Goal: Task Accomplishment & Management: Manage account settings

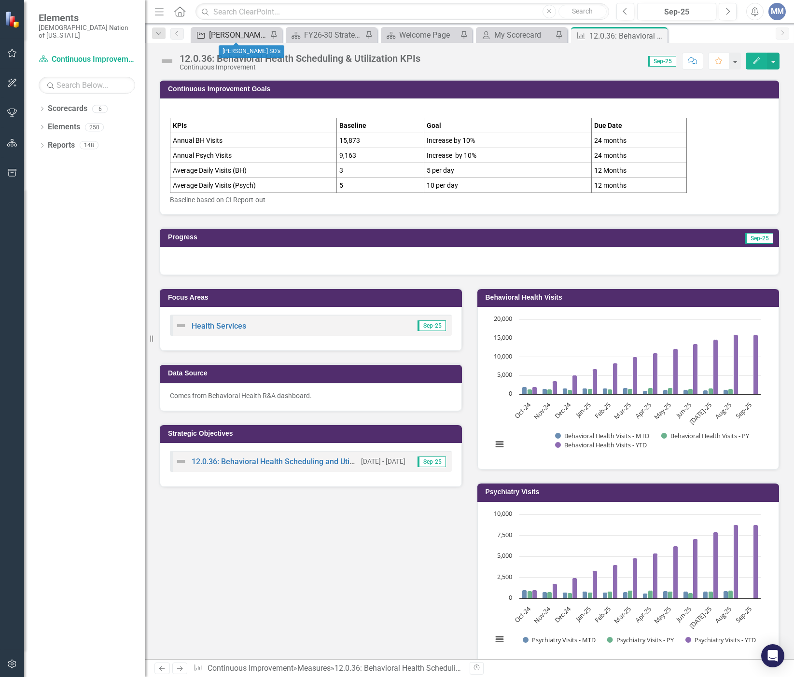
click at [228, 38] on div "[PERSON_NAME] SO's" at bounding box center [238, 35] width 58 height 12
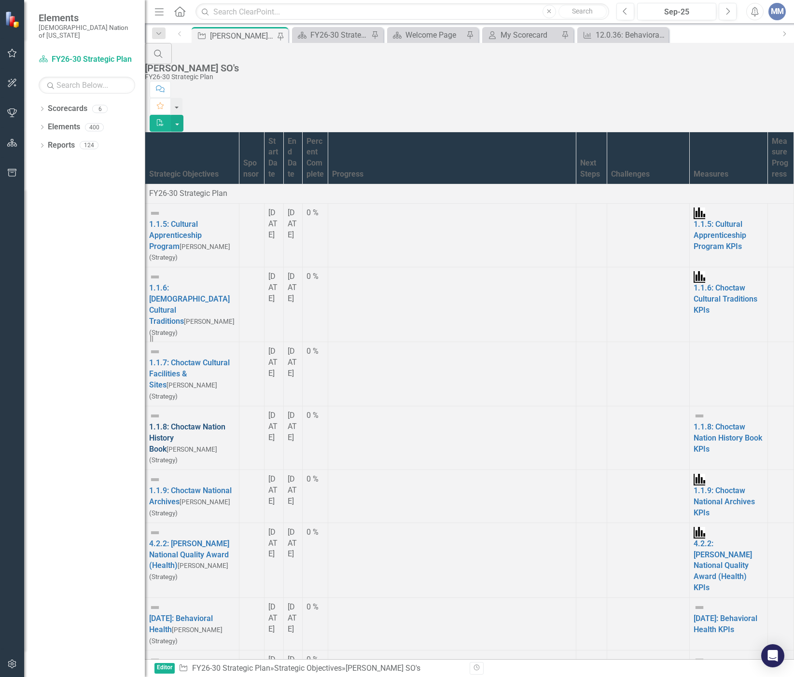
click at [197, 422] on link "1.1.8: Choctaw Nation History Book" at bounding box center [187, 437] width 76 height 31
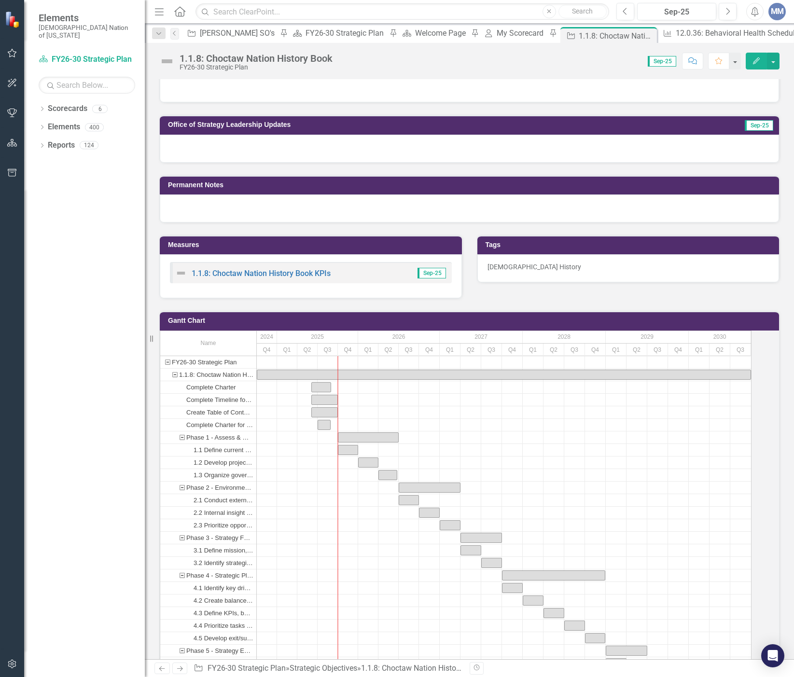
scroll to position [676, 0]
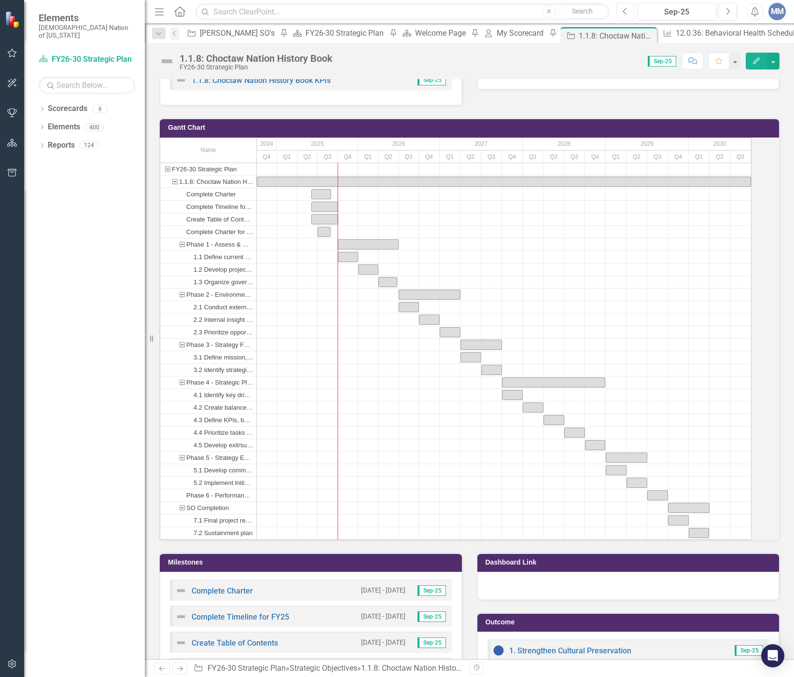
click at [622, 4] on button "Previous" at bounding box center [625, 11] width 18 height 17
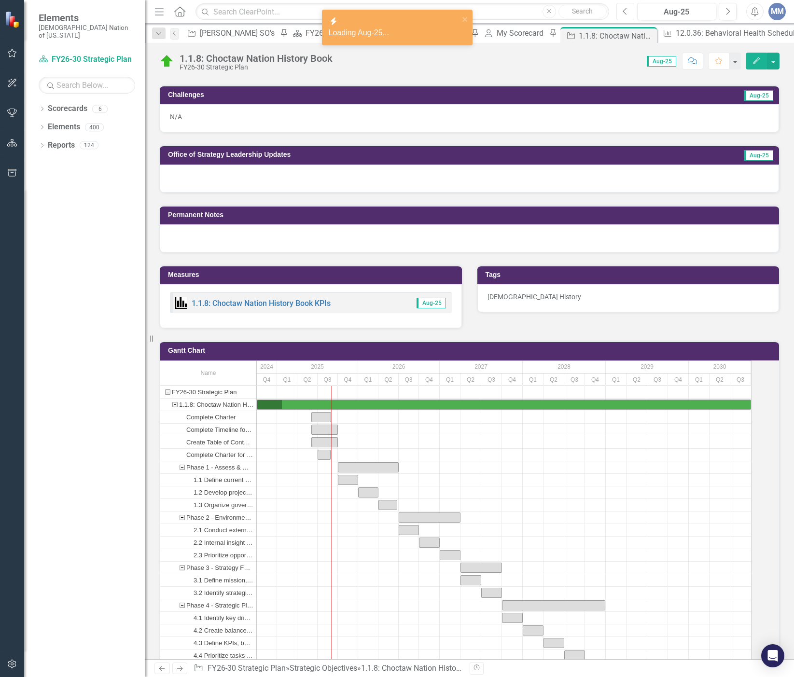
scroll to position [746, 0]
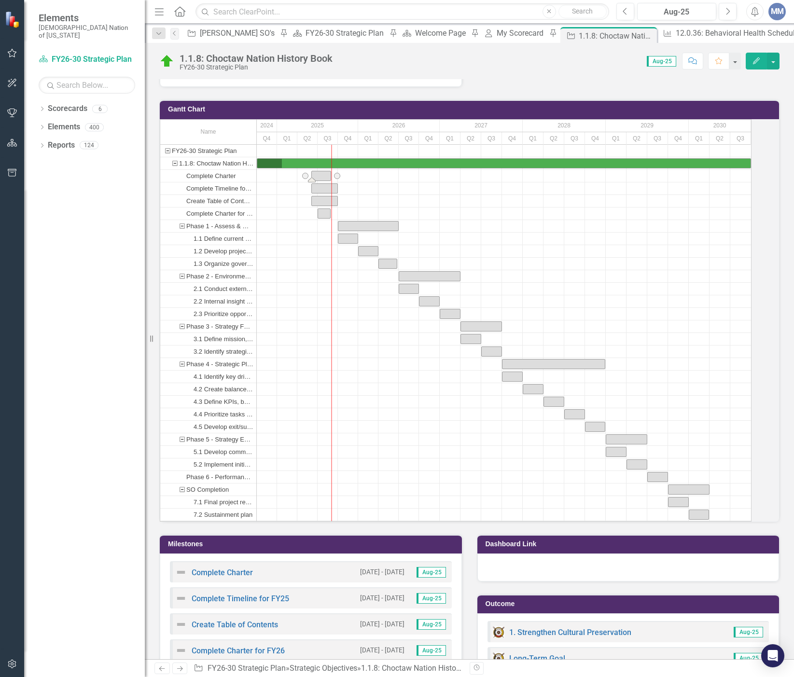
click at [331, 181] on div "Task: Start date: 2025-06-02 End date: 2025-08-31" at bounding box center [321, 175] width 19 height 9
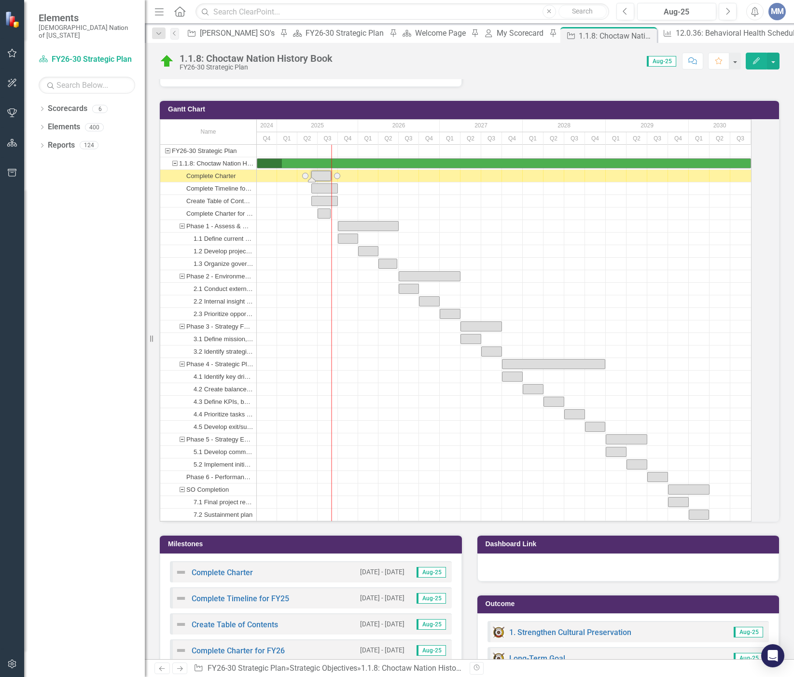
click at [331, 181] on div "Task: Start date: 2025-06-02 End date: 2025-08-31" at bounding box center [321, 175] width 19 height 9
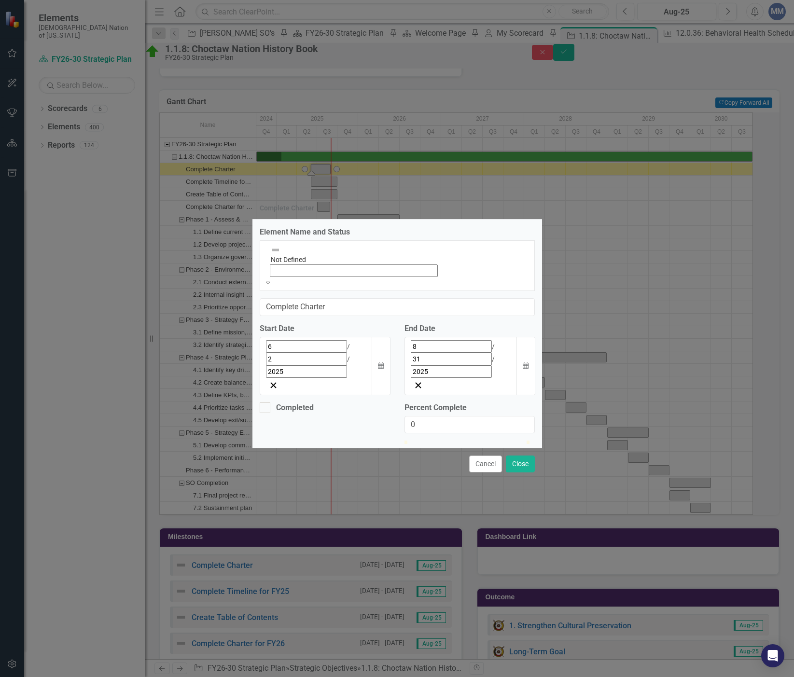
click at [276, 278] on div "Not Defined" at bounding box center [397, 261] width 263 height 34
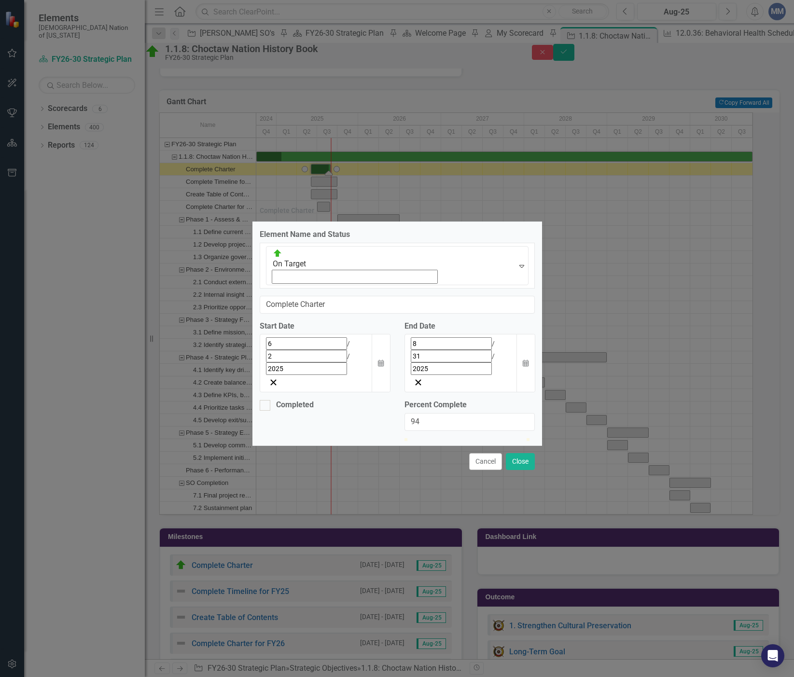
type input "96"
drag, startPoint x: 409, startPoint y: 390, endPoint x: 525, endPoint y: 389, distance: 116.3
click at [521, 438] on div at bounding box center [521, 438] width 0 height 0
click at [515, 453] on button "Close" at bounding box center [520, 461] width 29 height 17
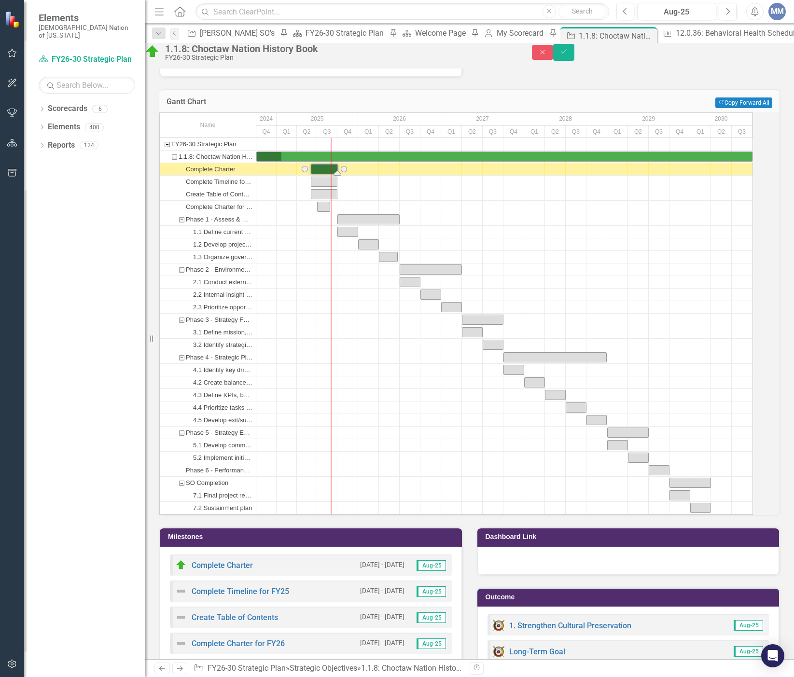
drag, startPoint x: 343, startPoint y: 193, endPoint x: 350, endPoint y: 193, distance: 7.3
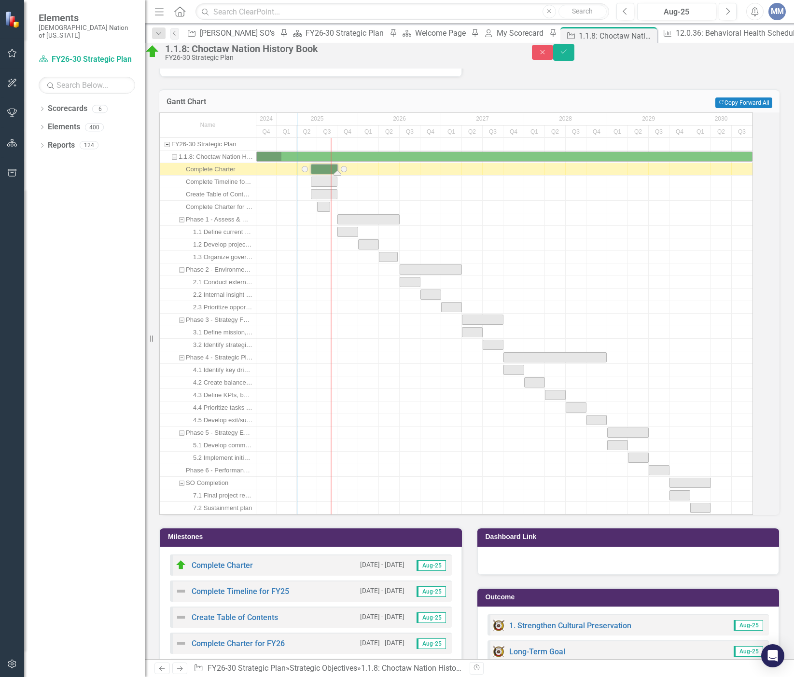
drag, startPoint x: 268, startPoint y: 226, endPoint x: 309, endPoint y: 235, distance: 41.6
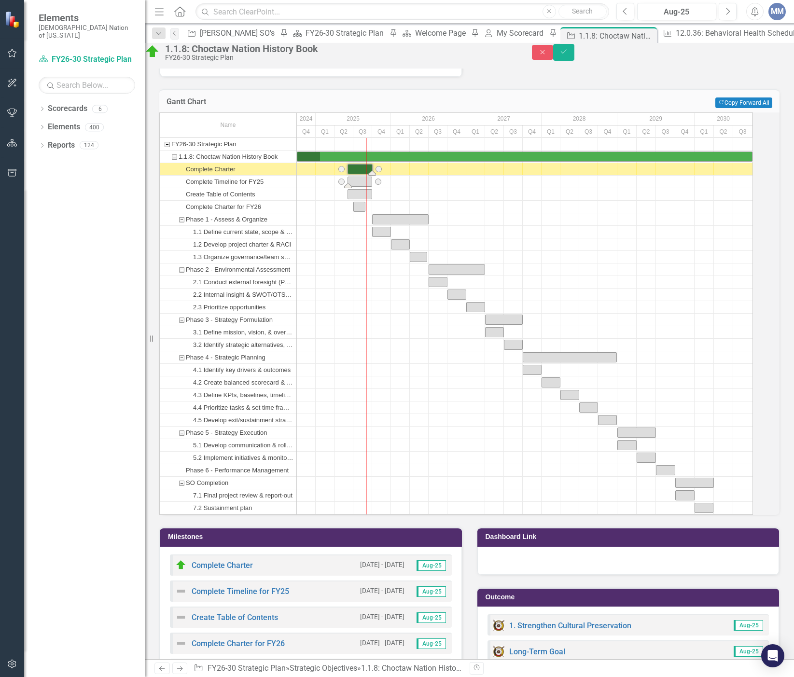
click at [360, 186] on div "Task: Start date: 2025-06-02 End date: 2025-09-30" at bounding box center [360, 181] width 24 height 9
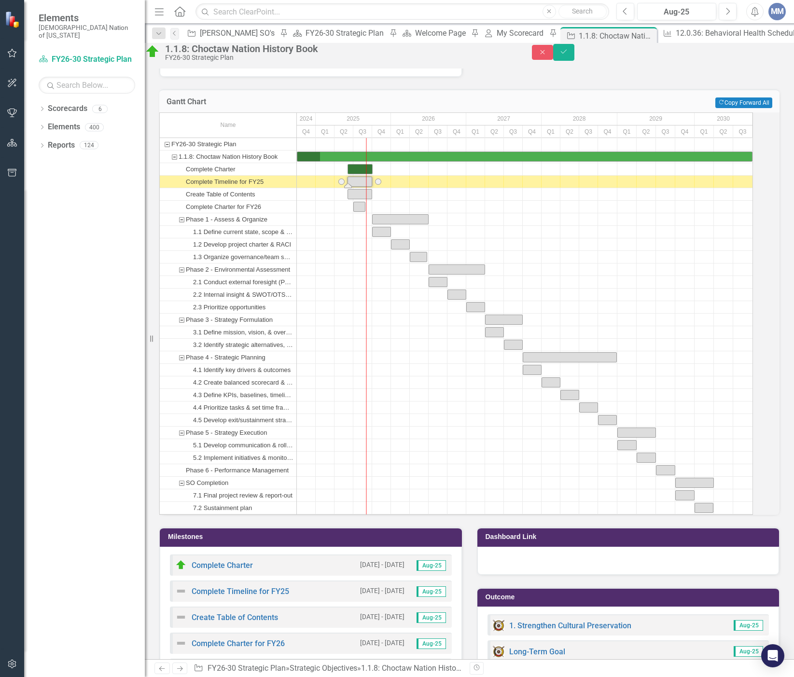
click at [360, 186] on div "Task: Start date: 2025-06-02 End date: 2025-09-30" at bounding box center [360, 181] width 24 height 9
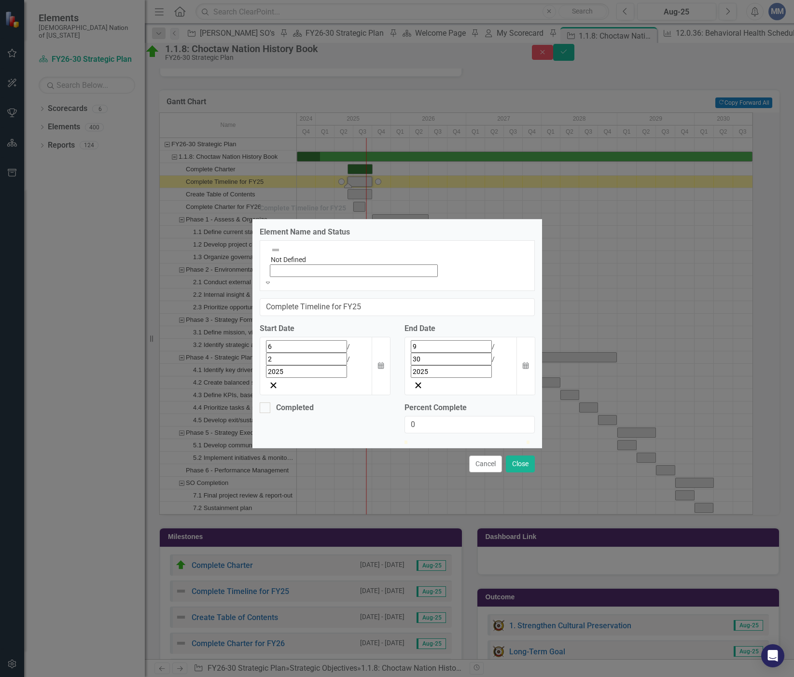
click at [271, 255] on img at bounding box center [276, 250] width 10 height 10
click at [523, 362] on icon "Calendar" at bounding box center [526, 365] width 6 height 7
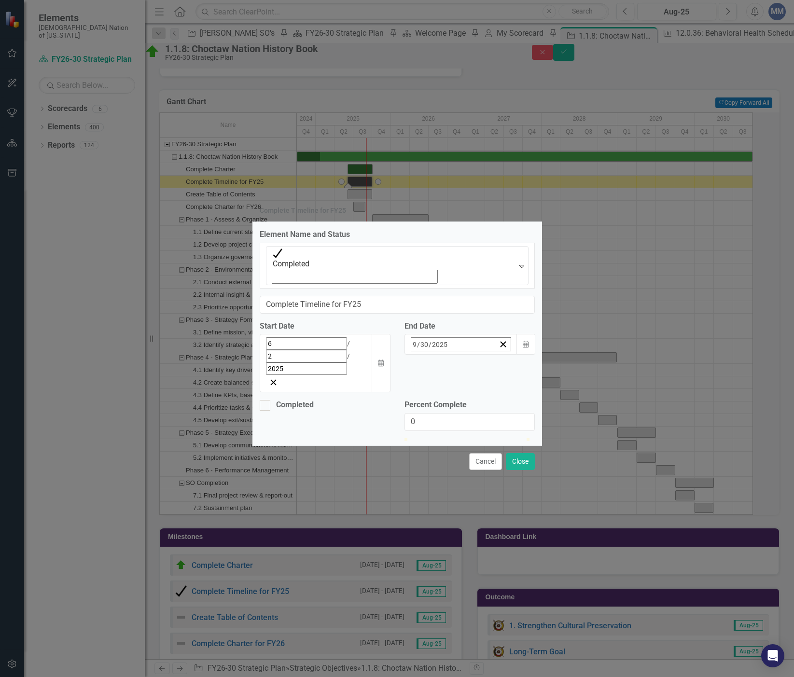
click at [391, 355] on button "‹" at bounding box center [380, 365] width 21 height 21
click at [397, 465] on button "25" at bounding box center [385, 473] width 24 height 17
click at [265, 400] on div at bounding box center [265, 405] width 11 height 11
click at [265, 400] on input "Completed" at bounding box center [263, 403] width 6 height 6
checkbox input "true"
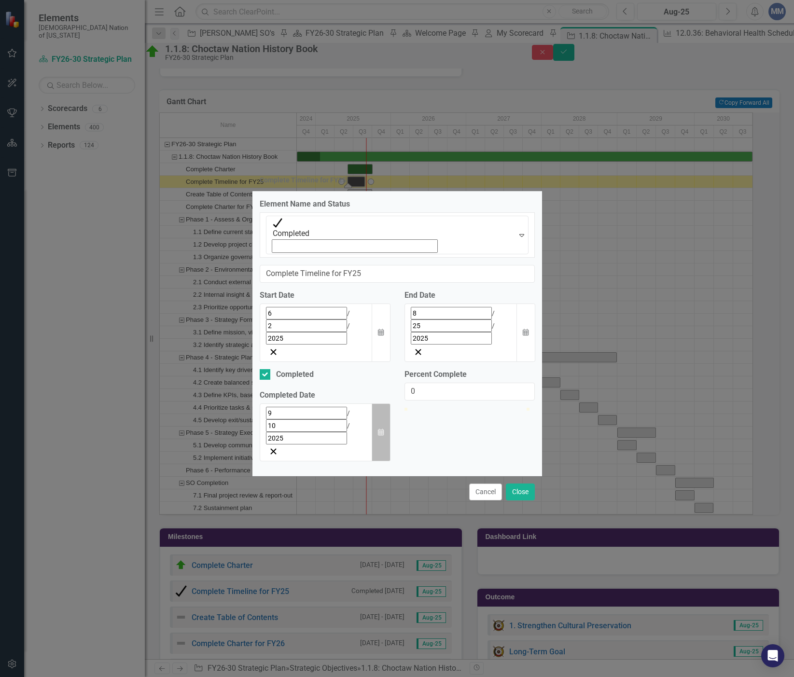
click at [380, 429] on icon "button" at bounding box center [381, 432] width 6 height 7
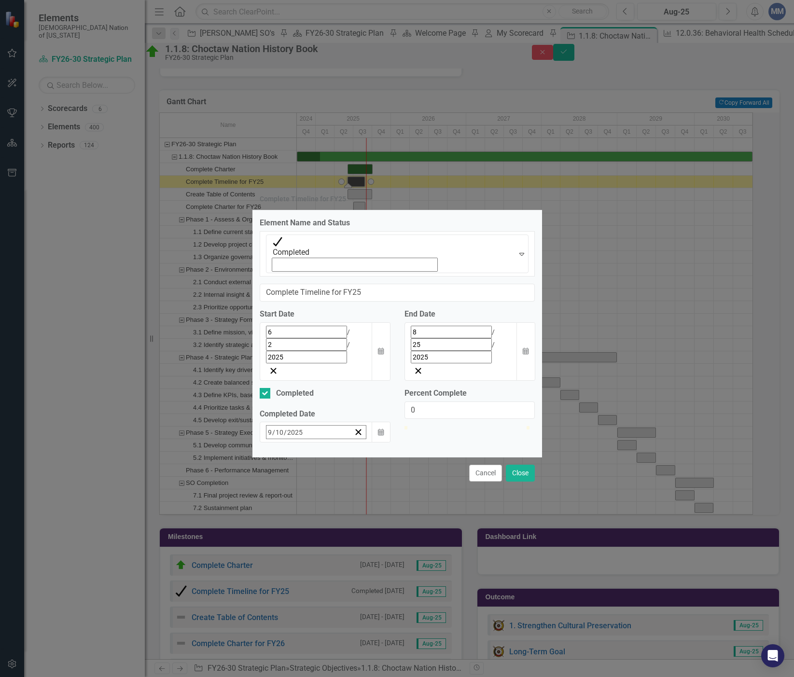
click at [282, 443] on button "‹" at bounding box center [292, 453] width 21 height 21
click at [284, 553] on button "25" at bounding box center [296, 561] width 24 height 17
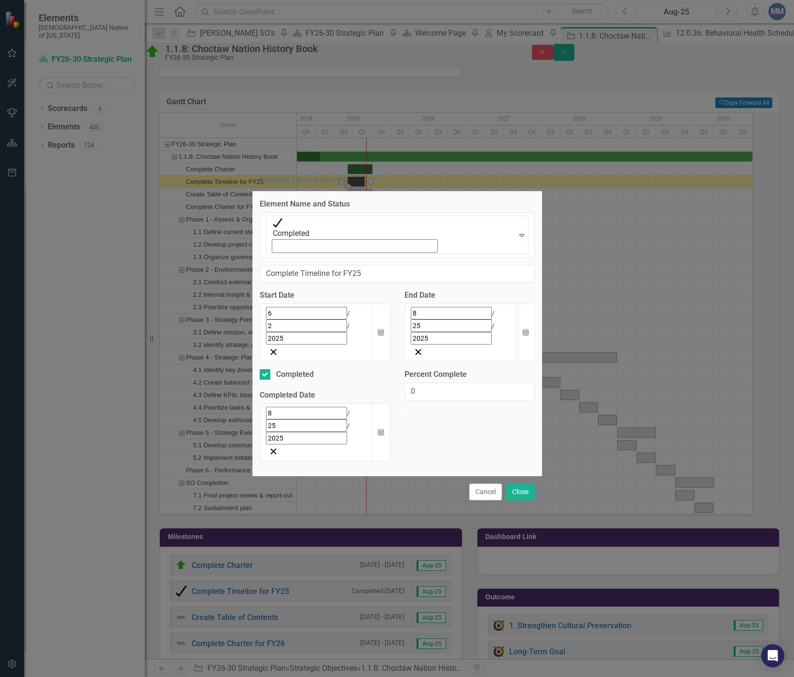
type input "100"
drag, startPoint x: 411, startPoint y: 389, endPoint x: 627, endPoint y: 425, distance: 219.7
click at [627, 425] on div "Complete Timeline for FY25 Element Name and Status Completed Expand Complete Ti…" at bounding box center [397, 338] width 794 height 677
click at [515, 484] on button "Close" at bounding box center [520, 492] width 29 height 17
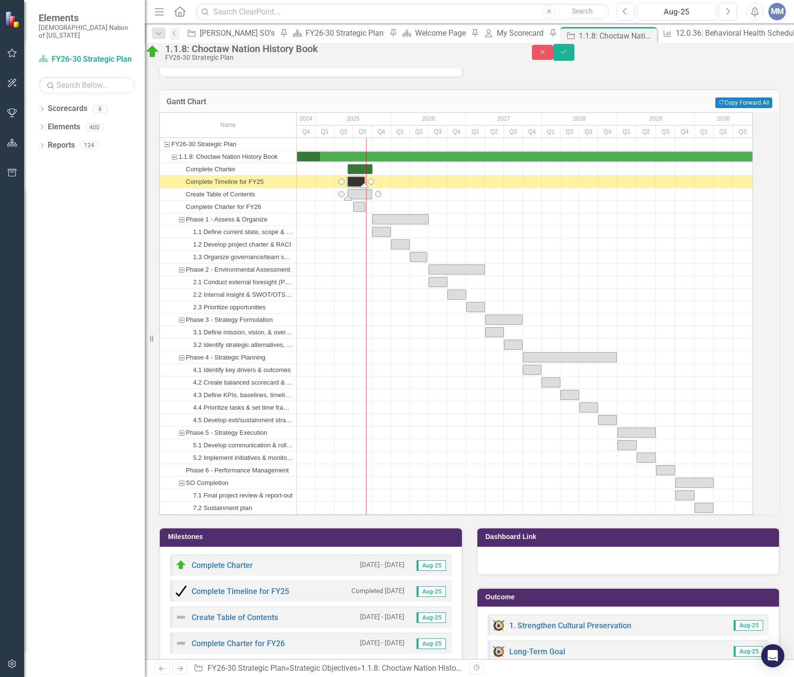
click at [371, 199] on div "Task: Start date: 2025-06-02 End date: 2025-09-30" at bounding box center [360, 194] width 24 height 9
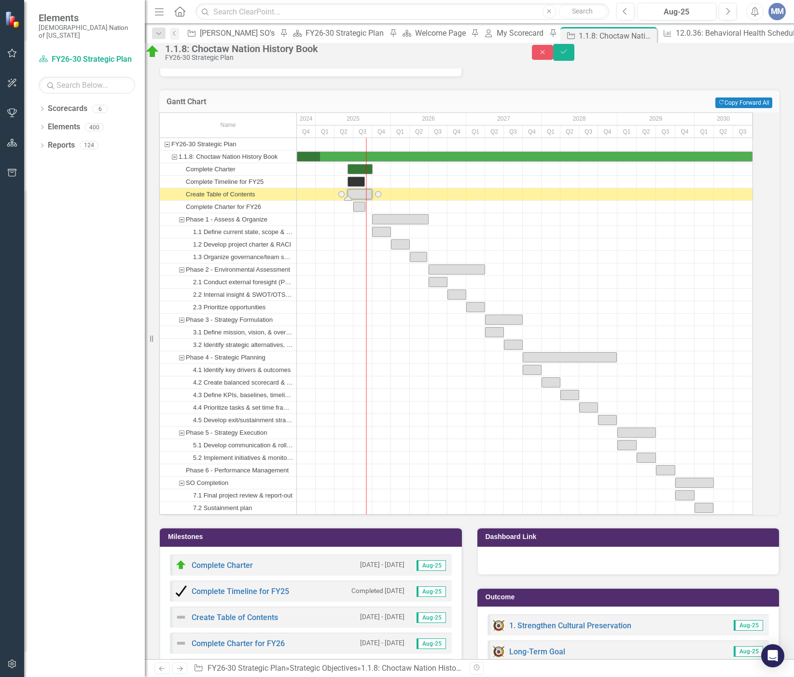
click at [371, 199] on div "Task: Start date: 2025-06-02 End date: 2025-09-30" at bounding box center [360, 194] width 24 height 9
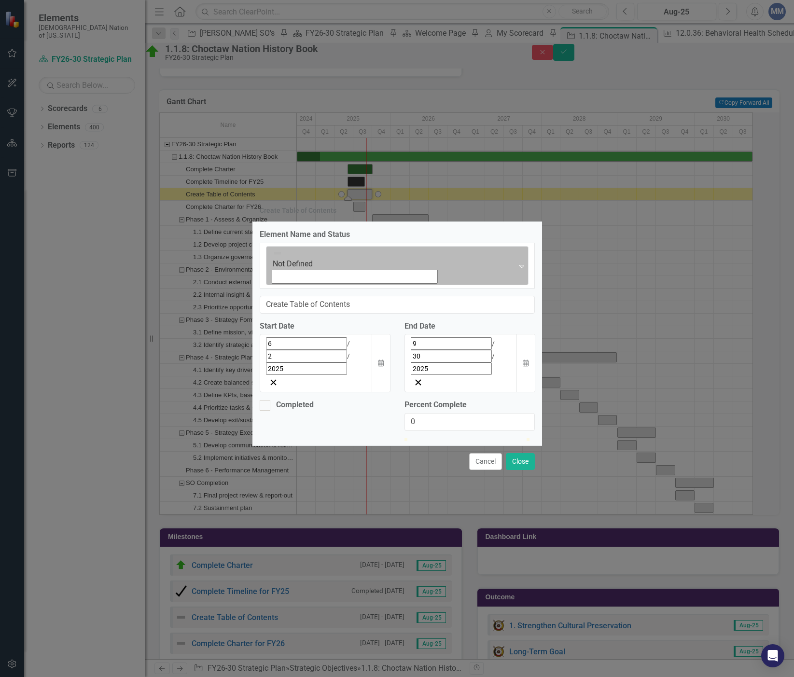
click at [273, 258] on img at bounding box center [278, 254] width 10 height 10
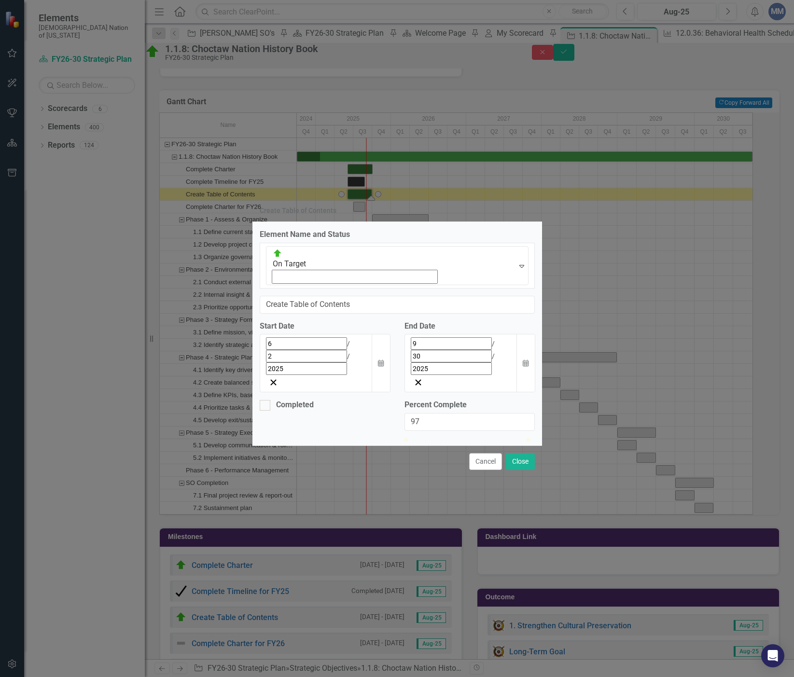
type input "96"
drag, startPoint x: 407, startPoint y: 388, endPoint x: 525, endPoint y: 390, distance: 117.3
click at [521, 438] on div at bounding box center [521, 438] width 0 height 0
click at [515, 453] on button "Close" at bounding box center [520, 461] width 29 height 17
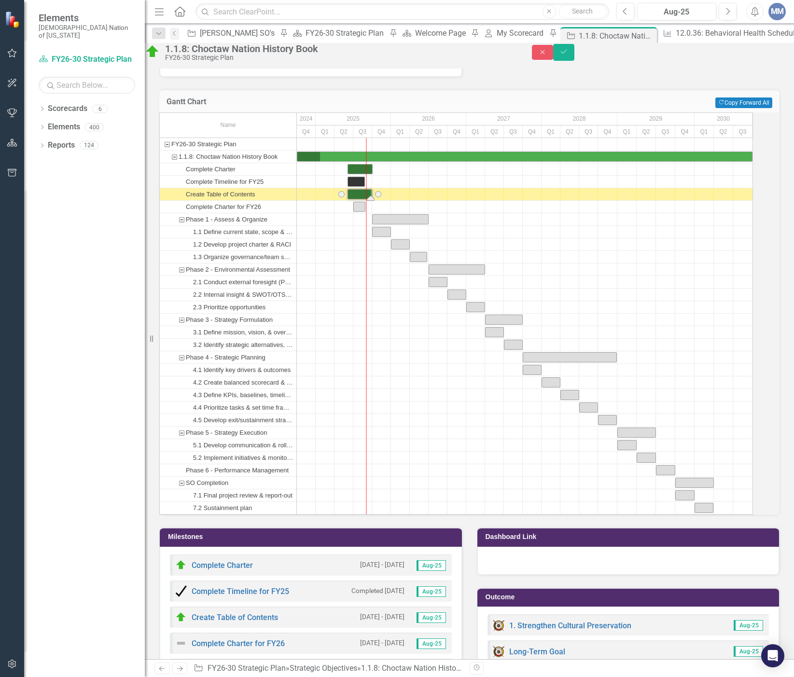
scroll to position [842, 0]
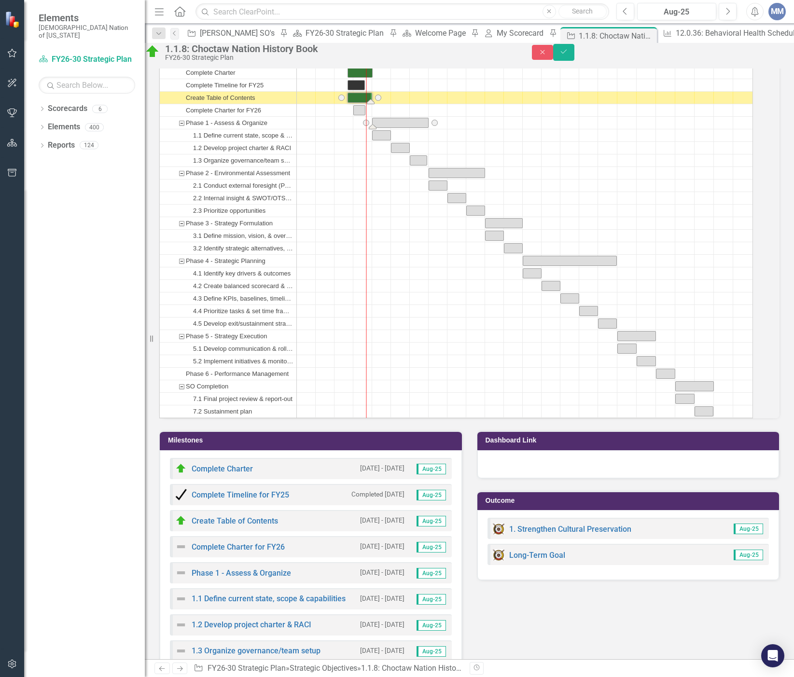
click at [395, 127] on div "Task: Start date: 2025-10-01 End date: 2026-06-30" at bounding box center [401, 122] width 56 height 9
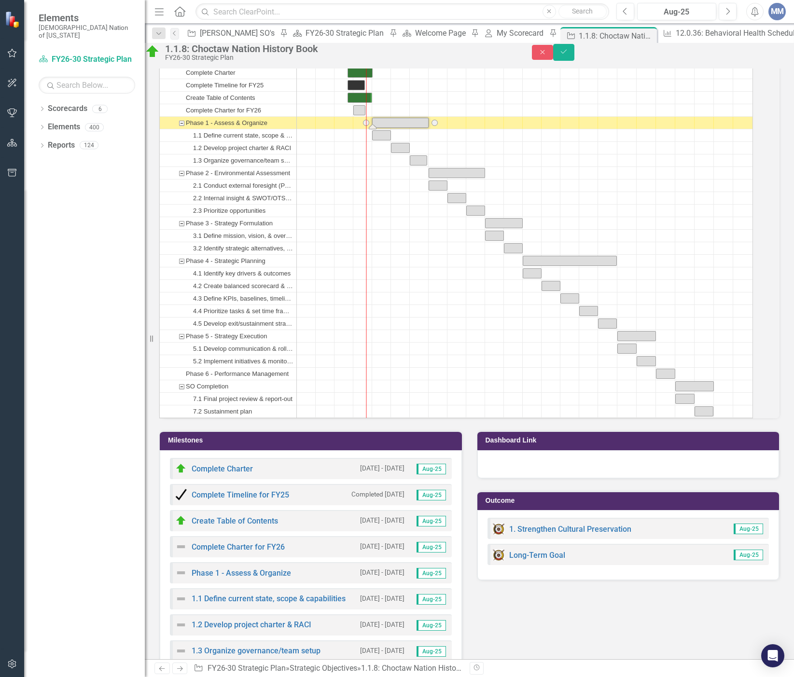
click at [395, 127] on div "Task: Start date: 2025-10-01 End date: 2026-06-30" at bounding box center [401, 122] width 56 height 9
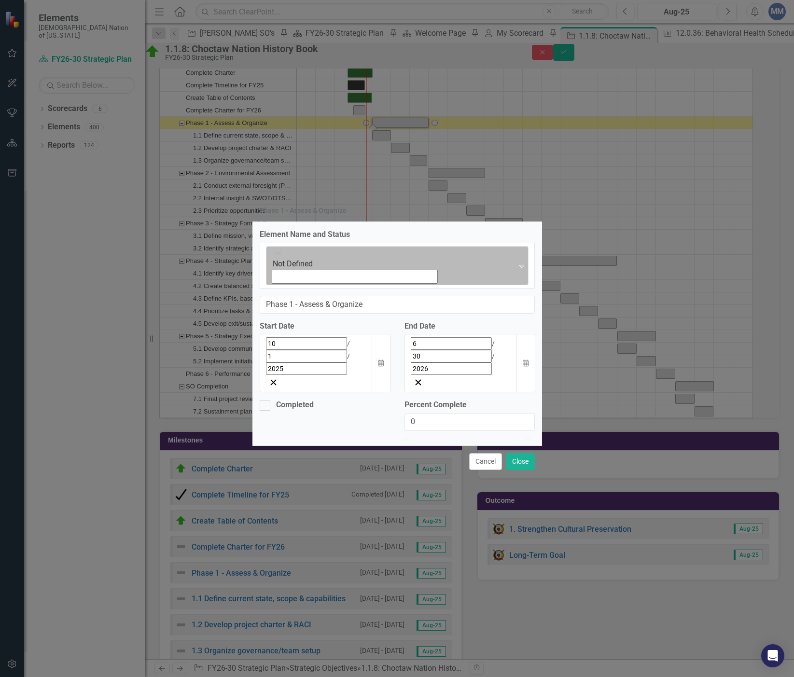
click at [519, 270] on icon "Expand" at bounding box center [521, 266] width 5 height 8
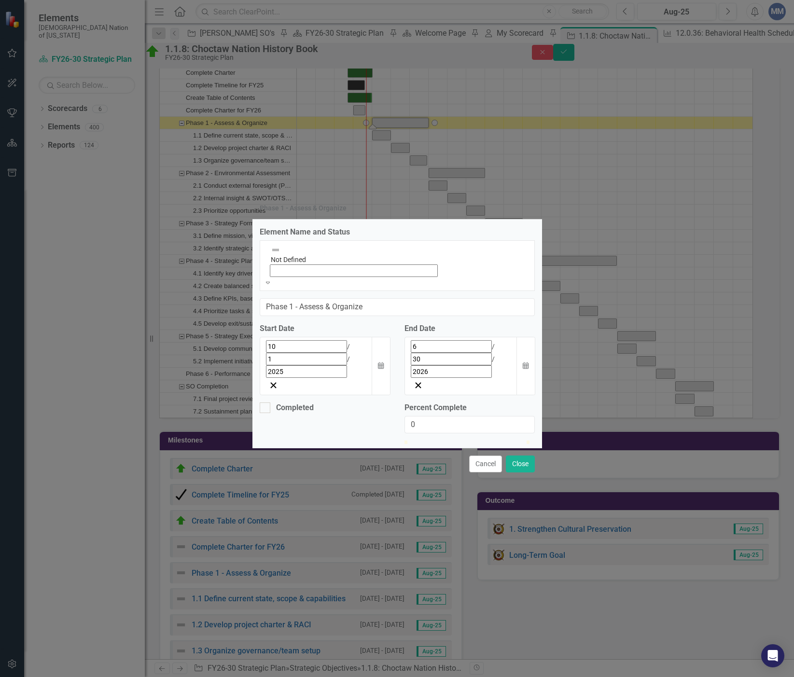
click at [384, 362] on icon "Calendar" at bounding box center [381, 365] width 6 height 7
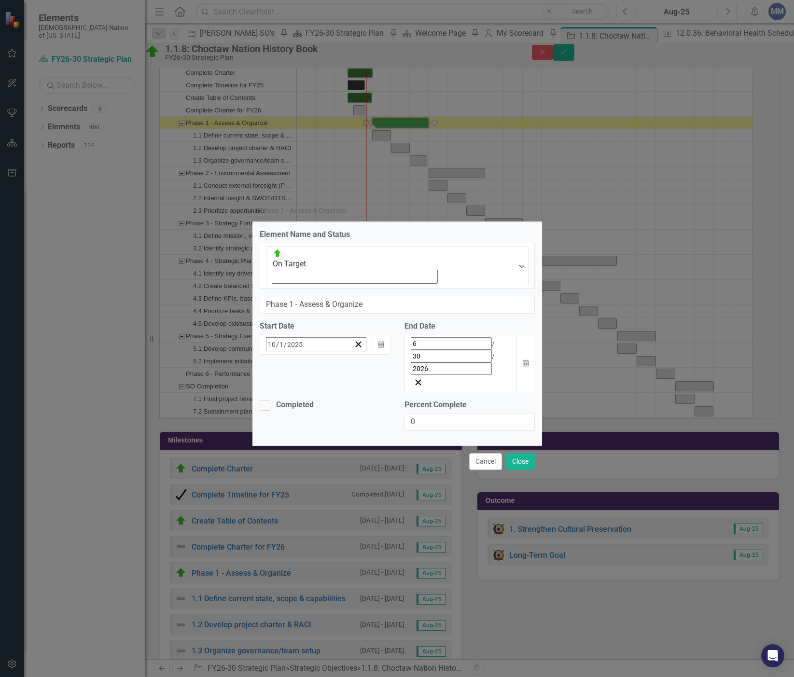
click at [282, 355] on button "‹" at bounding box center [292, 365] width 21 height 21
click at [390, 401] on abbr "1" at bounding box center [392, 405] width 4 height 8
type input "25"
drag, startPoint x: 406, startPoint y: 387, endPoint x: 436, endPoint y: 387, distance: 30.4
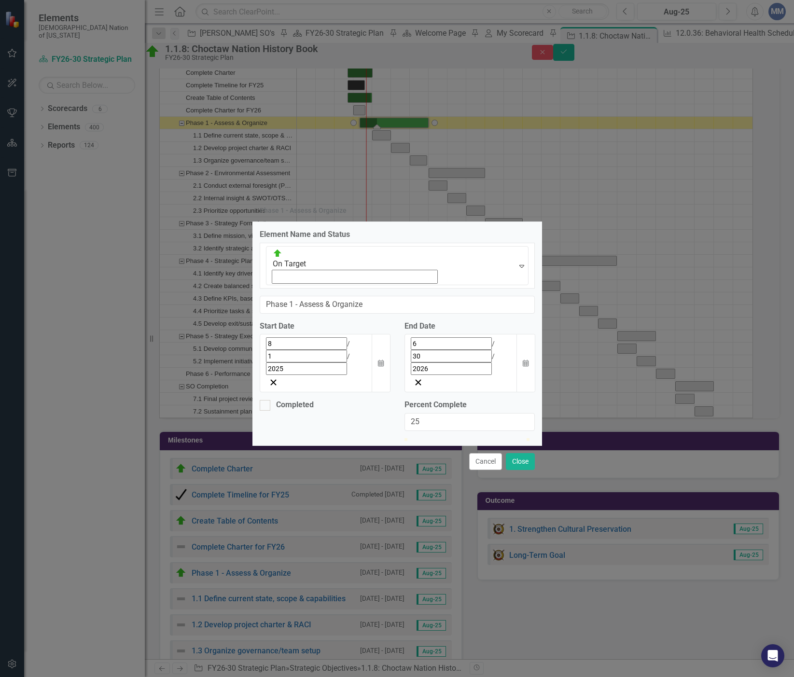
click at [435, 438] on div at bounding box center [435, 438] width 0 height 0
click at [514, 453] on button "Close" at bounding box center [520, 461] width 29 height 17
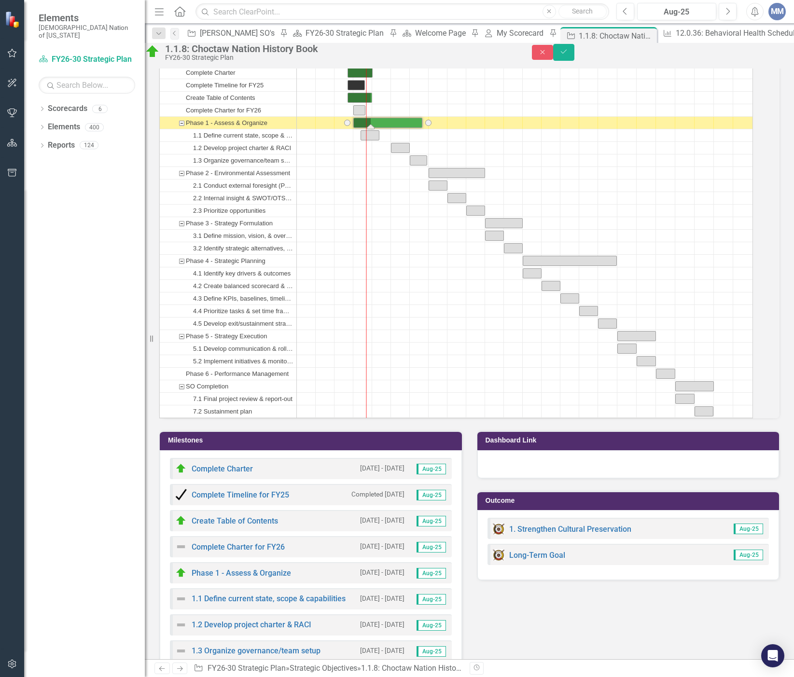
drag, startPoint x: 383, startPoint y: 145, endPoint x: 377, endPoint y: 145, distance: 6.3
drag, startPoint x: 379, startPoint y: 158, endPoint x: 370, endPoint y: 160, distance: 8.9
click at [371, 140] on div "Task: Start date: 2025-06-28 End date: 2025-09-28" at bounding box center [362, 135] width 18 height 9
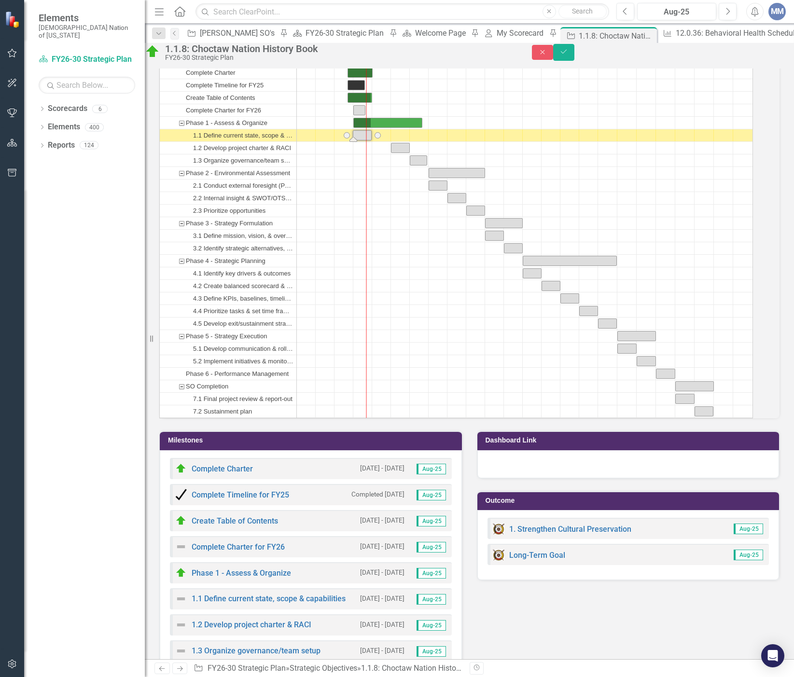
click at [371, 140] on div "Task: Start date: 2025-06-28 End date: 2025-09-28" at bounding box center [362, 135] width 18 height 9
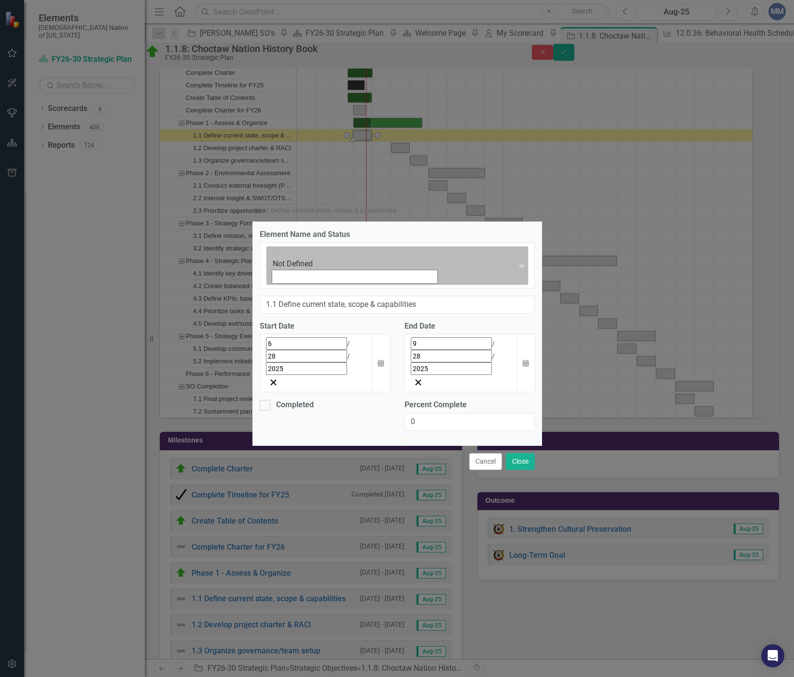
click at [519, 270] on icon "Expand" at bounding box center [521, 266] width 5 height 8
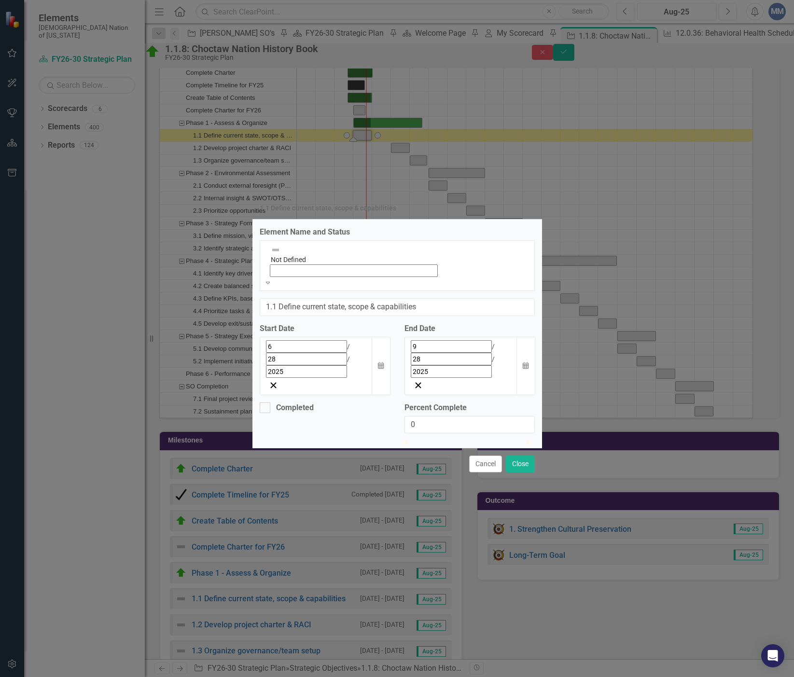
click at [518, 337] on button "Calendar" at bounding box center [525, 366] width 18 height 58
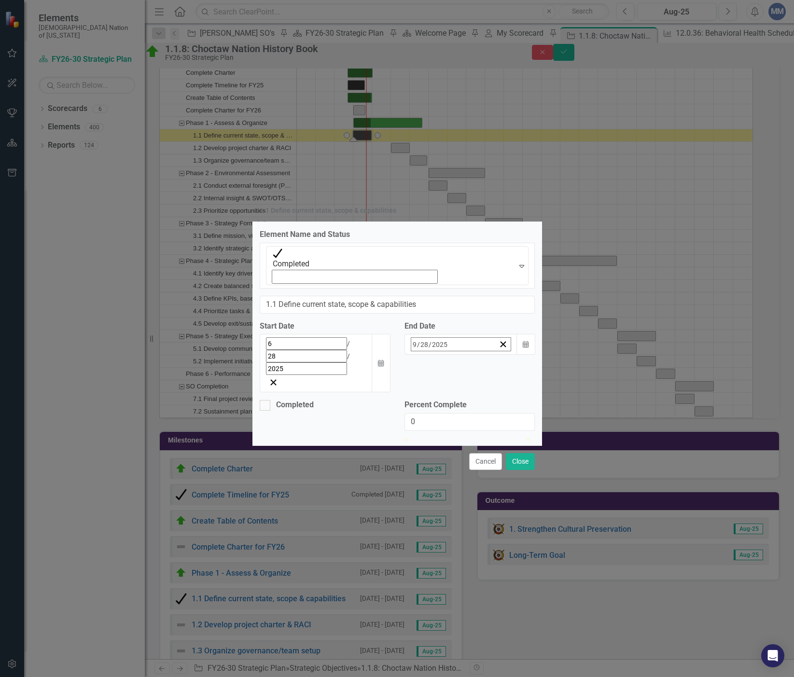
click at [391, 355] on button "‹" at bounding box center [380, 365] width 21 height 21
click at [495, 355] on button "›" at bounding box center [484, 365] width 21 height 21
click at [391, 355] on button "‹" at bounding box center [380, 365] width 21 height 21
click at [469, 465] on button "31" at bounding box center [457, 473] width 24 height 17
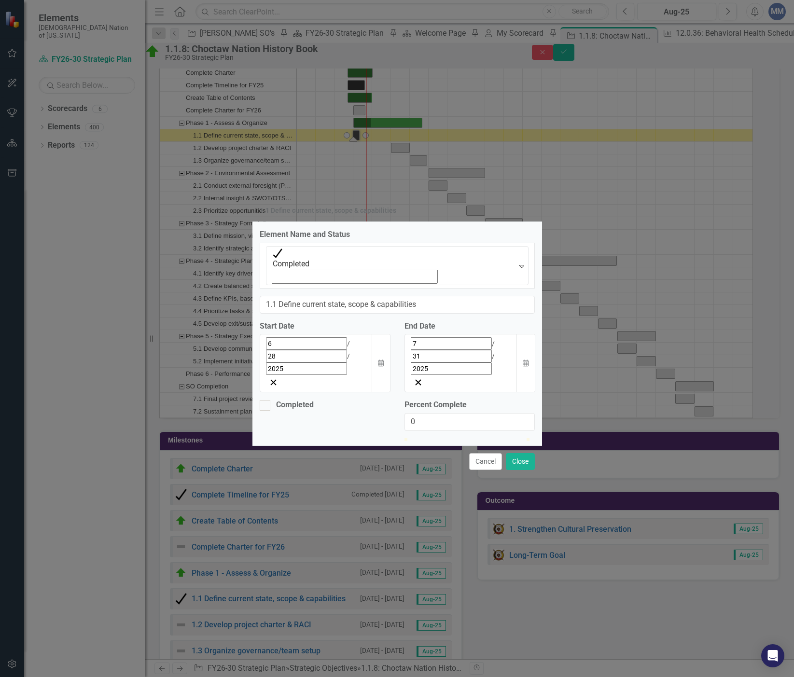
click at [270, 400] on div "Completed" at bounding box center [324, 410] width 145 height 21
click at [269, 400] on div at bounding box center [265, 405] width 11 height 11
click at [266, 400] on input "Completed" at bounding box center [263, 403] width 6 height 6
checkbox input "true"
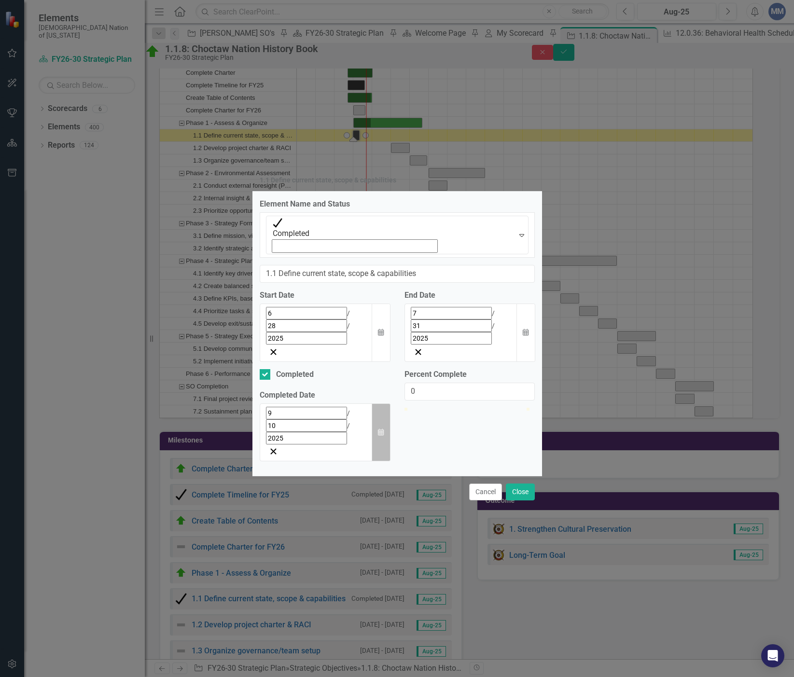
click at [383, 429] on icon "Calendar" at bounding box center [381, 432] width 6 height 7
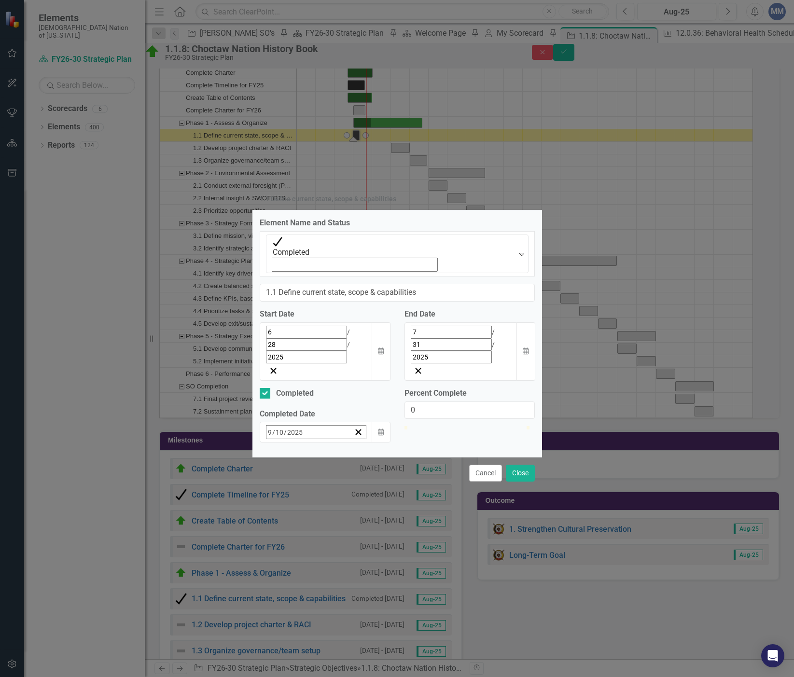
click at [282, 443] on button "‹" at bounding box center [292, 453] width 21 height 21
click at [364, 558] on abbr "31" at bounding box center [368, 562] width 8 height 8
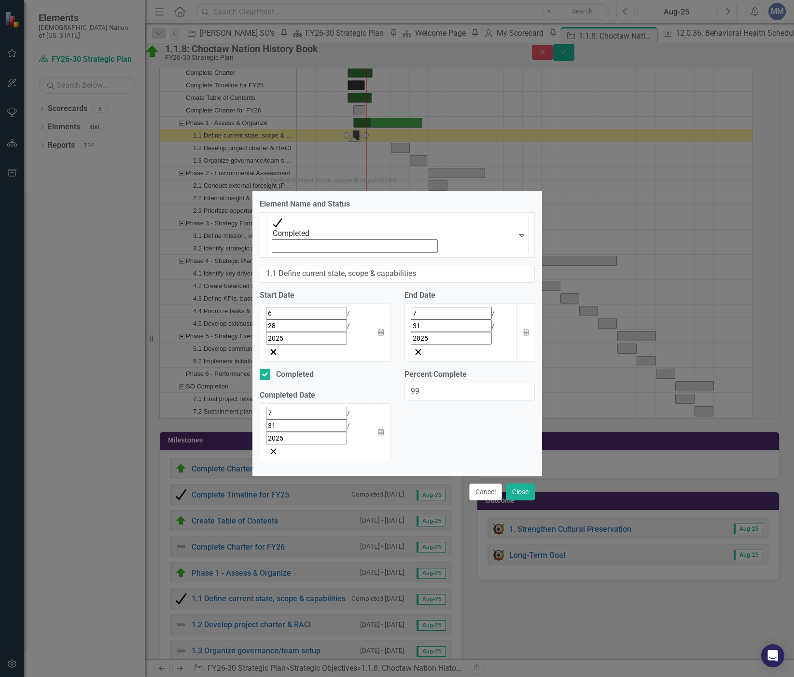
type input "100"
drag, startPoint x: 405, startPoint y: 386, endPoint x: 527, endPoint y: 399, distance: 122.3
click at [527, 399] on div "Percent Complete 100" at bounding box center [469, 388] width 145 height 39
click at [525, 484] on button "Close" at bounding box center [520, 492] width 29 height 17
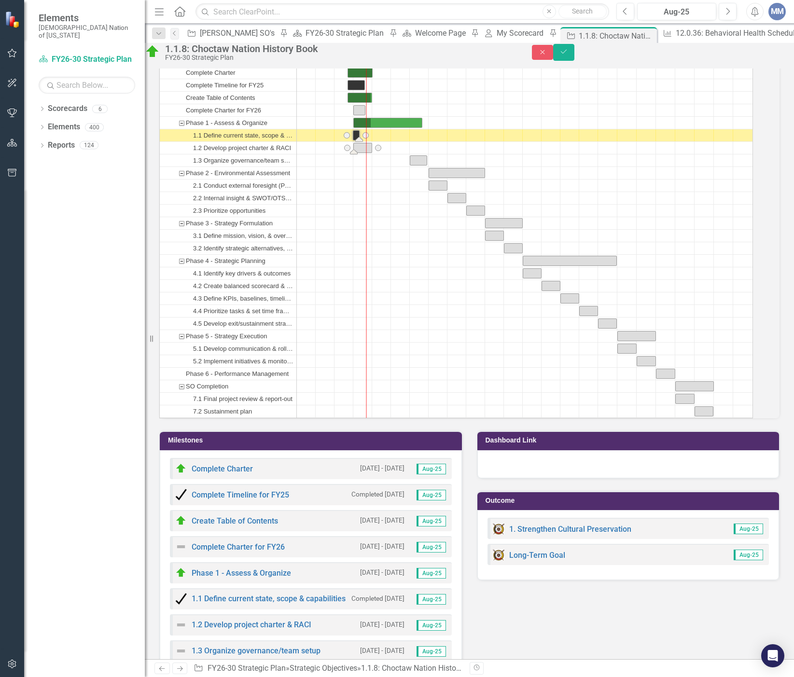
drag, startPoint x: 410, startPoint y: 173, endPoint x: 372, endPoint y: 179, distance: 38.0
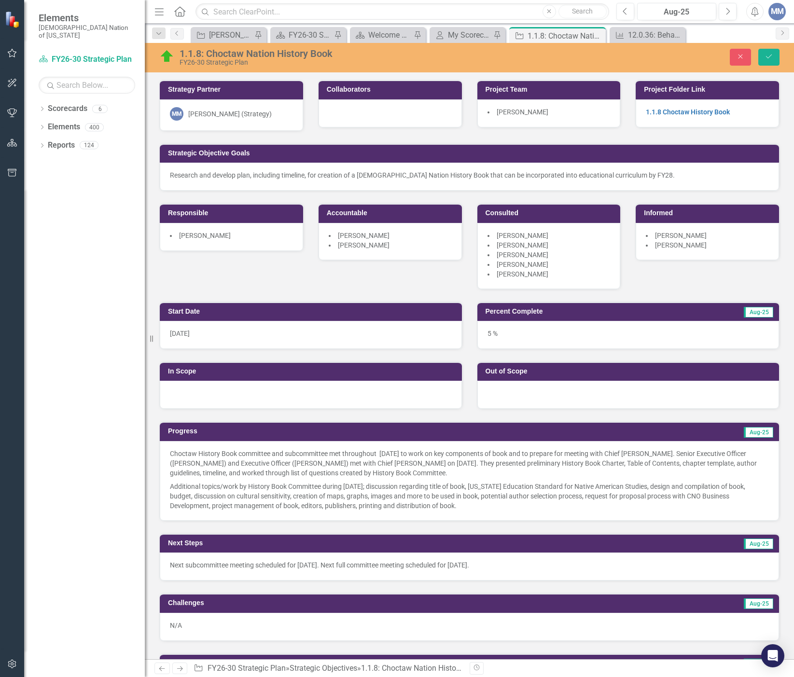
scroll to position [842, 0]
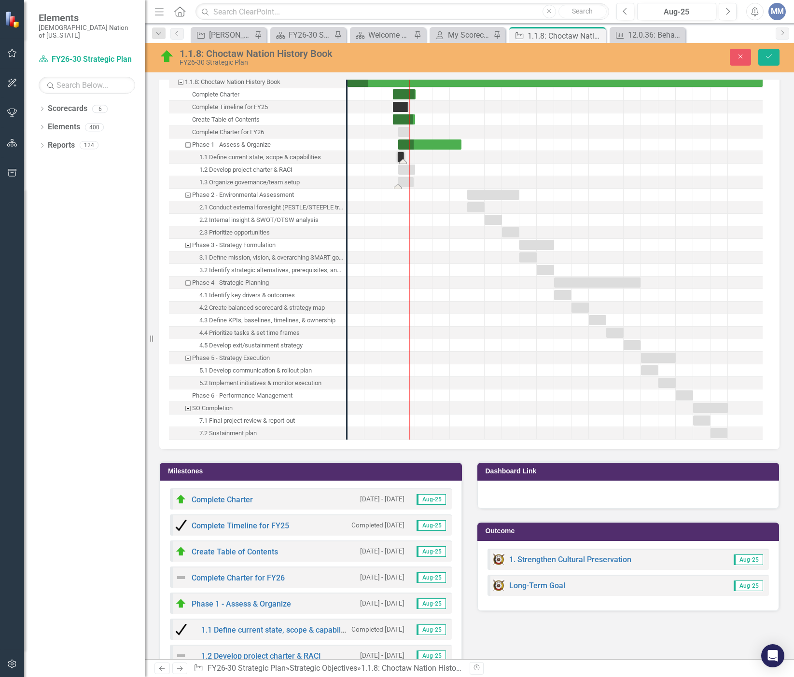
drag, startPoint x: 458, startPoint y: 186, endPoint x: 405, endPoint y: 184, distance: 52.6
click at [405, 170] on div "Task: Start date: 2025-07-01 End date: 2025-10-01" at bounding box center [406, 170] width 17 height 10
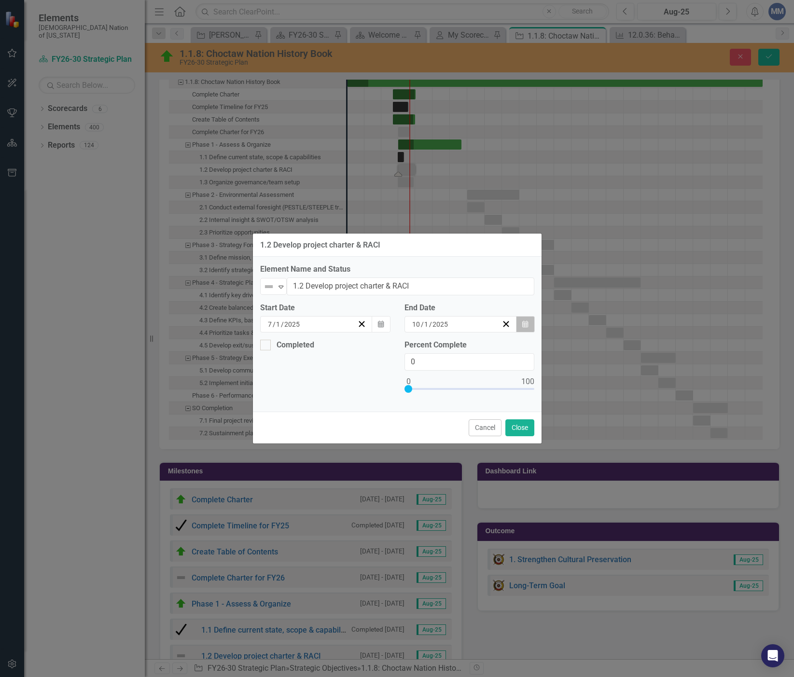
click at [528, 323] on icon "button" at bounding box center [525, 323] width 6 height 7
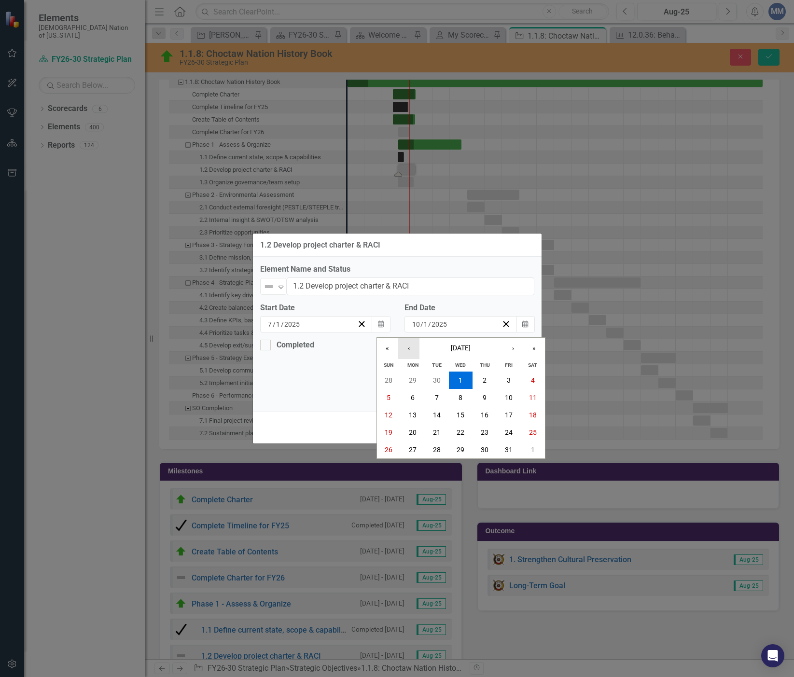
click at [409, 346] on button "‹" at bounding box center [408, 348] width 21 height 21
click at [487, 446] on abbr "31" at bounding box center [485, 450] width 8 height 8
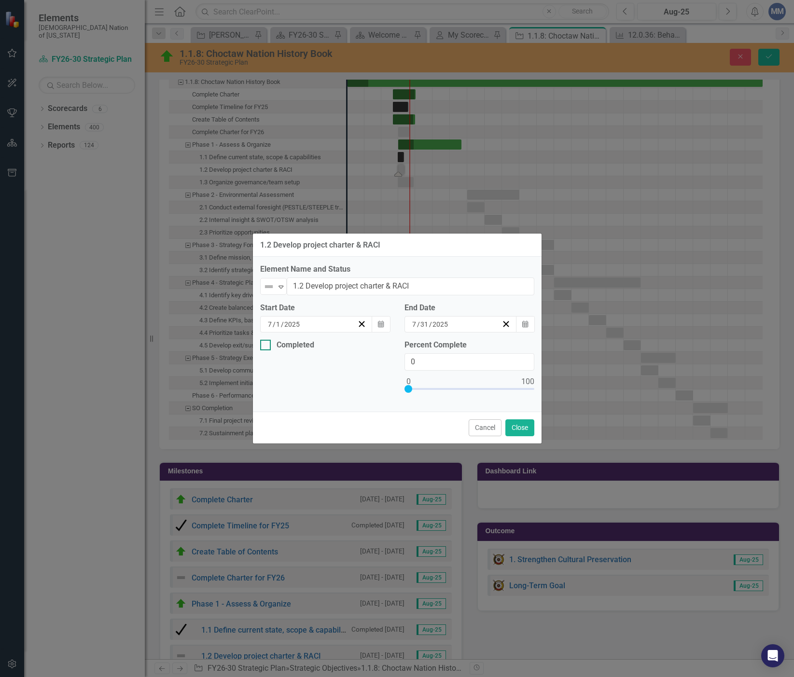
click at [271, 342] on div "Completed" at bounding box center [322, 345] width 125 height 11
click at [266, 342] on input "Completed" at bounding box center [263, 343] width 6 height 6
checkbox input "true"
click at [378, 385] on icon "Calendar" at bounding box center [381, 381] width 6 height 7
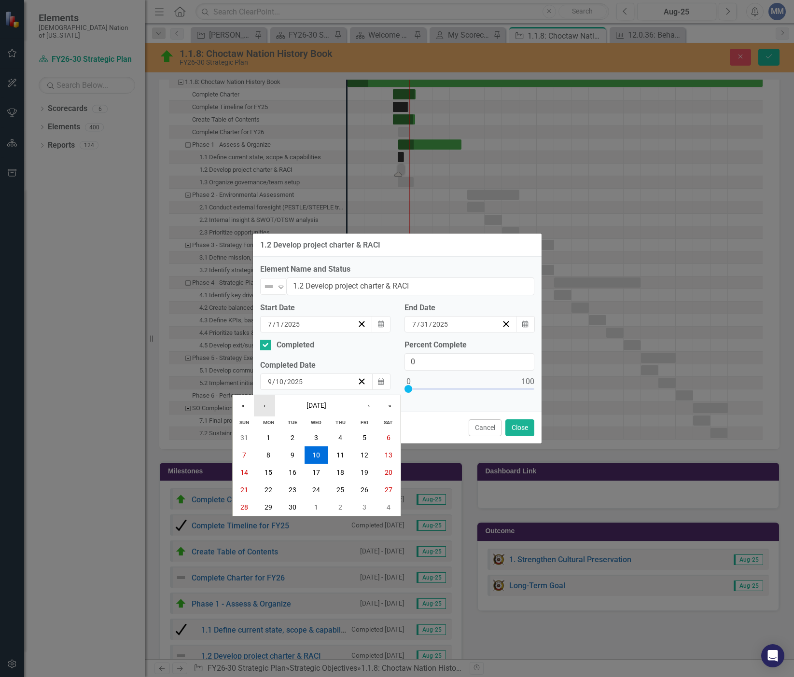
click at [266, 403] on button "‹" at bounding box center [264, 405] width 21 height 21
click at [330, 502] on button "31" at bounding box center [340, 507] width 24 height 17
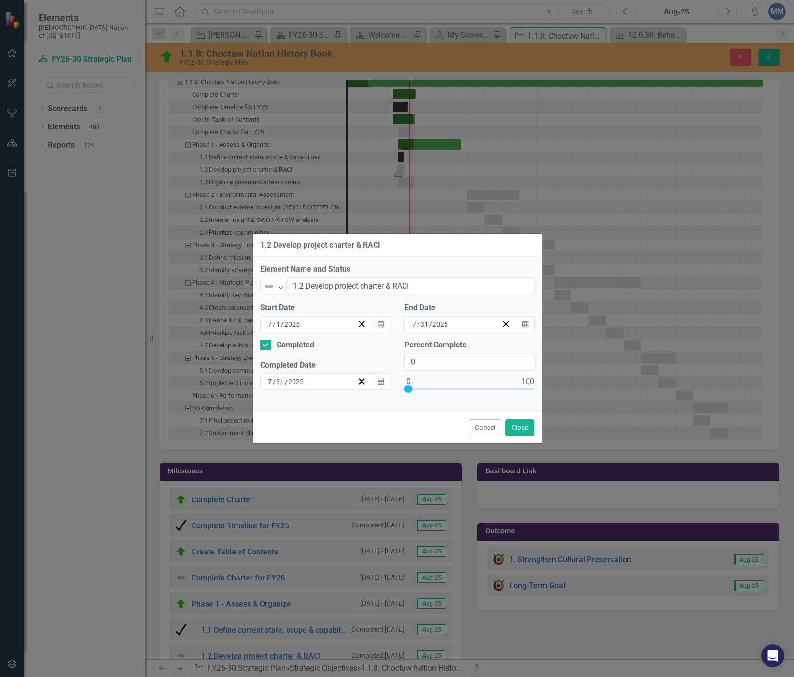
type input "100"
drag, startPoint x: 407, startPoint y: 386, endPoint x: 563, endPoint y: 394, distance: 155.6
click at [563, 394] on div "1.2 Develop project charter & RACI Element Name and Status Not Defined Expand 1…" at bounding box center [397, 338] width 794 height 677
click at [528, 421] on button "Close" at bounding box center [519, 427] width 29 height 17
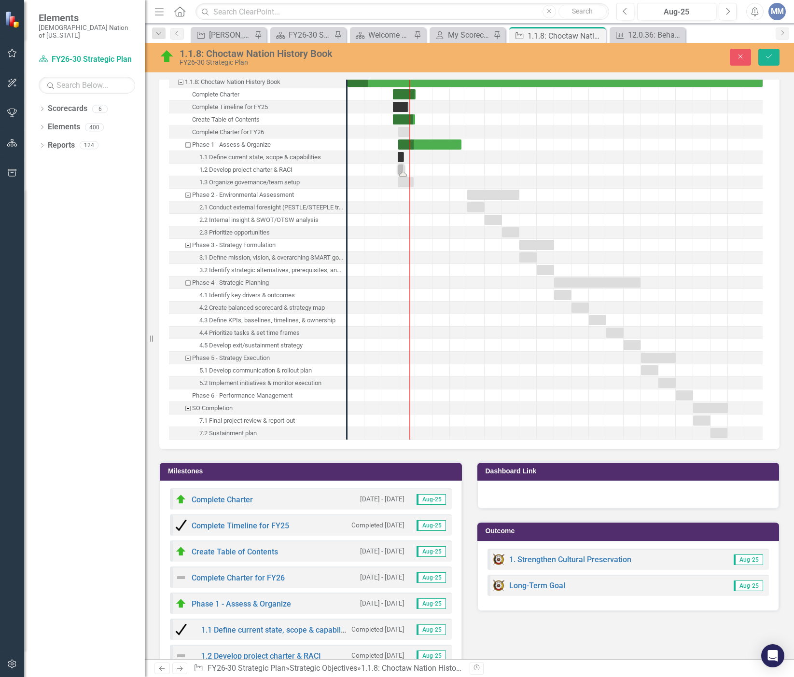
click at [402, 168] on div "Task: Start date: 2025-07-01 End date: 2025-07-31" at bounding box center [401, 170] width 6 height 10
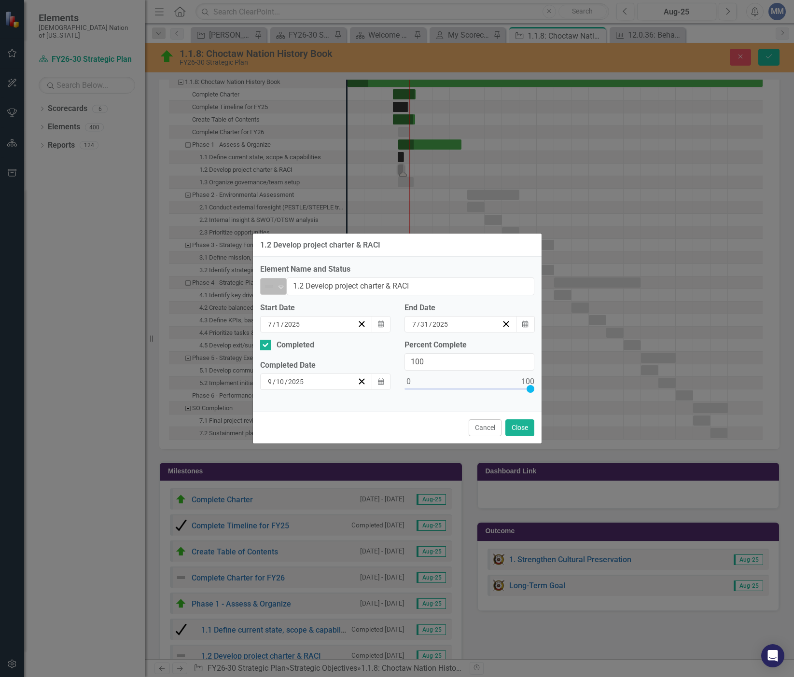
click at [286, 286] on icon "Expand" at bounding box center [281, 287] width 10 height 8
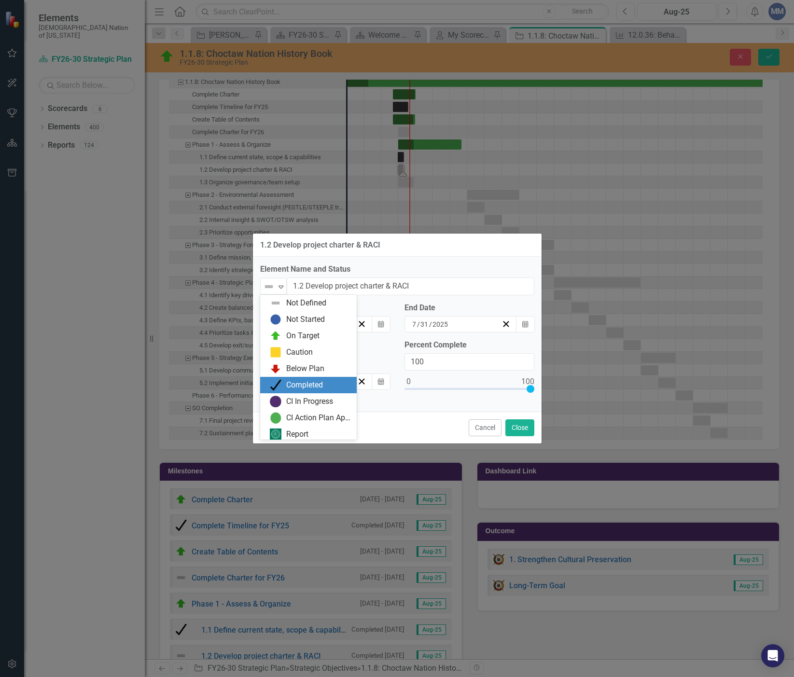
click at [280, 381] on img at bounding box center [276, 385] width 12 height 12
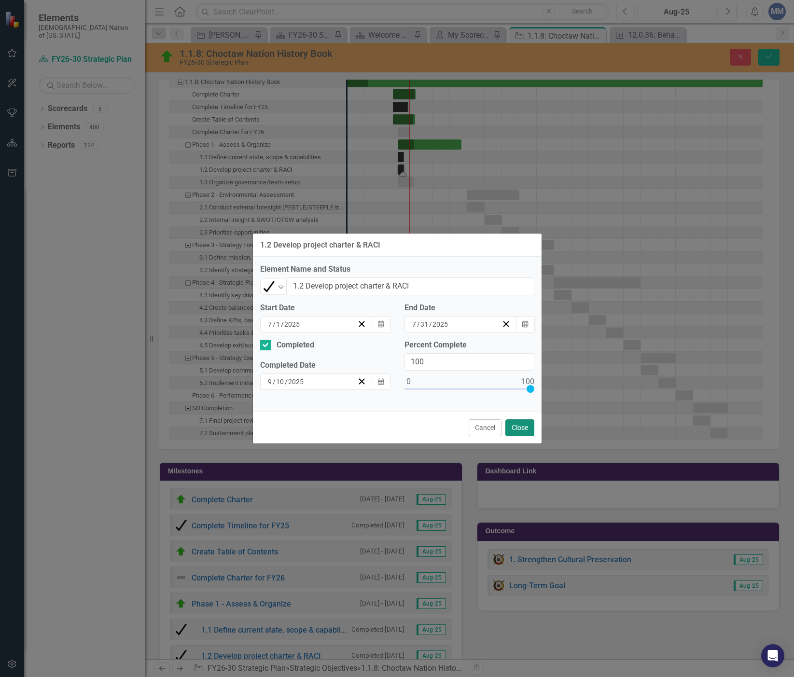
click at [514, 427] on button "Close" at bounding box center [519, 427] width 29 height 17
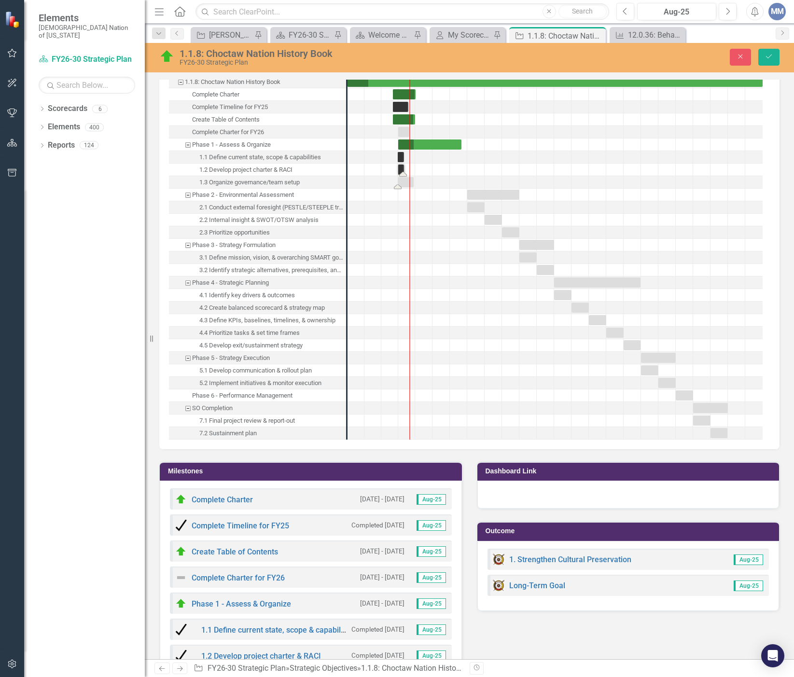
click at [402, 178] on div "Task: Start date: 2025-06-28 End date: 2025-09-23" at bounding box center [406, 182] width 16 height 10
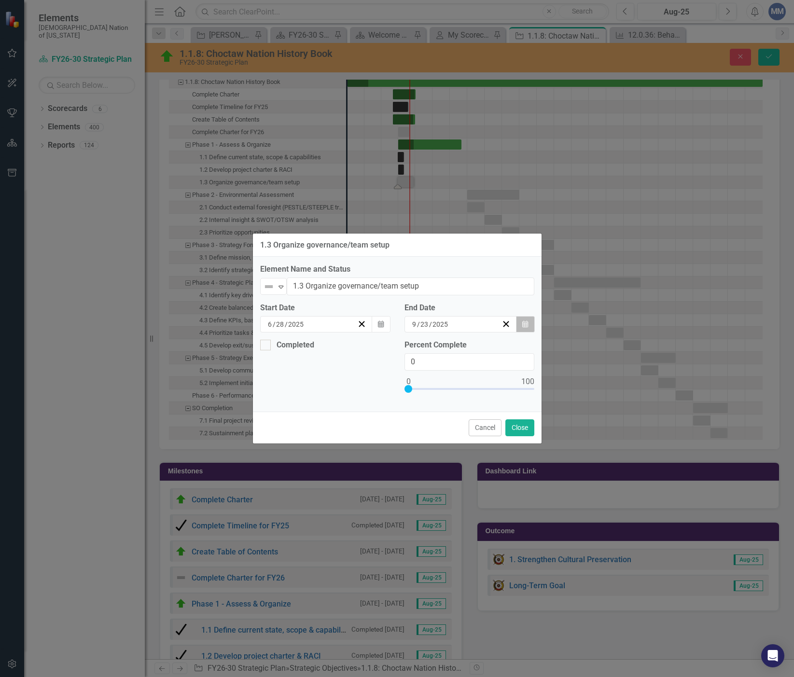
click at [529, 326] on button "Calendar" at bounding box center [525, 324] width 18 height 16
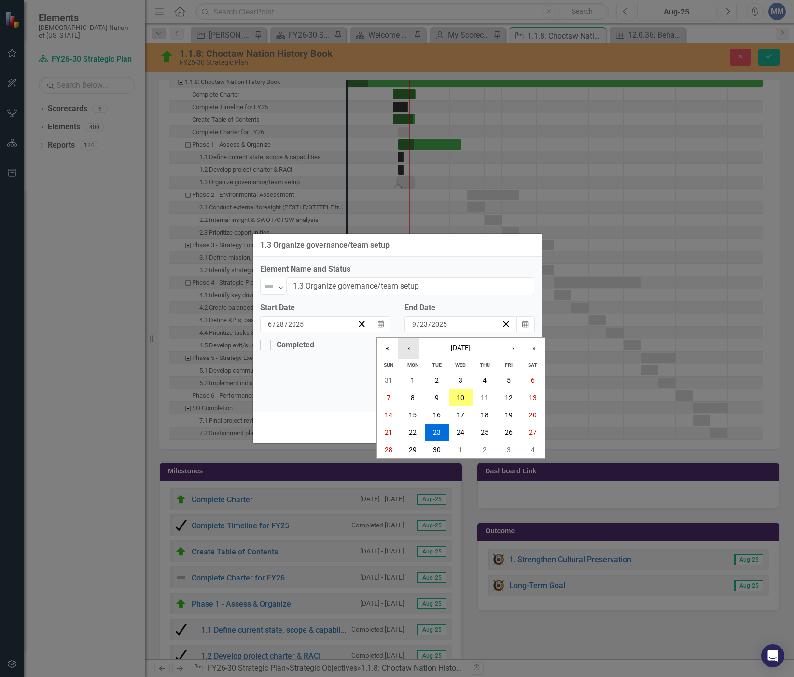
click at [405, 346] on button "‹" at bounding box center [408, 348] width 21 height 21
click at [405, 341] on button "‹" at bounding box center [408, 348] width 21 height 21
click at [482, 454] on button "31" at bounding box center [485, 449] width 24 height 17
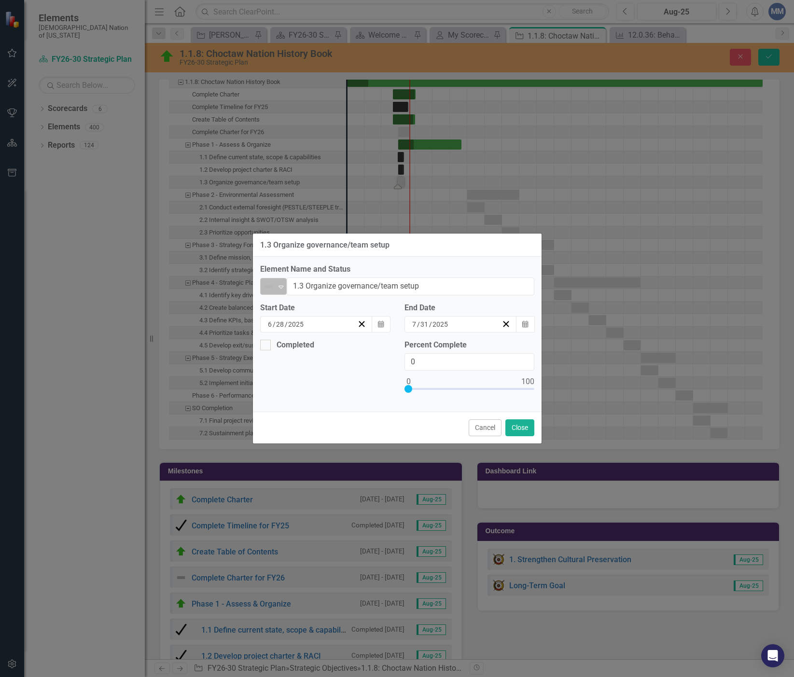
click at [279, 280] on div "Expand" at bounding box center [281, 286] width 10 height 16
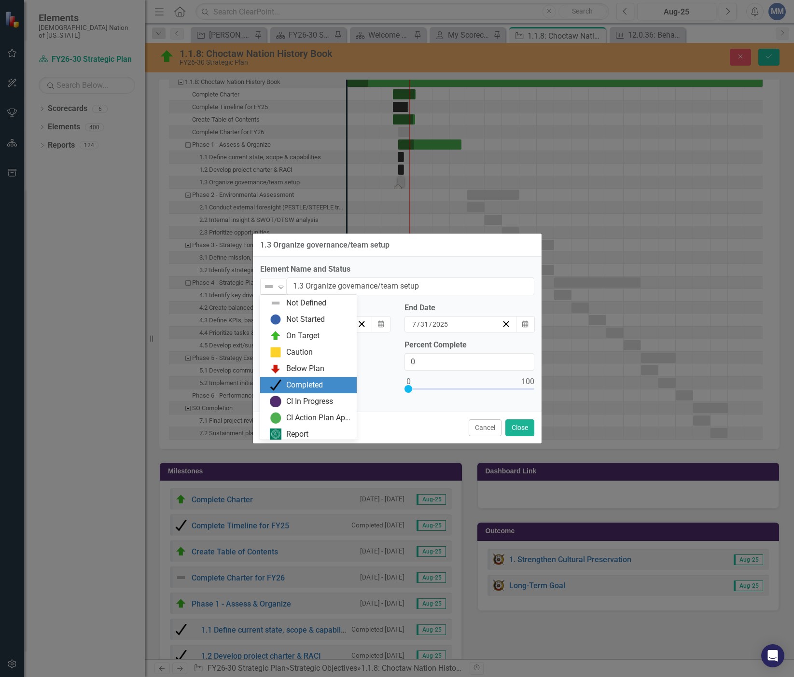
click at [284, 381] on div "Completed" at bounding box center [310, 385] width 81 height 12
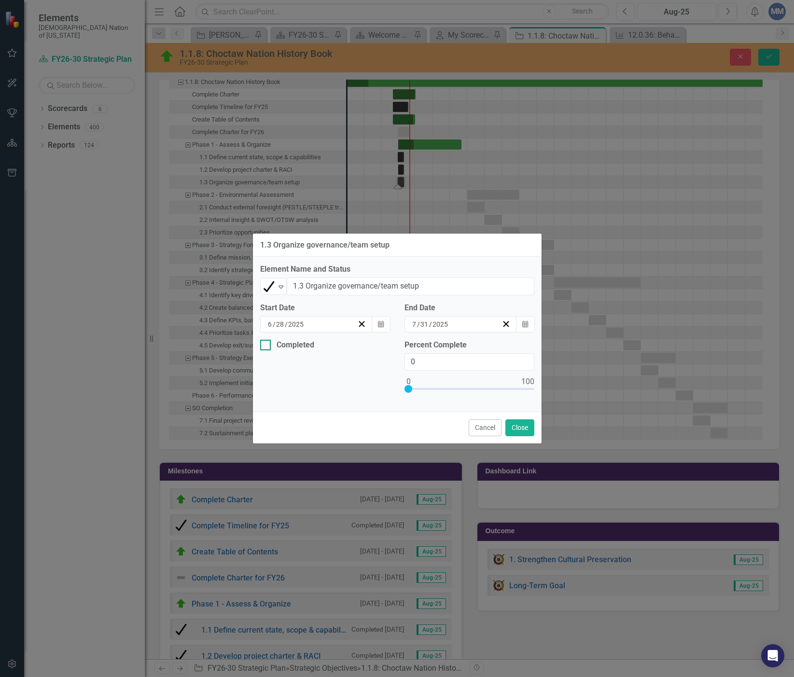
click at [265, 343] on input "Completed" at bounding box center [263, 343] width 6 height 6
checkbox input "true"
type input "100"
drag, startPoint x: 409, startPoint y: 386, endPoint x: 590, endPoint y: 411, distance: 182.2
click at [590, 411] on div "1.3 Organize governance/team setup Element Name and Status Completed Expand 1.3…" at bounding box center [397, 338] width 794 height 677
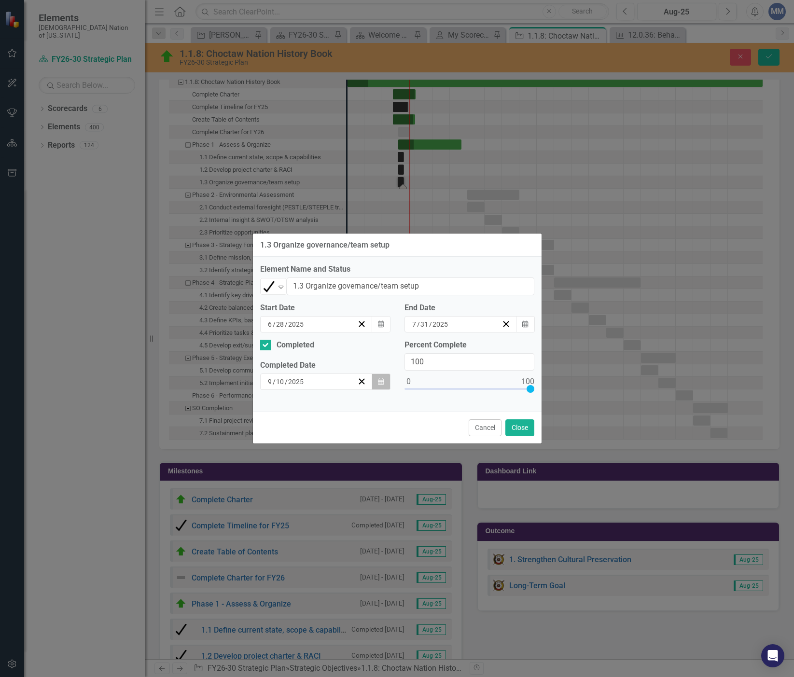
click at [375, 378] on button "Calendar" at bounding box center [381, 382] width 18 height 16
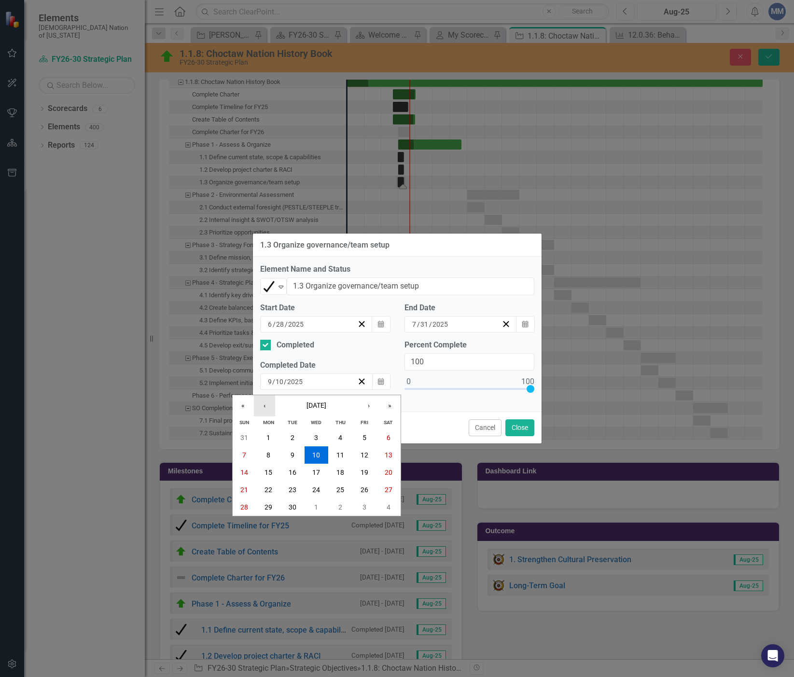
click at [266, 405] on button "‹" at bounding box center [264, 405] width 21 height 21
click at [342, 506] on abbr "31" at bounding box center [340, 507] width 8 height 8
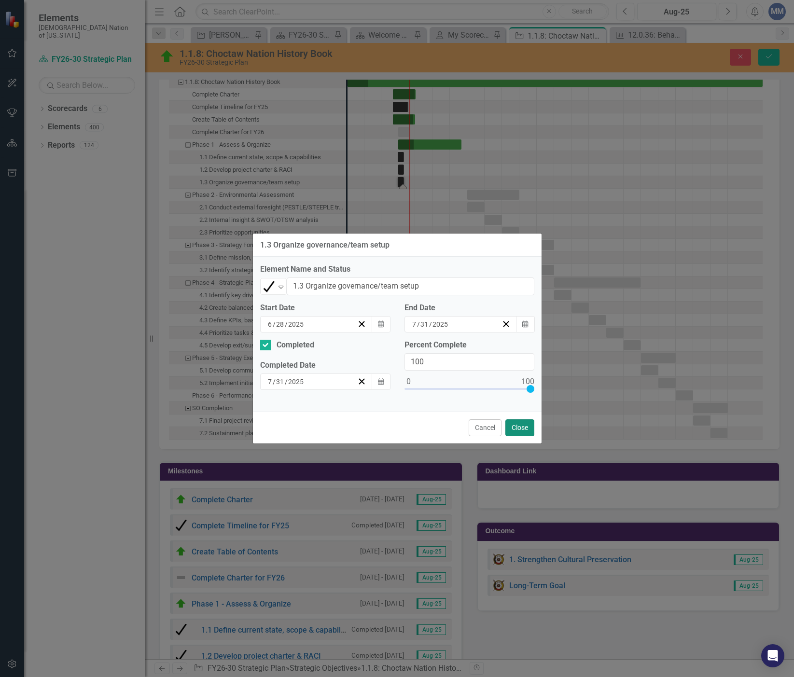
click at [514, 424] on button "Close" at bounding box center [519, 427] width 29 height 17
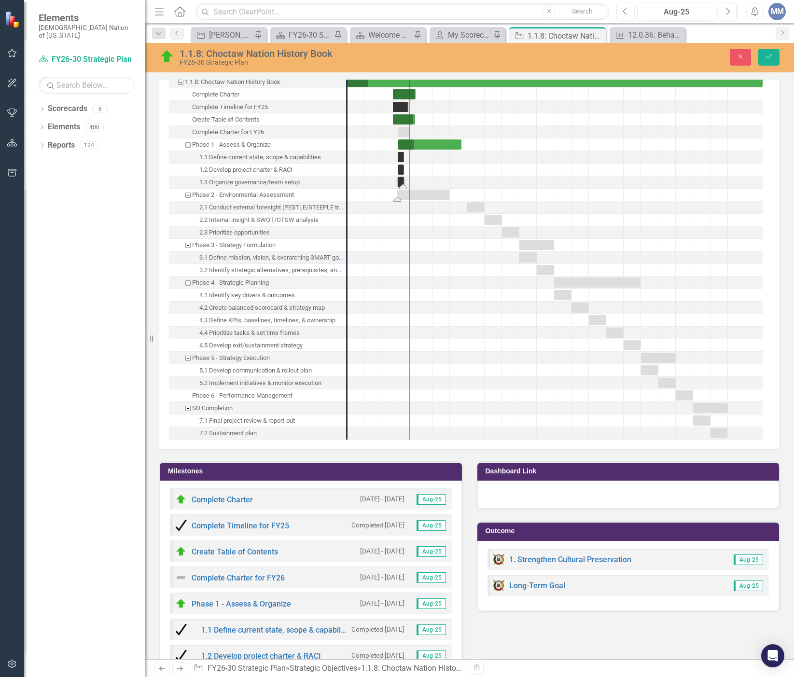
drag, startPoint x: 490, startPoint y: 193, endPoint x: 420, endPoint y: 206, distance: 71.2
click at [404, 192] on div "Task: Start date: 2025-06-25 End date: 2026-03-29" at bounding box center [423, 195] width 52 height 10
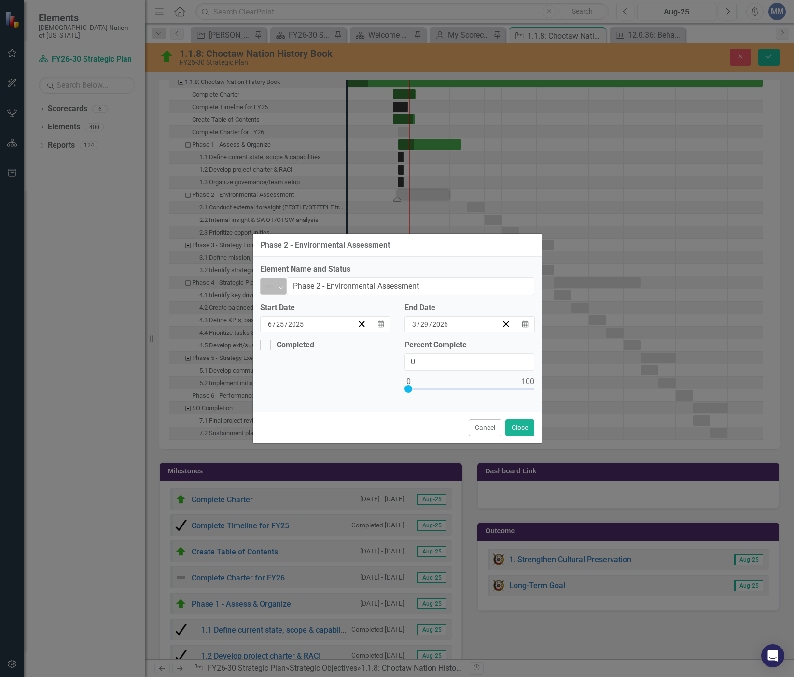
click at [284, 290] on icon "Expand" at bounding box center [281, 287] width 10 height 8
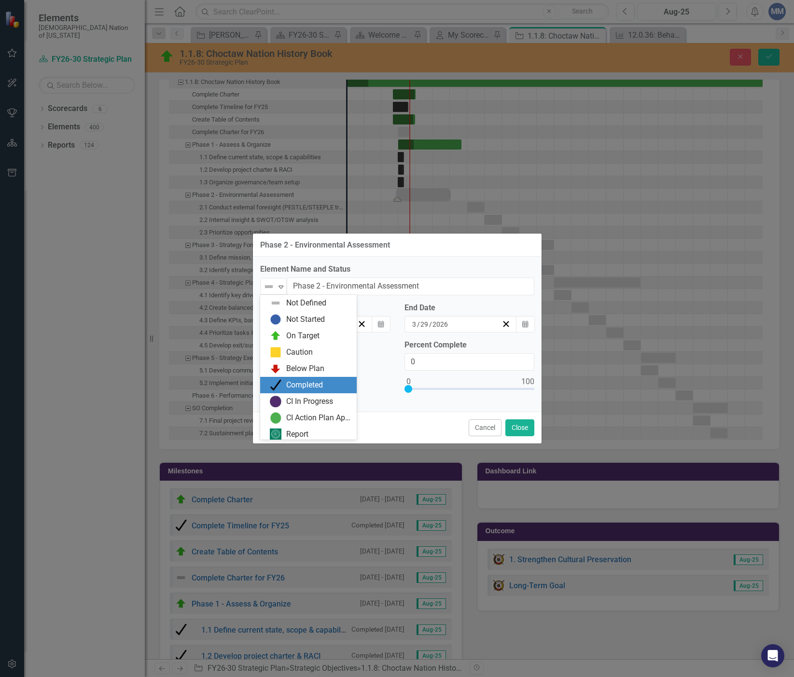
click at [290, 386] on div "Completed" at bounding box center [304, 385] width 37 height 11
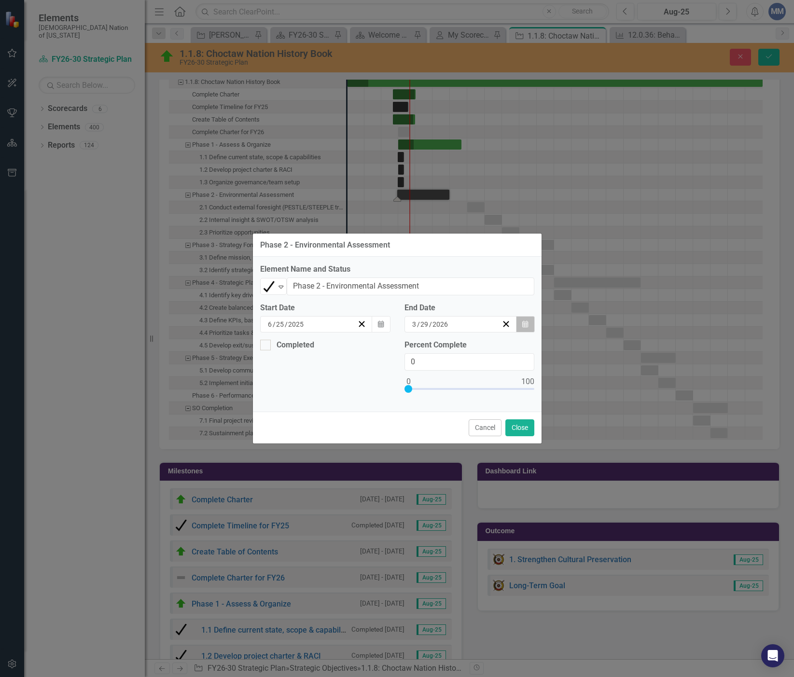
click at [526, 322] on icon "Calendar" at bounding box center [525, 324] width 6 height 7
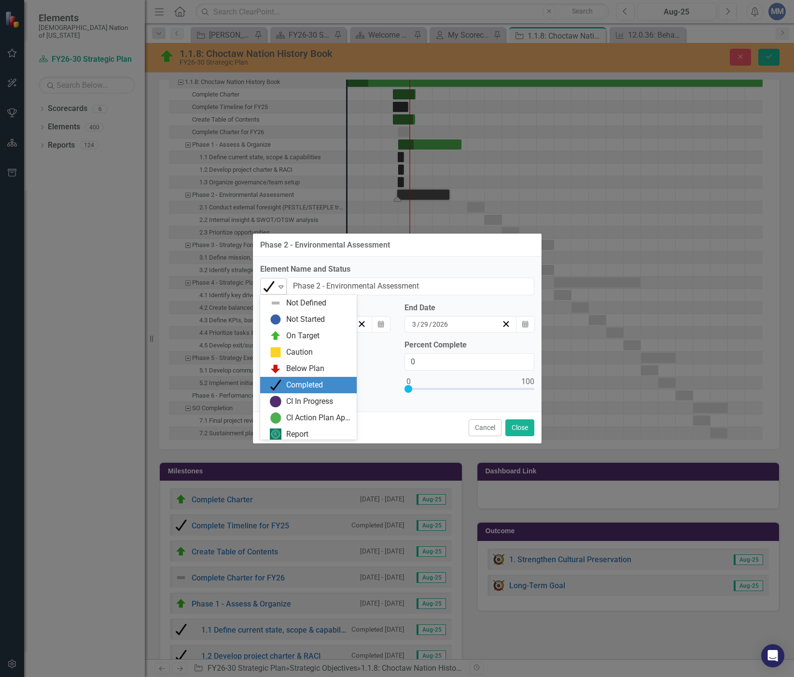
click at [278, 289] on icon "Expand" at bounding box center [281, 287] width 10 height 8
click at [280, 333] on img at bounding box center [276, 333] width 12 height 12
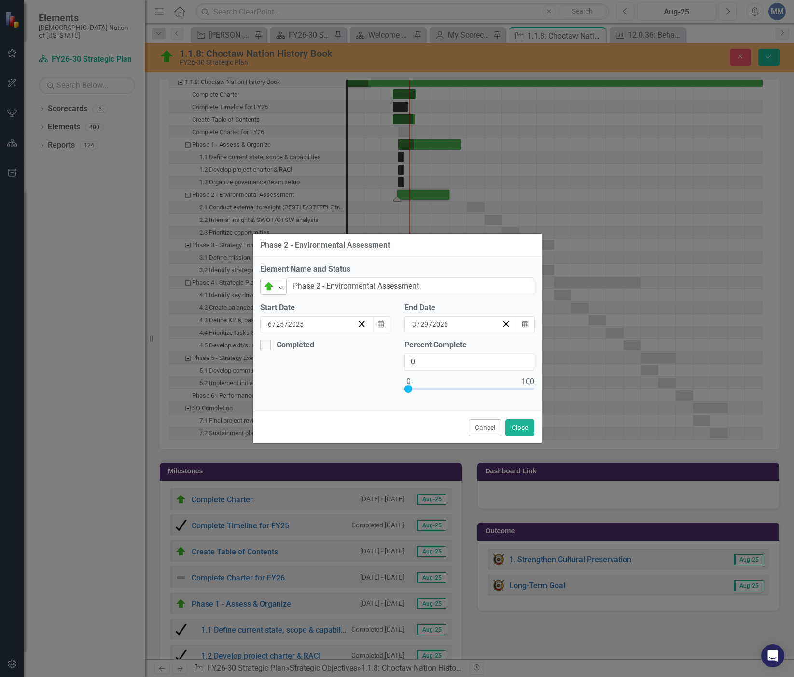
click at [283, 284] on icon "Expand" at bounding box center [281, 287] width 10 height 8
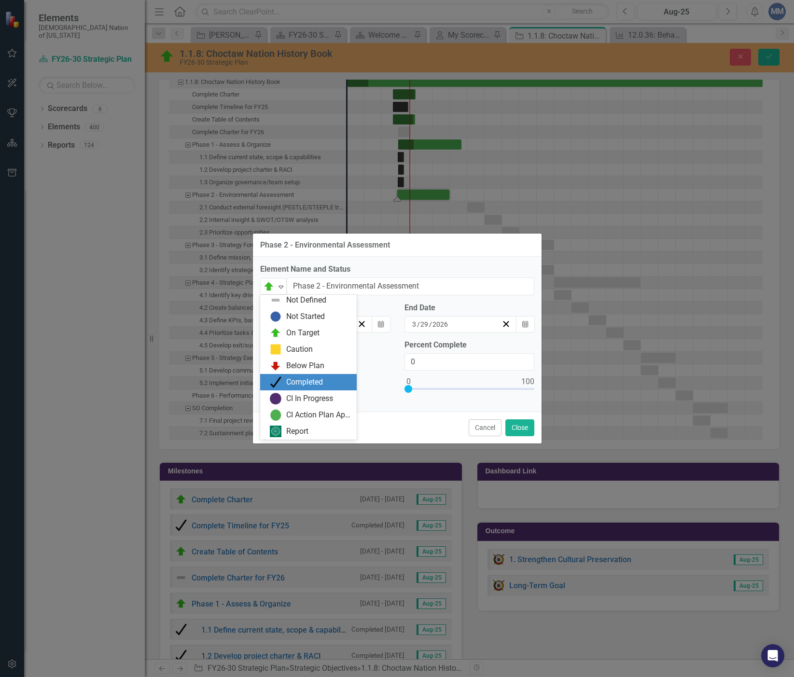
click at [287, 385] on div "Completed" at bounding box center [304, 382] width 37 height 11
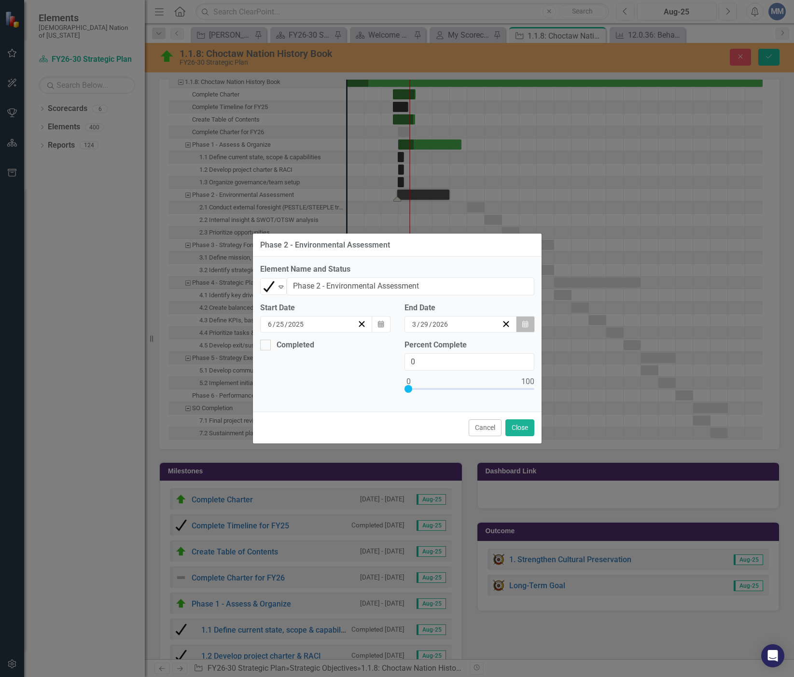
click at [530, 326] on button "Calendar" at bounding box center [525, 324] width 18 height 16
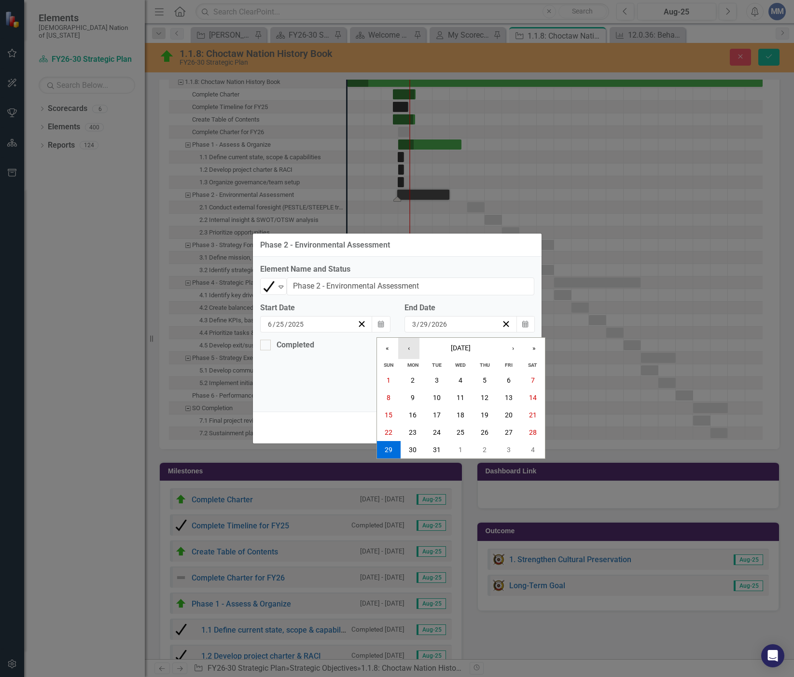
click at [408, 344] on button "‹" at bounding box center [408, 348] width 21 height 21
click at [505, 353] on button "›" at bounding box center [512, 348] width 21 height 21
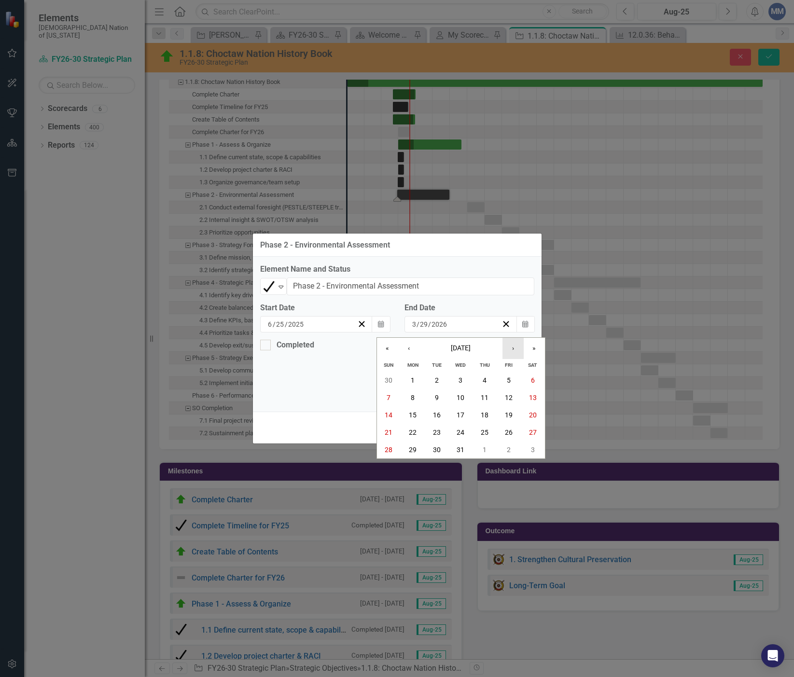
click at [505, 353] on button "›" at bounding box center [512, 348] width 21 height 21
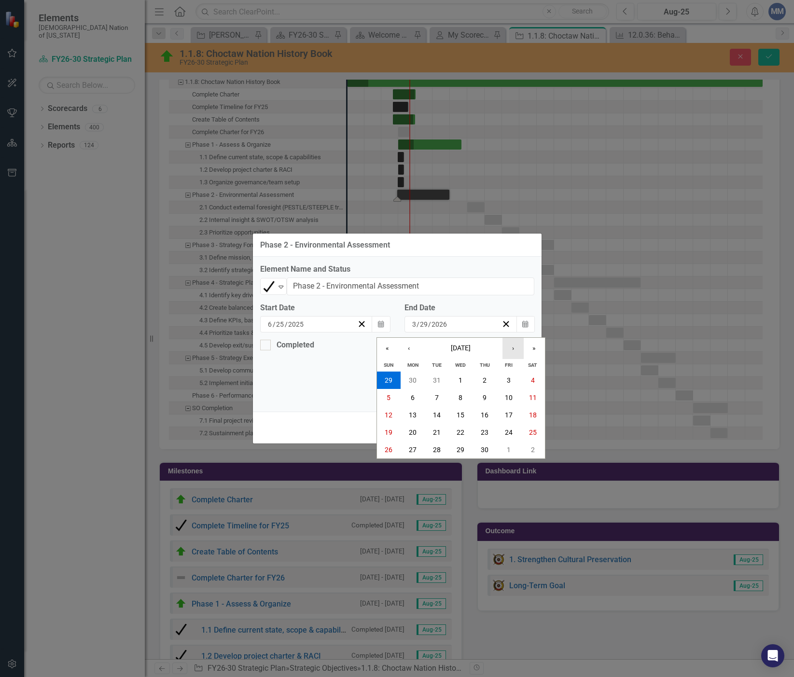
click at [505, 353] on button "›" at bounding box center [512, 348] width 21 height 21
click at [405, 350] on button "‹" at bounding box center [408, 348] width 21 height 21
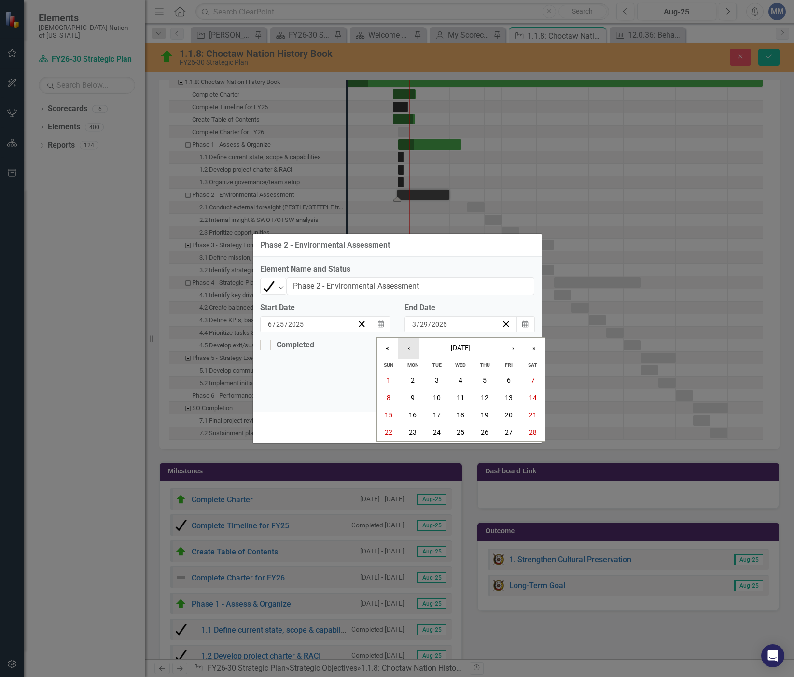
click at [405, 350] on button "‹" at bounding box center [408, 348] width 21 height 21
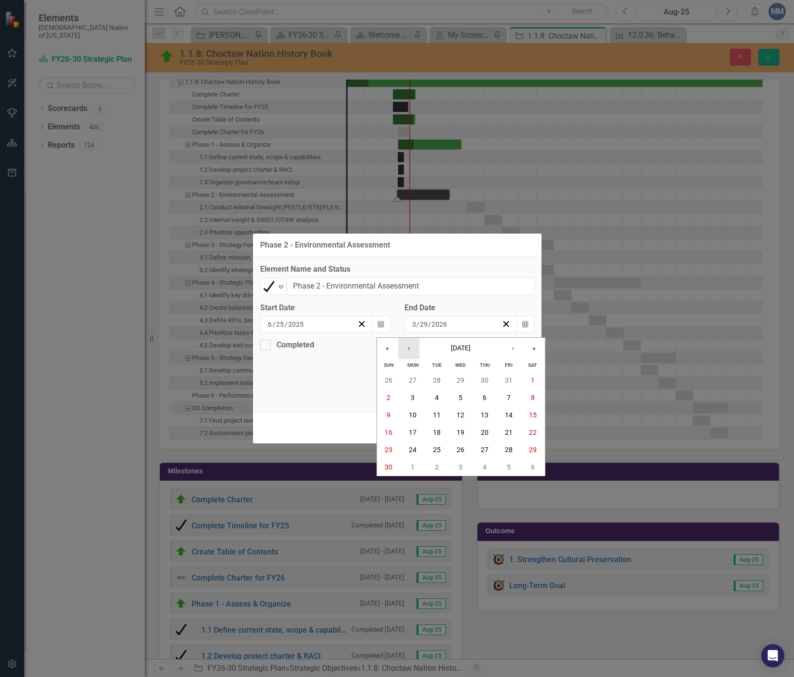
click at [405, 350] on button "‹" at bounding box center [408, 348] width 21 height 21
click at [486, 444] on button "31" at bounding box center [485, 449] width 24 height 17
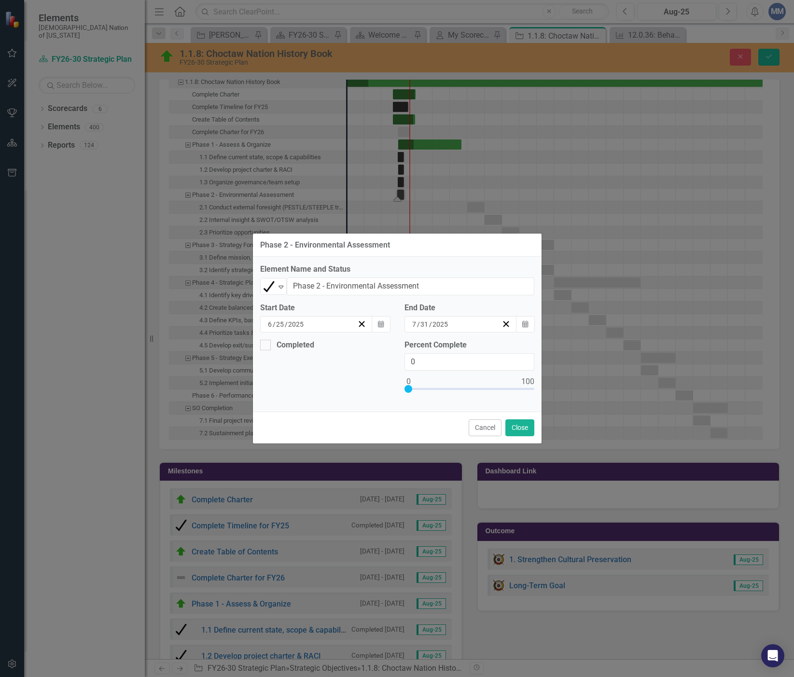
click at [268, 351] on div "Completed" at bounding box center [325, 350] width 144 height 20
click at [268, 348] on div at bounding box center [265, 345] width 11 height 11
click at [266, 346] on input "Completed" at bounding box center [263, 343] width 6 height 6
checkbox input "true"
type input "100"
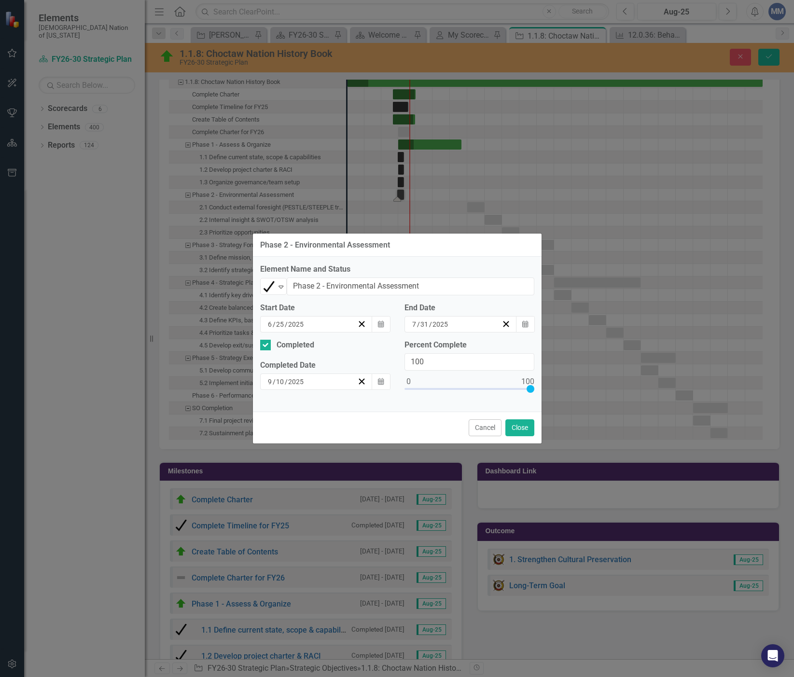
drag, startPoint x: 409, startPoint y: 390, endPoint x: 543, endPoint y: 395, distance: 134.7
click at [543, 395] on div "Phase 2 - Environmental Assessment Element Name and Status Completed Expand Pha…" at bounding box center [397, 338] width 794 height 677
click at [522, 428] on button "Close" at bounding box center [519, 427] width 29 height 17
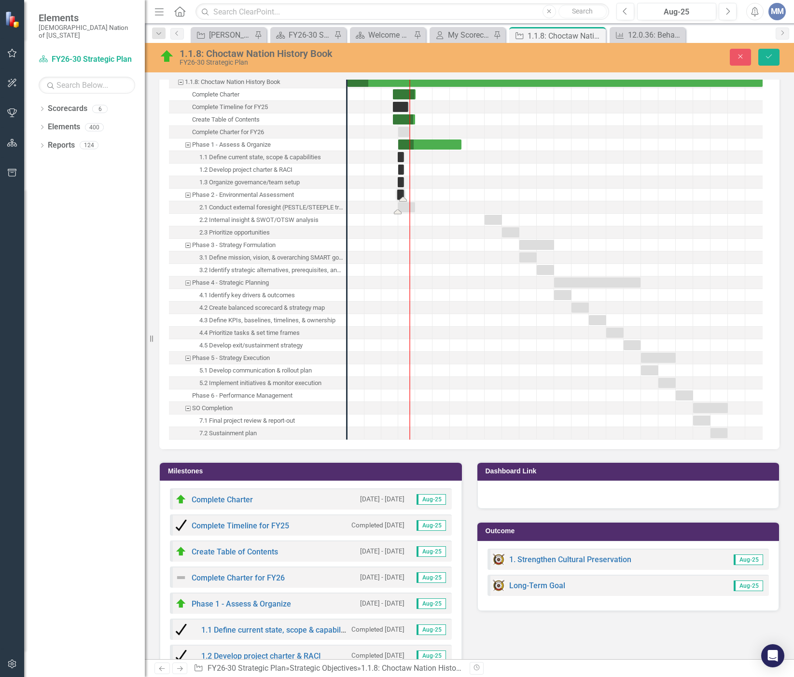
drag, startPoint x: 481, startPoint y: 204, endPoint x: 411, endPoint y: 212, distance: 70.9
click at [401, 207] on div "Task: Start date: 2025-06-28 End date: 2025-10-01" at bounding box center [406, 207] width 17 height 10
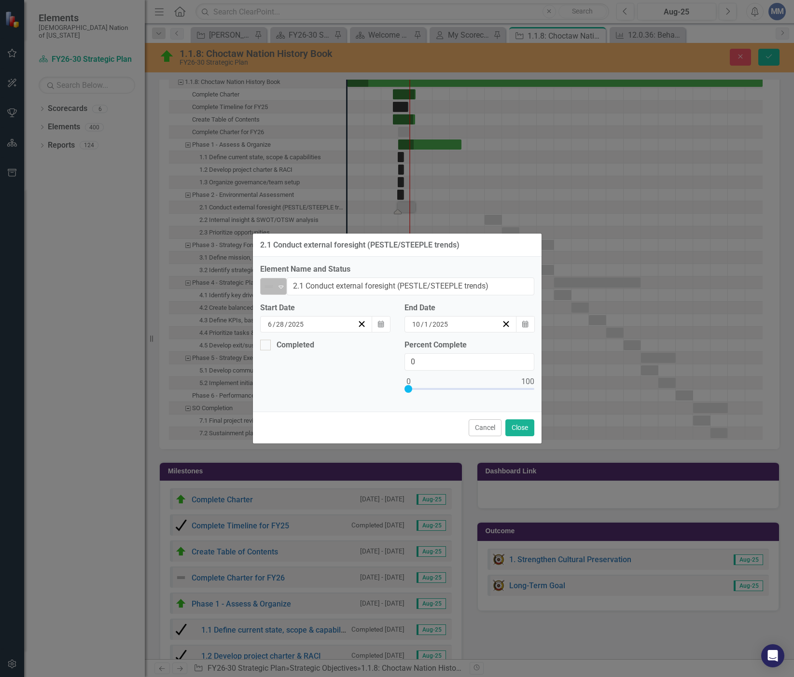
click at [278, 289] on icon "Expand" at bounding box center [281, 287] width 10 height 8
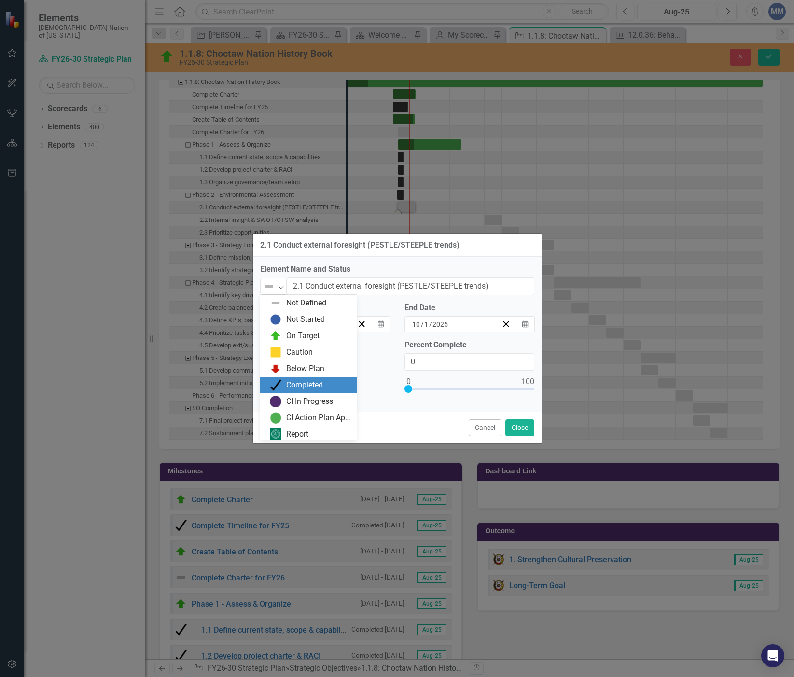
click at [280, 380] on img at bounding box center [276, 385] width 12 height 12
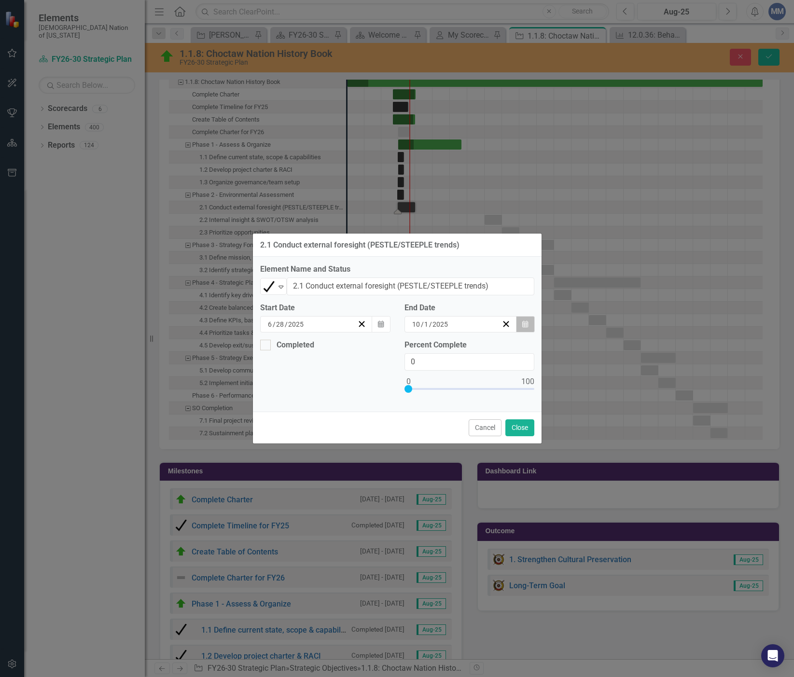
click at [527, 320] on button "Calendar" at bounding box center [525, 324] width 18 height 16
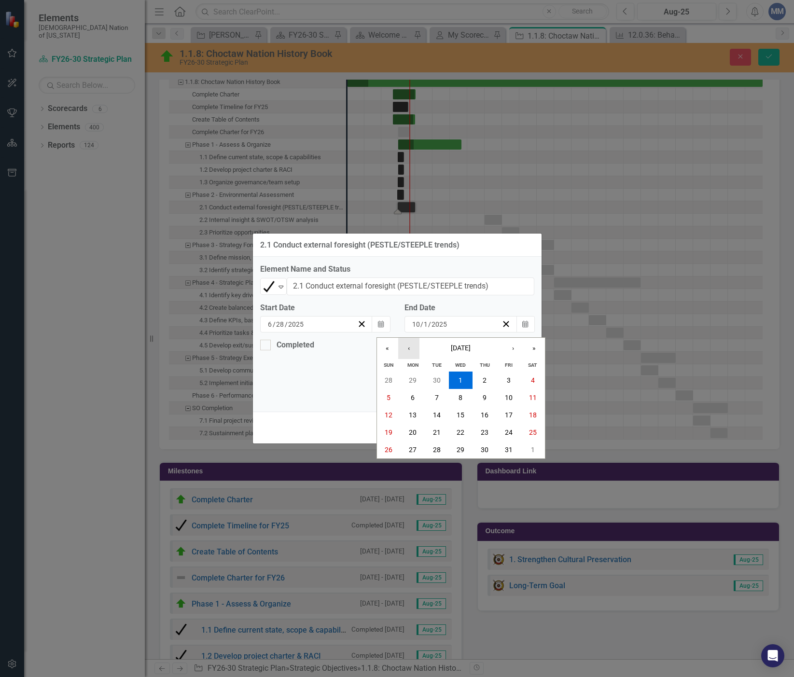
click at [401, 348] on button "‹" at bounding box center [408, 348] width 21 height 21
click at [487, 456] on button "31" at bounding box center [485, 449] width 24 height 17
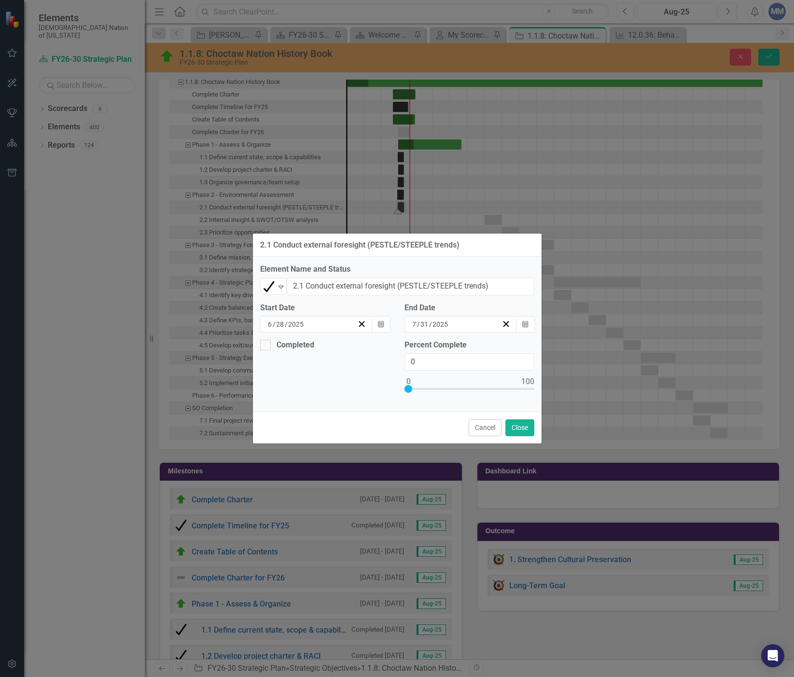
click at [265, 339] on div "Start Date [DATE] Calendar" at bounding box center [325, 321] width 144 height 37
click at [266, 341] on div at bounding box center [265, 345] width 11 height 11
click at [266, 341] on input "Completed" at bounding box center [263, 343] width 6 height 6
checkbox input "true"
type input "100"
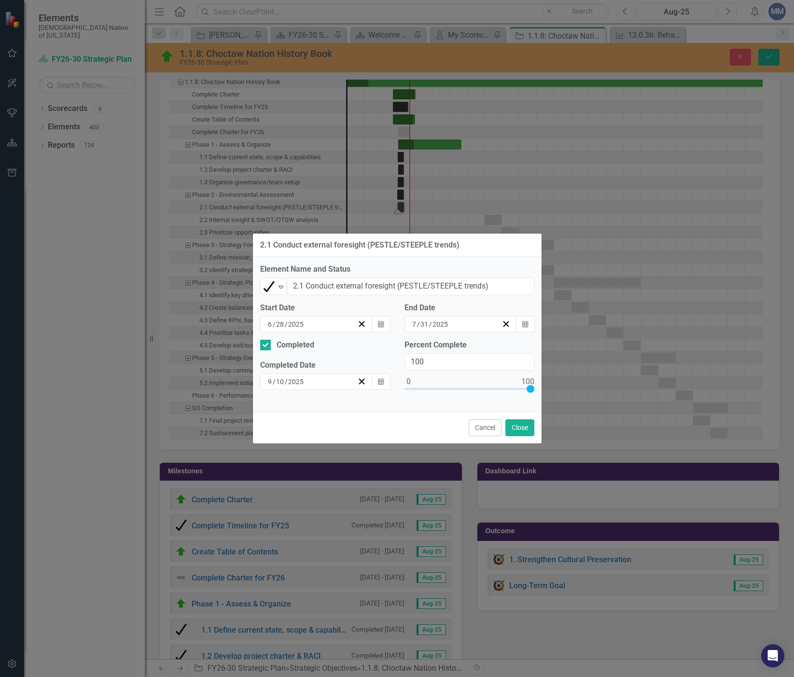
drag, startPoint x: 447, startPoint y: 396, endPoint x: 550, endPoint y: 403, distance: 103.1
click at [550, 403] on div "2.1 Conduct external foresight (PESTLE/STEEPLE trends) Element Name and Status …" at bounding box center [397, 338] width 794 height 677
click at [527, 428] on button "Close" at bounding box center [519, 427] width 29 height 17
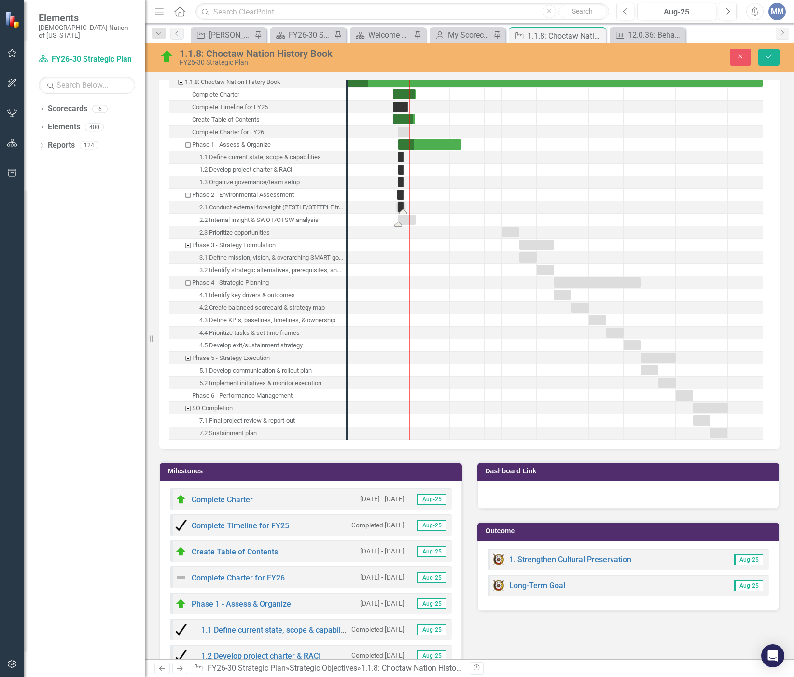
drag, startPoint x: 493, startPoint y: 221, endPoint x: 406, endPoint y: 235, distance: 87.4
click at [404, 219] on div "Task: Start date: 2025-07-01 End date: 2025-10-04" at bounding box center [406, 220] width 17 height 10
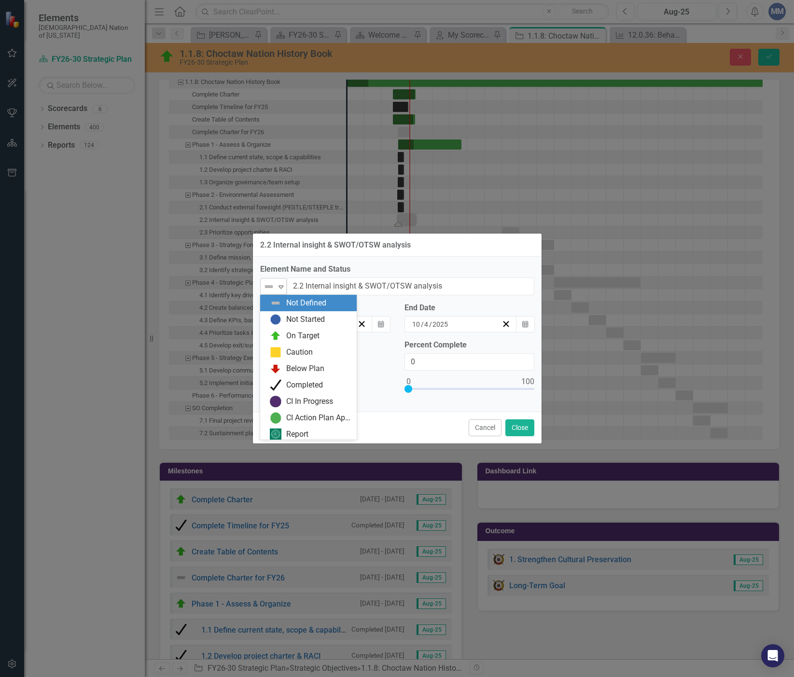
drag, startPoint x: 277, startPoint y: 286, endPoint x: 279, endPoint y: 314, distance: 28.1
click at [277, 287] on icon "Expand" at bounding box center [281, 287] width 10 height 8
click at [294, 389] on div "Completed" at bounding box center [304, 385] width 37 height 11
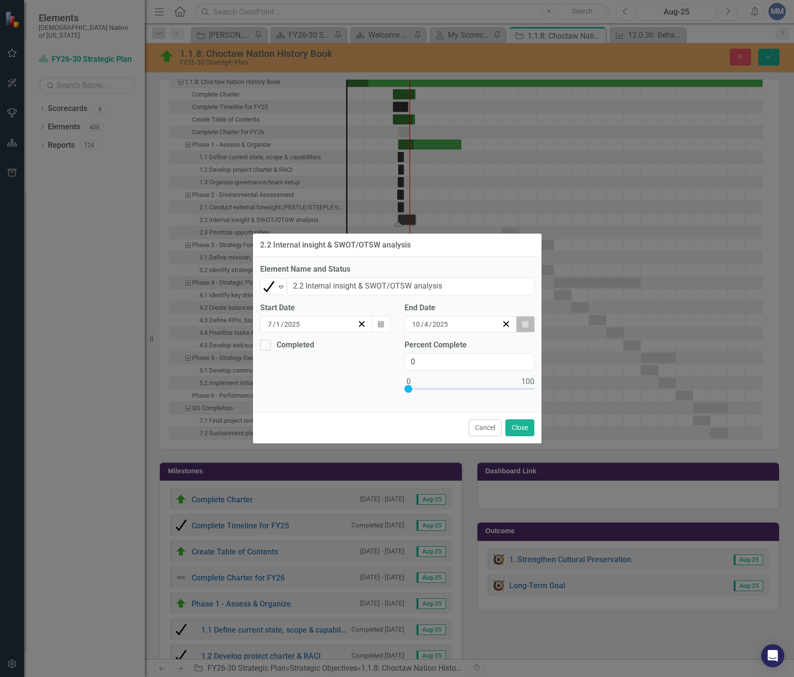
click at [524, 325] on icon "Calendar" at bounding box center [525, 324] width 6 height 7
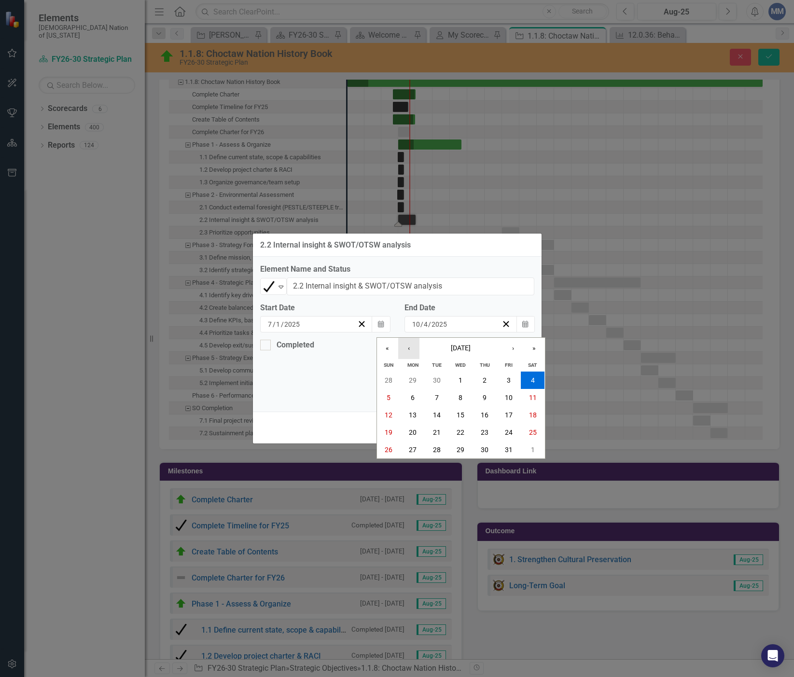
click at [403, 341] on button "‹" at bounding box center [408, 348] width 21 height 21
click at [403, 338] on button "‹" at bounding box center [408, 348] width 21 height 21
click at [487, 446] on abbr "31" at bounding box center [485, 450] width 8 height 8
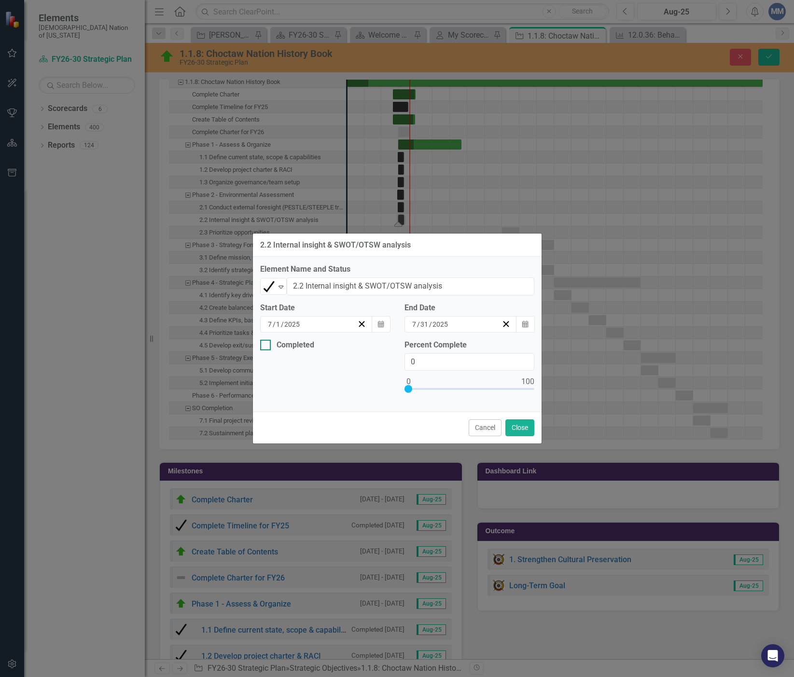
click at [270, 343] on div at bounding box center [265, 345] width 11 height 11
click at [266, 343] on input "Completed" at bounding box center [263, 343] width 6 height 6
checkbox input "true"
type input "100"
drag, startPoint x: 410, startPoint y: 386, endPoint x: 565, endPoint y: 401, distance: 156.1
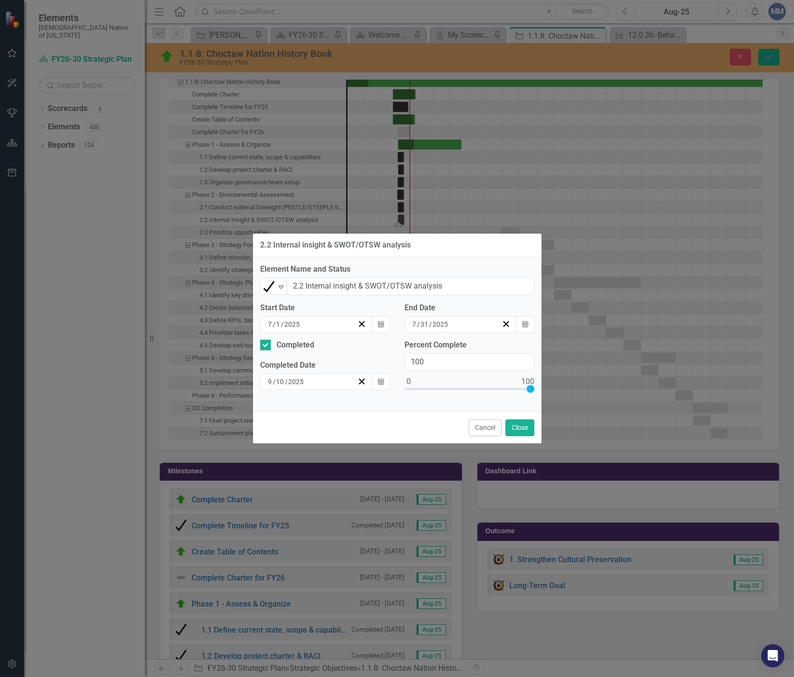
click at [565, 401] on div "2.2 Internal insight & SWOT/OTSW analysis Element Name and Status Completed Exp…" at bounding box center [397, 338] width 794 height 677
click at [380, 379] on icon "button" at bounding box center [381, 381] width 6 height 7
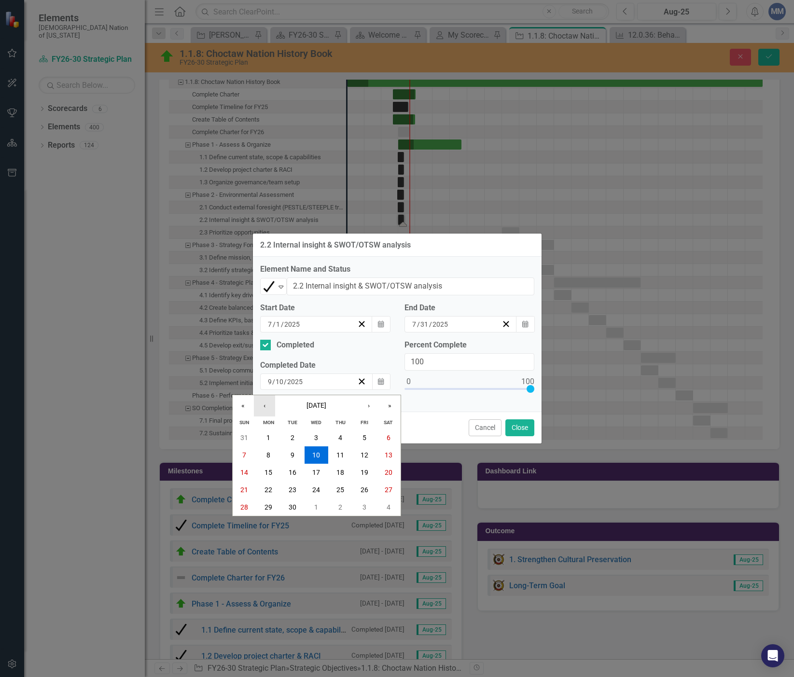
click at [266, 411] on button "‹" at bounding box center [264, 405] width 21 height 21
click at [266, 410] on button "‹" at bounding box center [264, 405] width 21 height 21
click at [348, 506] on button "31" at bounding box center [340, 507] width 24 height 17
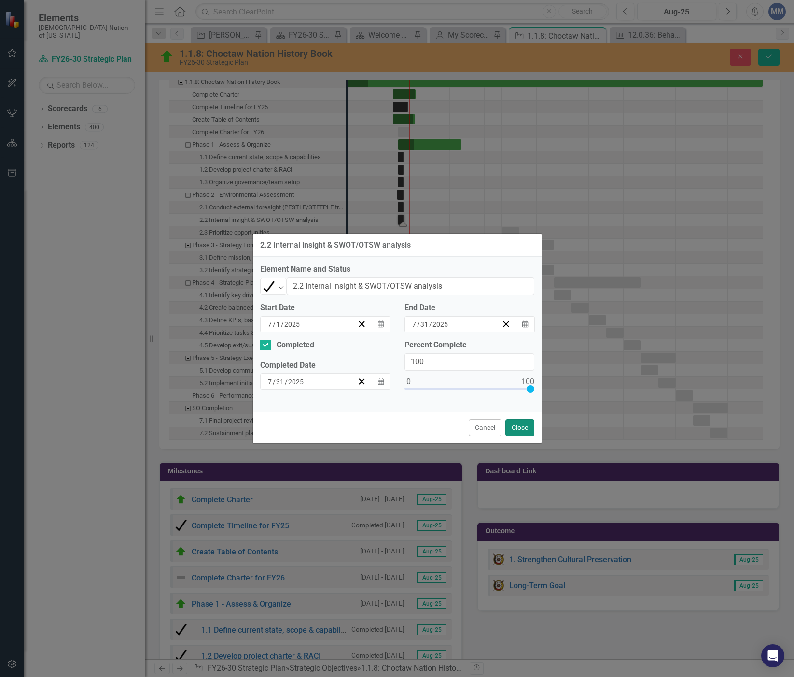
click at [514, 427] on button "Close" at bounding box center [519, 427] width 29 height 17
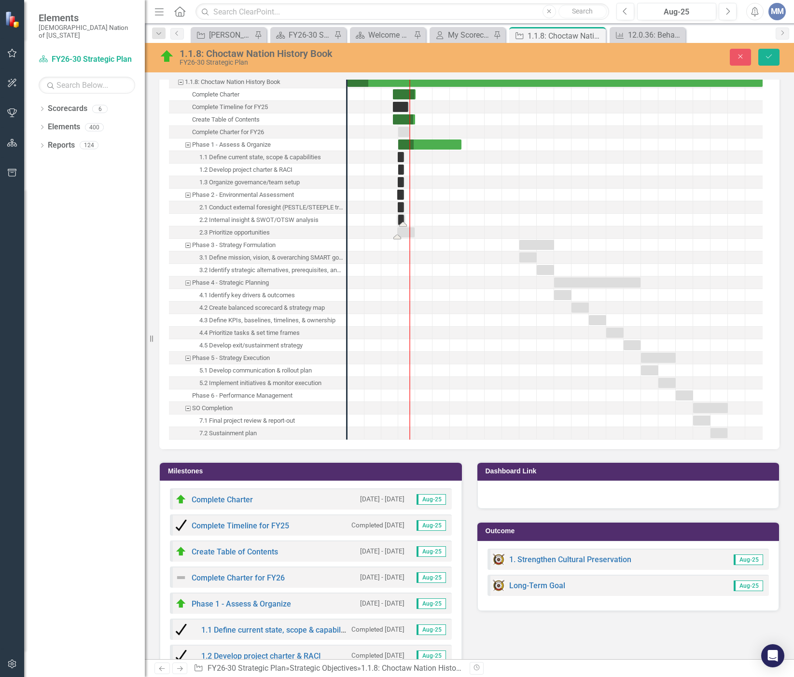
drag, startPoint x: 513, startPoint y: 234, endPoint x: 409, endPoint y: 237, distance: 104.3
click at [403, 235] on div "Task: Start date: 2025-06-25 End date: 2025-09-28" at bounding box center [405, 232] width 17 height 10
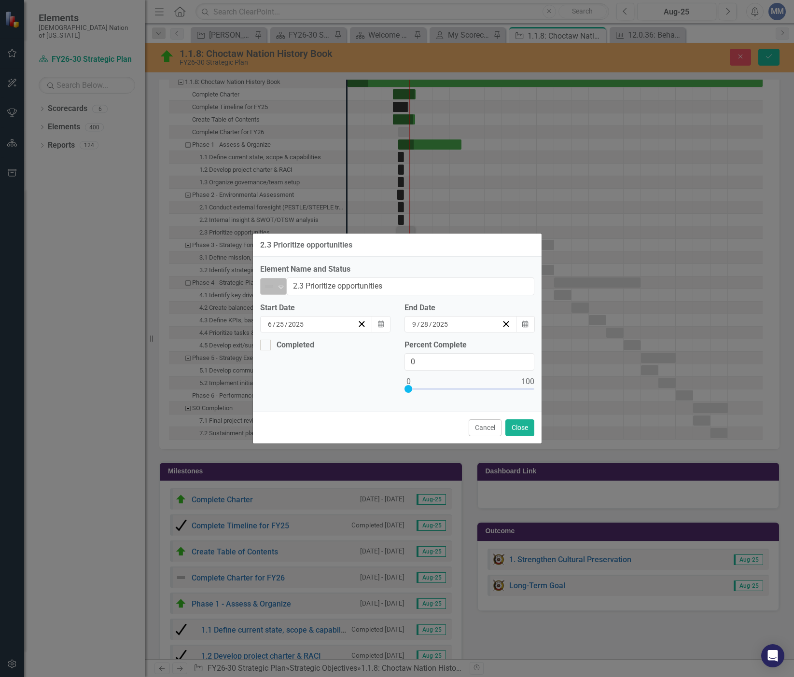
click at [278, 288] on icon "Expand" at bounding box center [281, 287] width 10 height 8
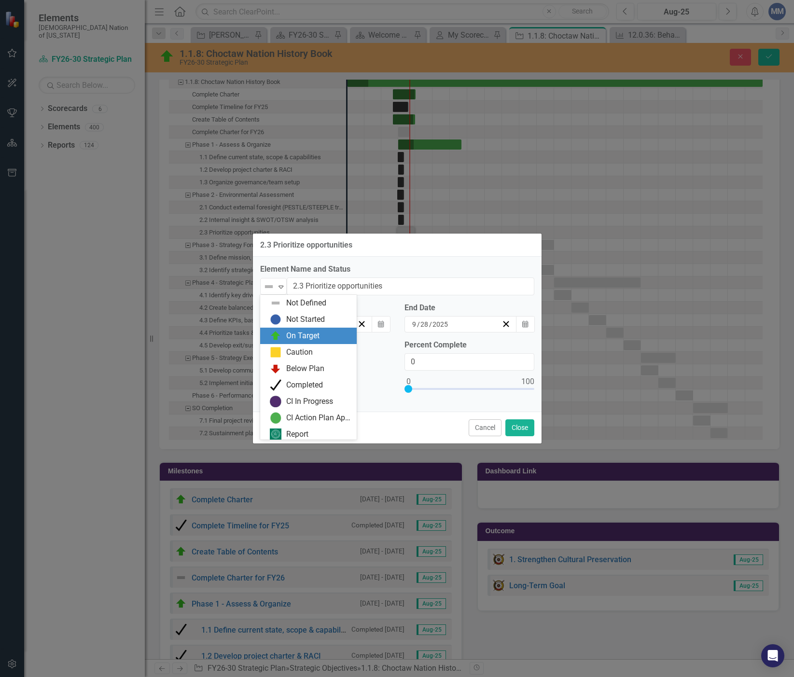
click at [283, 342] on div "On Target" at bounding box center [308, 336] width 97 height 16
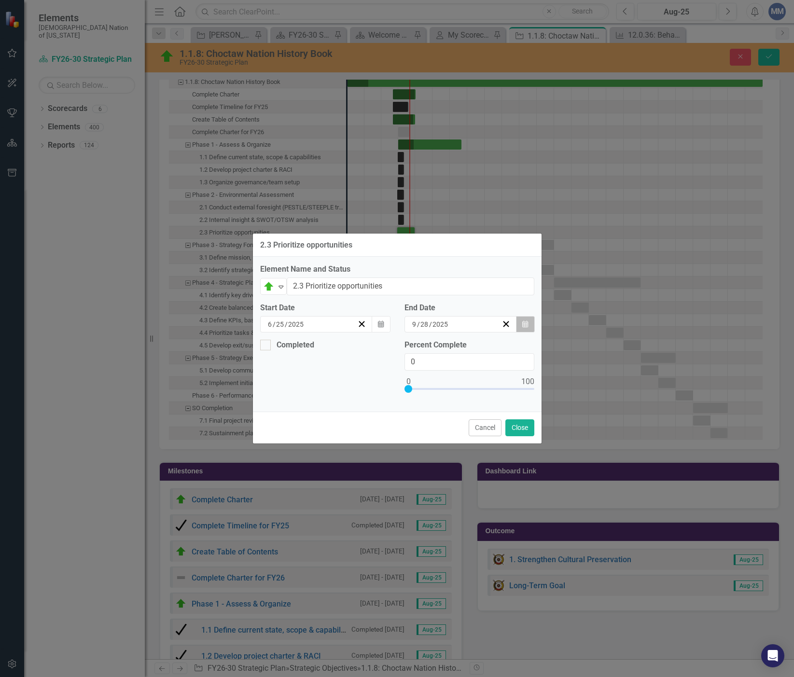
click at [526, 322] on icon "Calendar" at bounding box center [525, 324] width 6 height 7
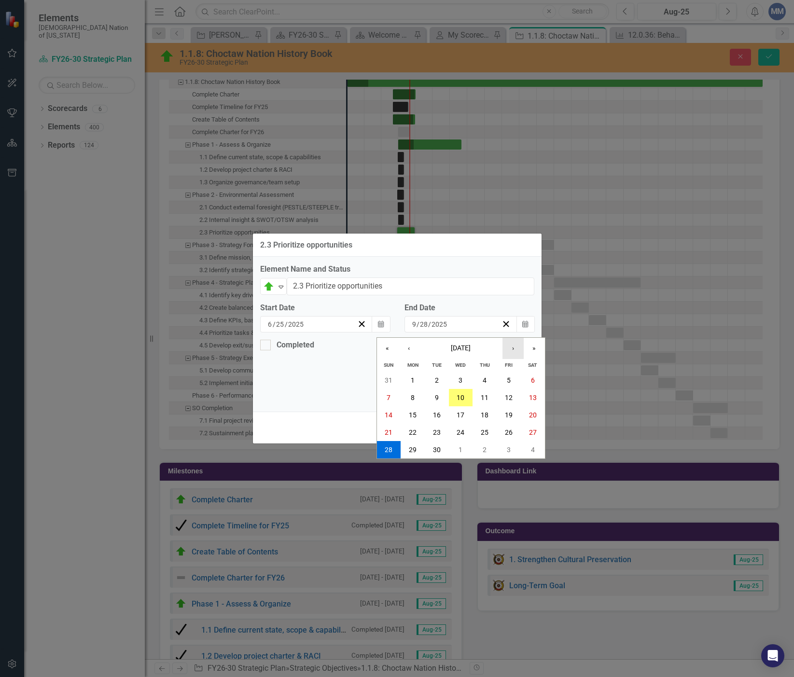
click at [514, 347] on button "›" at bounding box center [512, 348] width 21 height 21
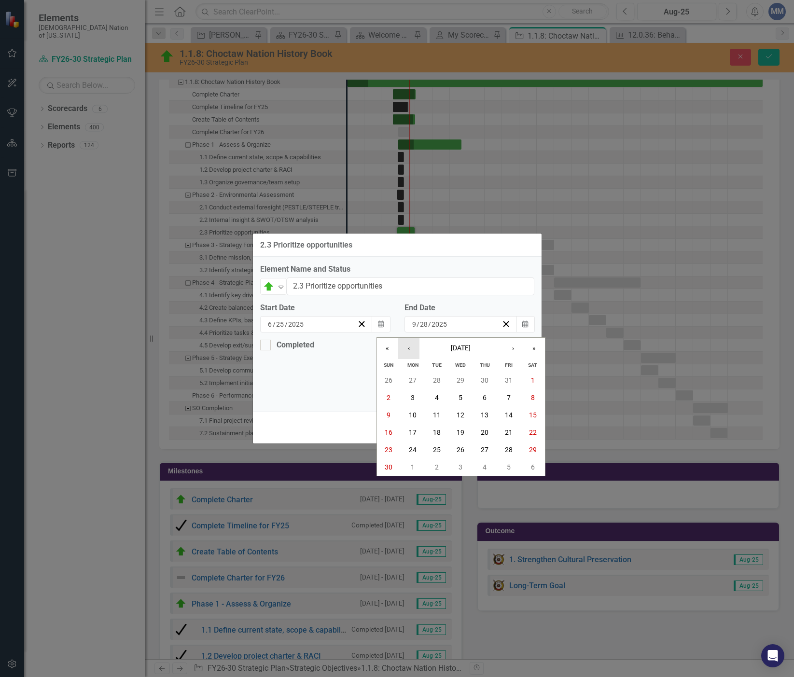
click at [411, 348] on button "‹" at bounding box center [408, 348] width 21 height 21
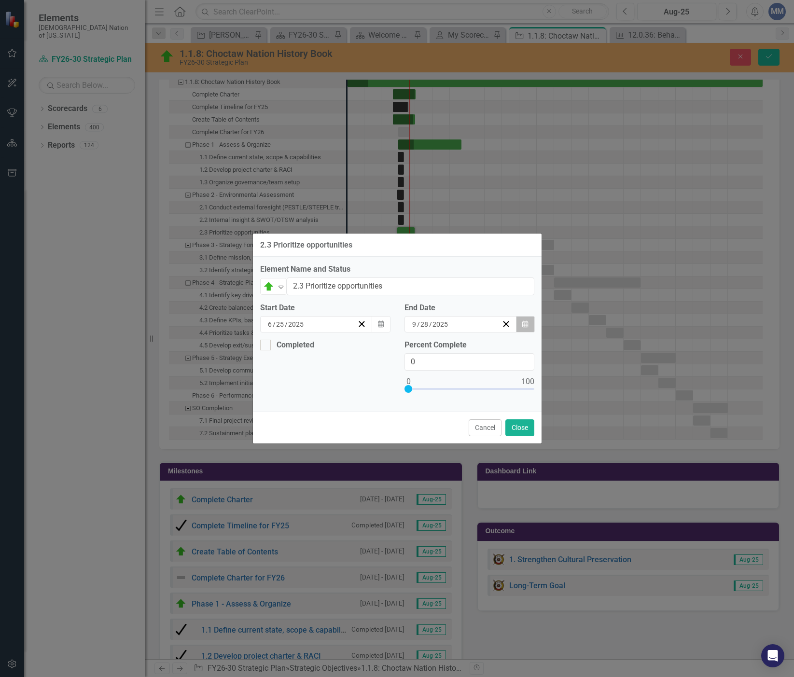
click at [521, 327] on button "Calendar" at bounding box center [525, 324] width 18 height 16
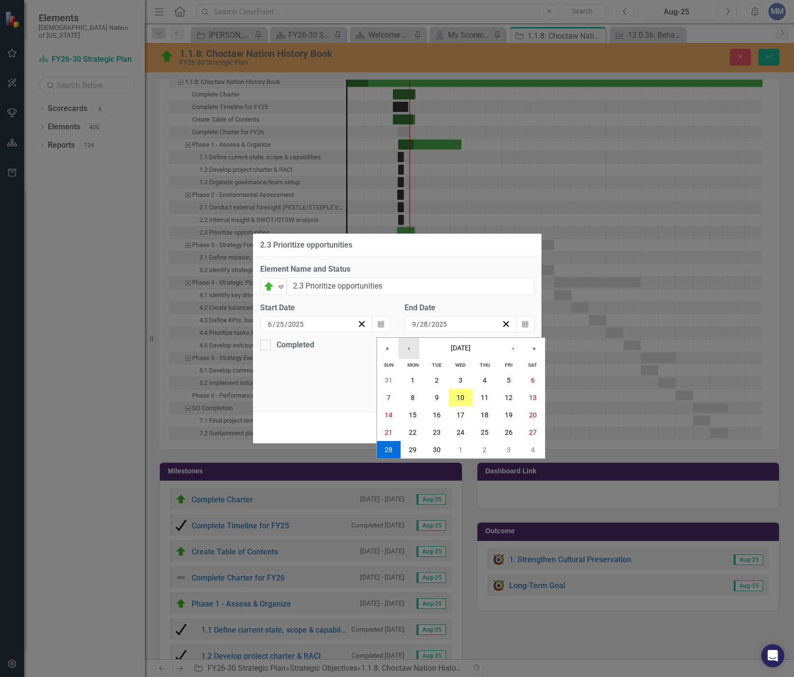
click at [413, 343] on button "‹" at bounding box center [408, 348] width 21 height 21
click at [484, 448] on abbr "31" at bounding box center [485, 450] width 8 height 8
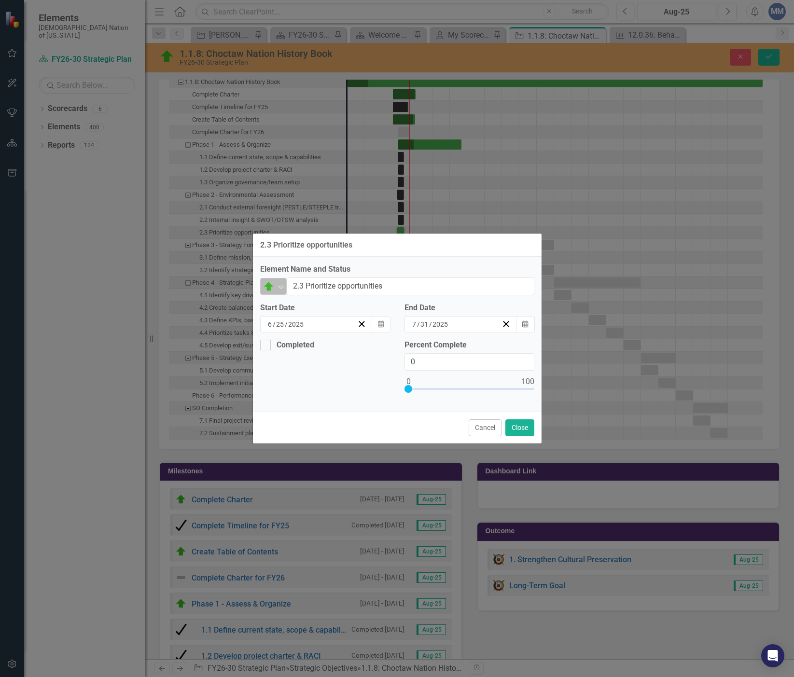
click at [277, 288] on icon "Expand" at bounding box center [281, 287] width 10 height 8
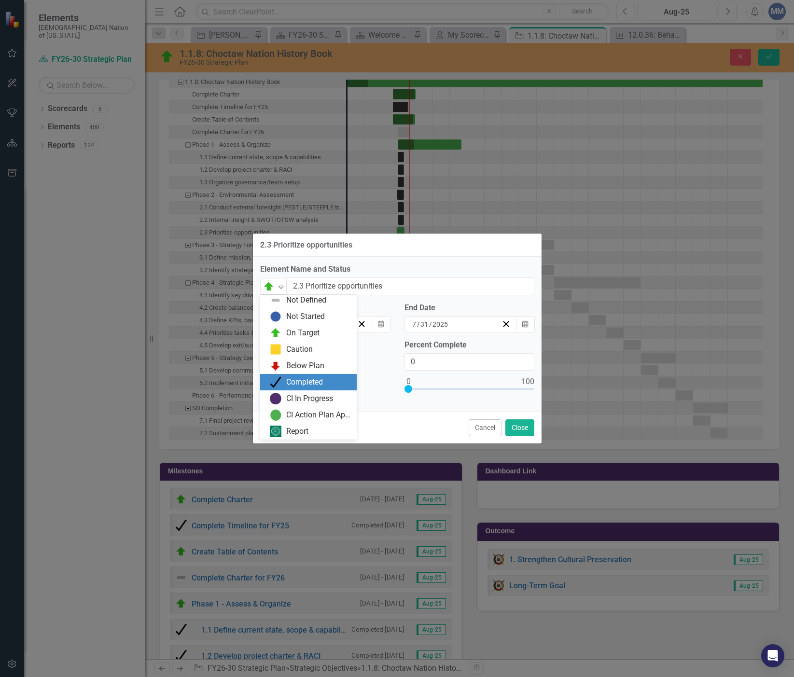
click at [287, 378] on div "Completed" at bounding box center [304, 382] width 37 height 11
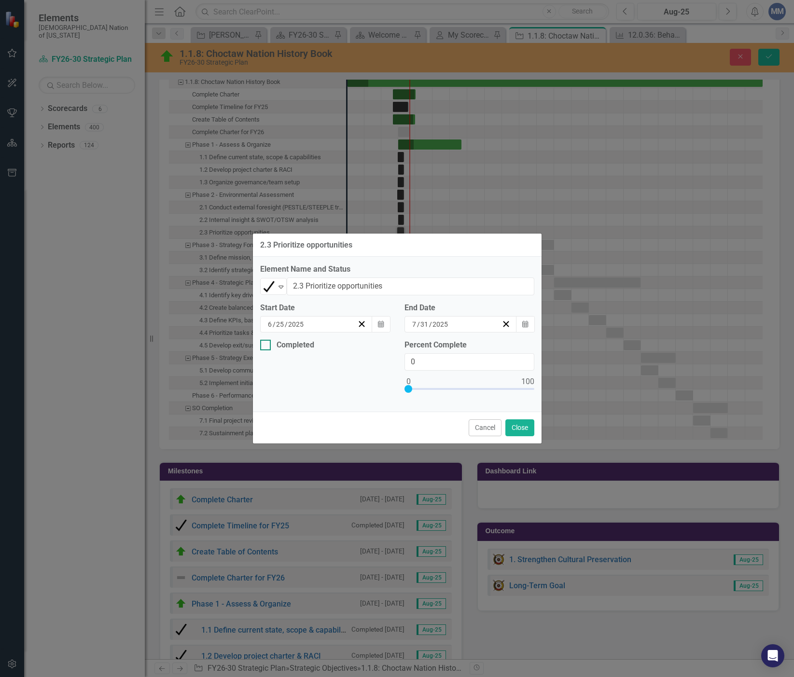
click at [273, 350] on div "Completed" at bounding box center [322, 345] width 125 height 11
click at [266, 346] on input "Completed" at bounding box center [263, 343] width 6 height 6
checkbox input "true"
click at [379, 382] on icon "Calendar" at bounding box center [381, 381] width 6 height 7
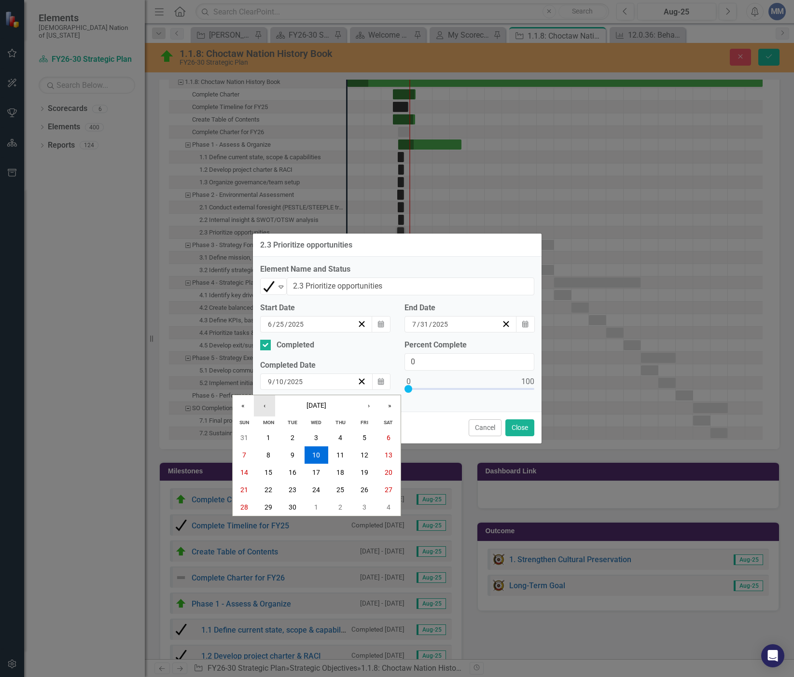
click at [274, 404] on button "‹" at bounding box center [264, 405] width 21 height 21
click at [335, 504] on button "31" at bounding box center [340, 507] width 24 height 17
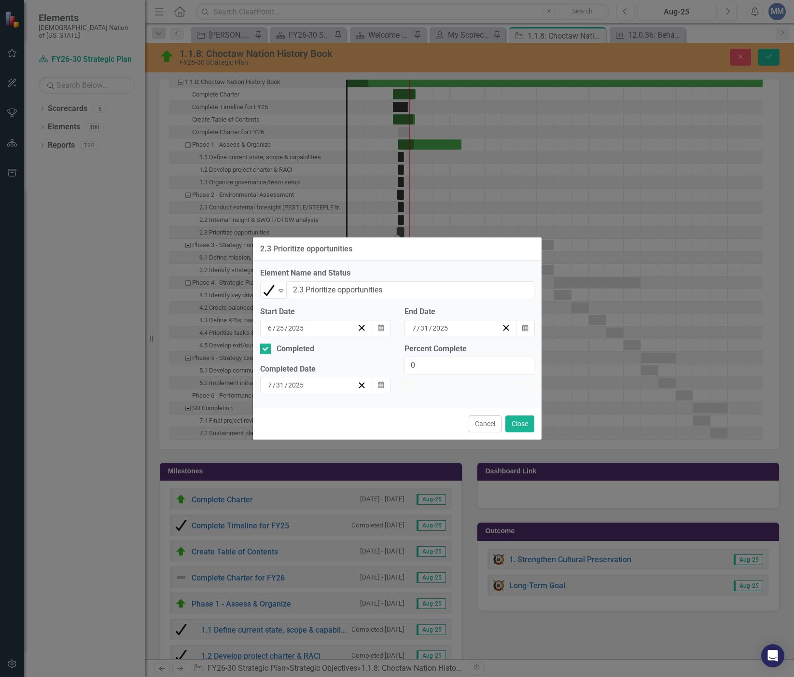
type input "100"
drag, startPoint x: 408, startPoint y: 389, endPoint x: 561, endPoint y: 391, distance: 153.5
click at [561, 391] on div "2.3 Prioritize opportunities Element Name and Status Completed Expand 2.3 Prior…" at bounding box center [397, 338] width 794 height 677
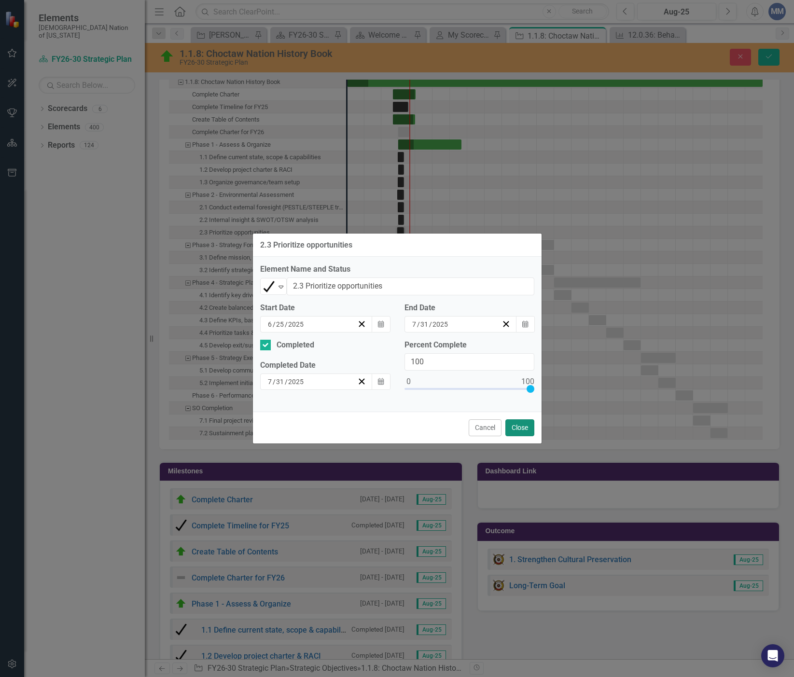
click at [523, 429] on button "Close" at bounding box center [519, 427] width 29 height 17
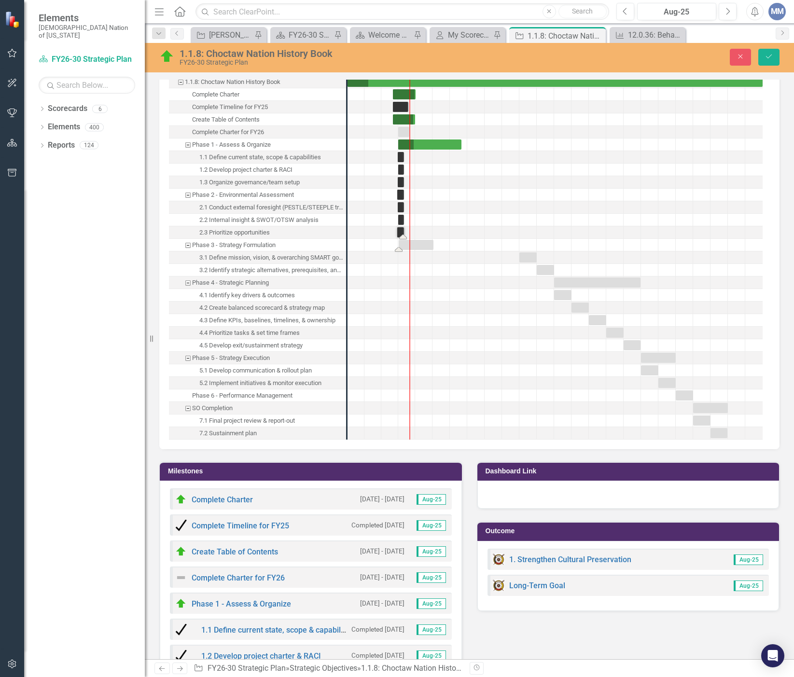
drag, startPoint x: 537, startPoint y: 244, endPoint x: 417, endPoint y: 264, distance: 122.2
click at [404, 249] on div "Task: Start date: 2025-06-25 End date: 2025-12-29" at bounding box center [414, 245] width 35 height 10
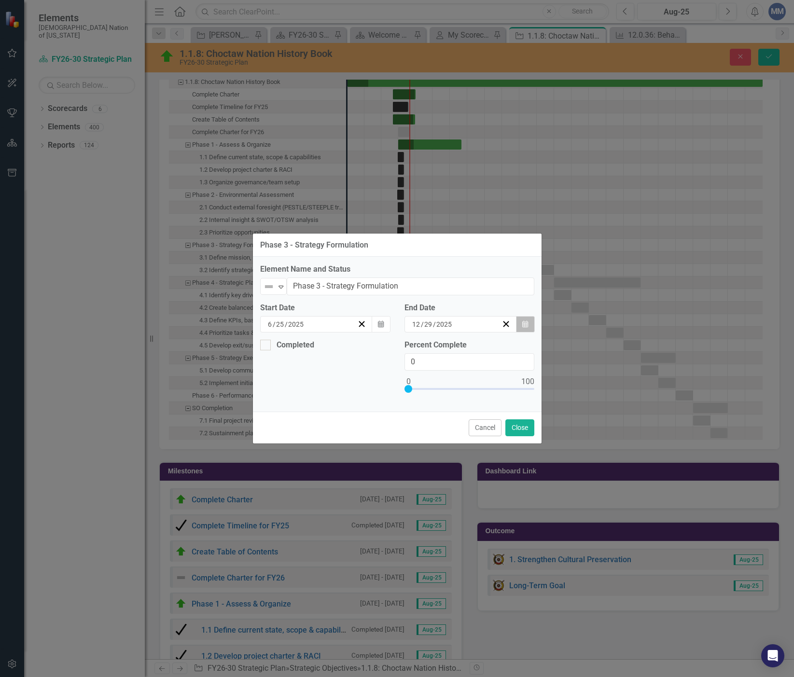
click at [526, 325] on icon "button" at bounding box center [525, 323] width 6 height 7
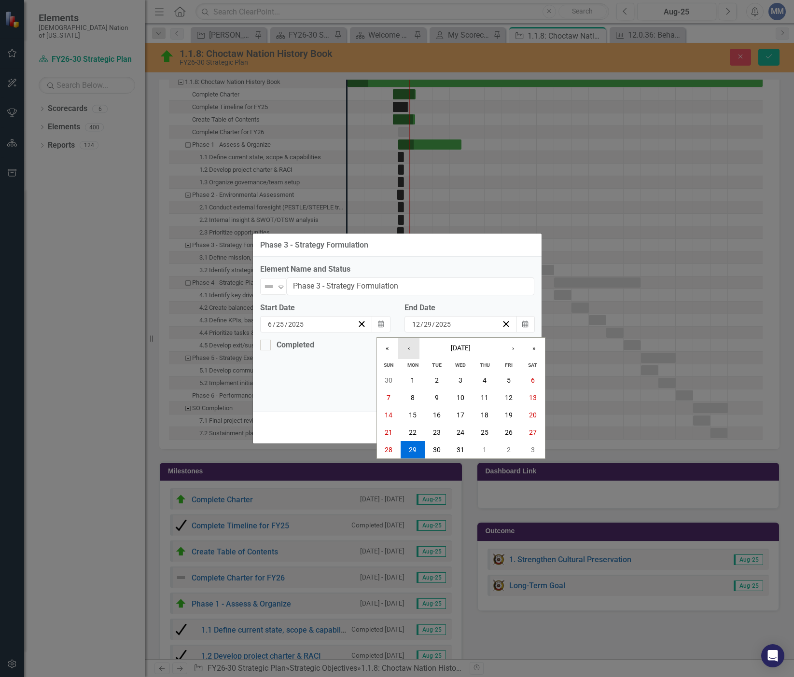
click at [404, 351] on button "‹" at bounding box center [408, 348] width 21 height 21
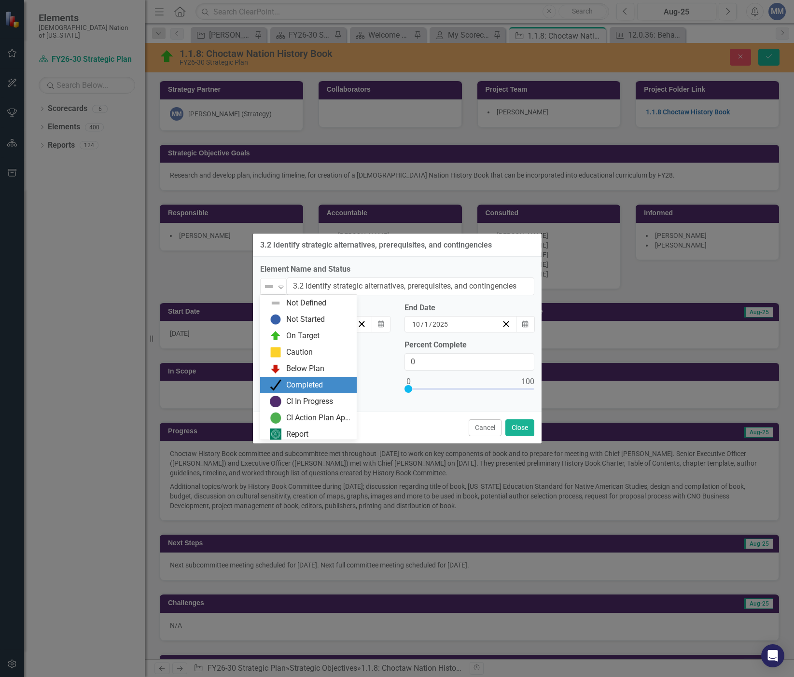
click at [270, 385] on img at bounding box center [276, 385] width 12 height 12
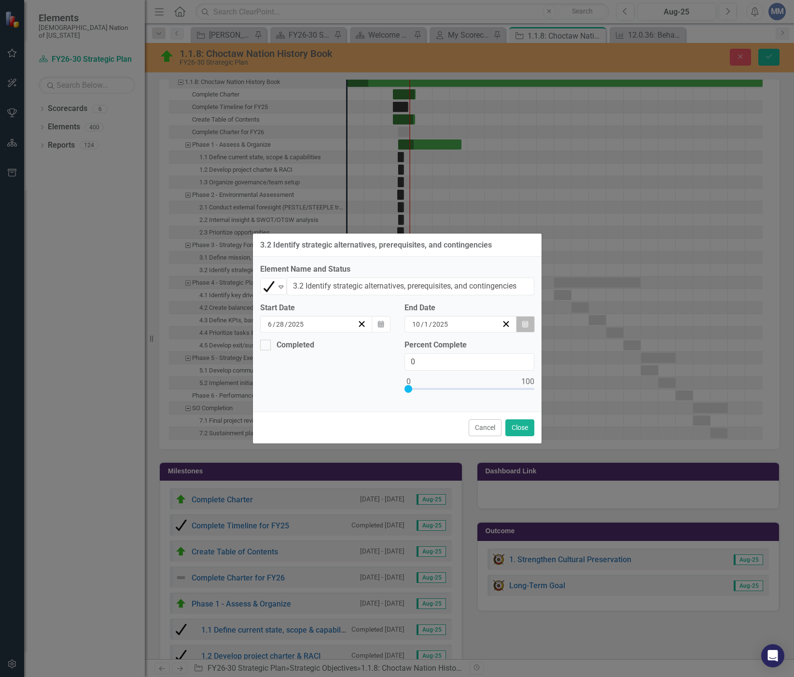
click at [531, 329] on button "Calendar" at bounding box center [525, 324] width 18 height 16
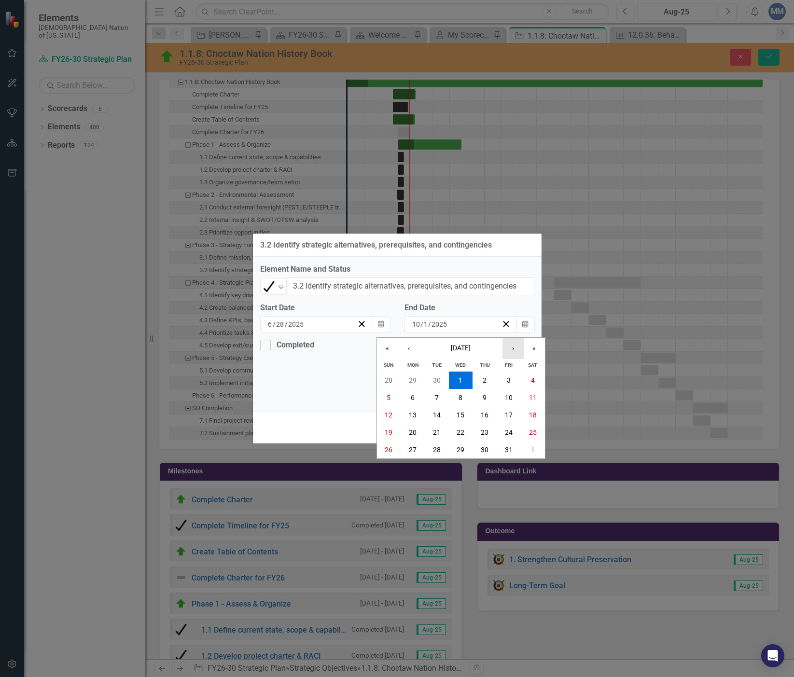
click at [507, 350] on button "›" at bounding box center [512, 348] width 21 height 21
click at [413, 352] on button "‹" at bounding box center [408, 348] width 21 height 21
click at [481, 444] on button "28" at bounding box center [485, 449] width 24 height 17
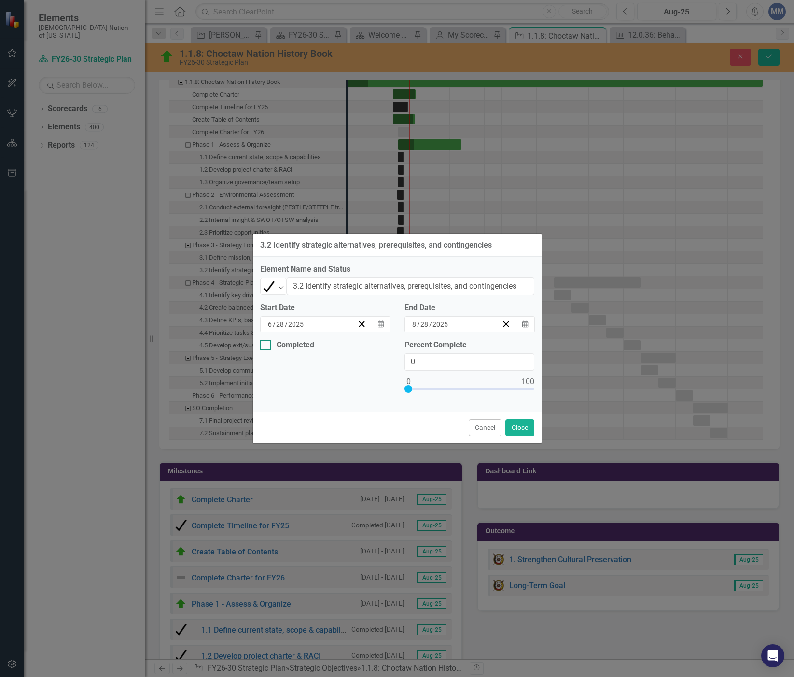
click at [267, 347] on div at bounding box center [265, 345] width 11 height 11
click at [266, 346] on input "Completed" at bounding box center [263, 343] width 6 height 6
checkbox input "true"
click at [374, 386] on button "Calendar" at bounding box center [381, 382] width 18 height 16
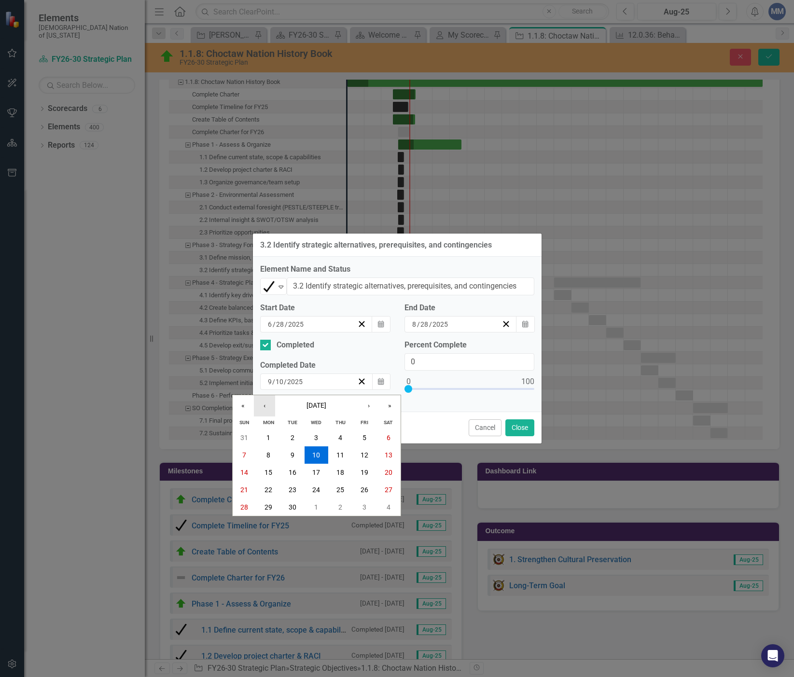
click at [272, 403] on button "‹" at bounding box center [264, 405] width 21 height 21
click at [338, 509] on abbr "28" at bounding box center [340, 507] width 8 height 8
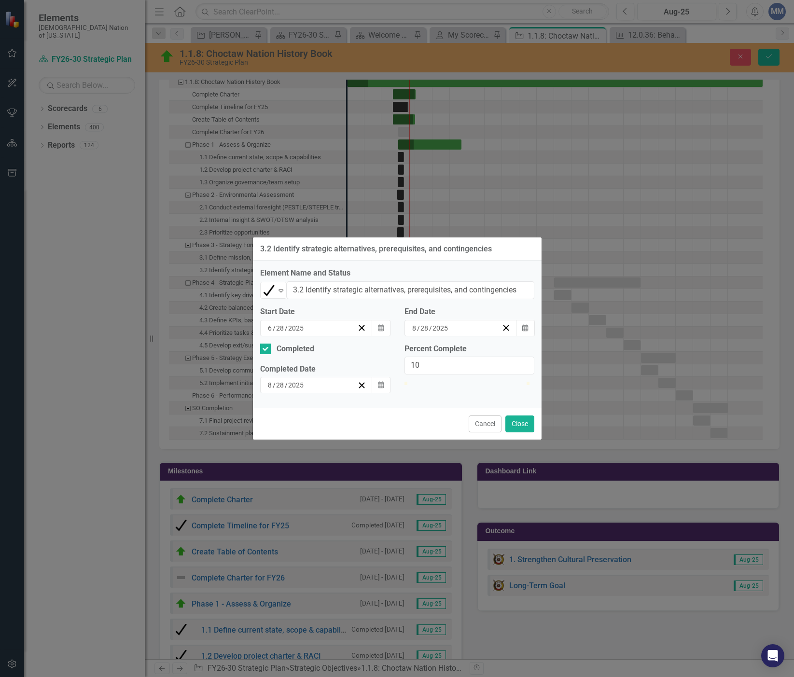
type input "100"
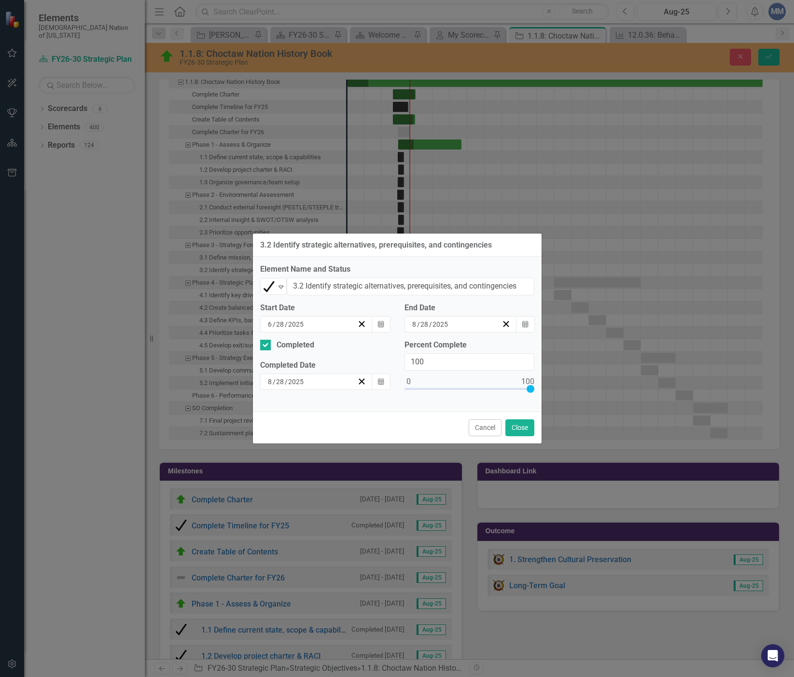
drag, startPoint x: 406, startPoint y: 391, endPoint x: 595, endPoint y: 440, distance: 195.0
click at [662, 415] on div "3.2 Identify strategic alternatives, prerequisites, and contingencies Element N…" at bounding box center [397, 338] width 794 height 677
click at [516, 423] on button "Close" at bounding box center [519, 427] width 29 height 17
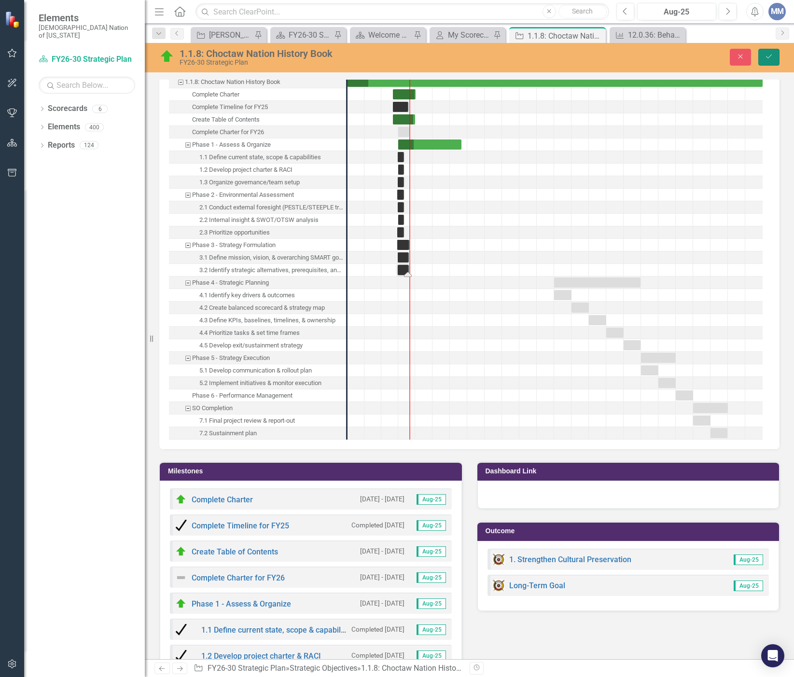
click at [768, 55] on icon "Save" at bounding box center [769, 56] width 9 height 7
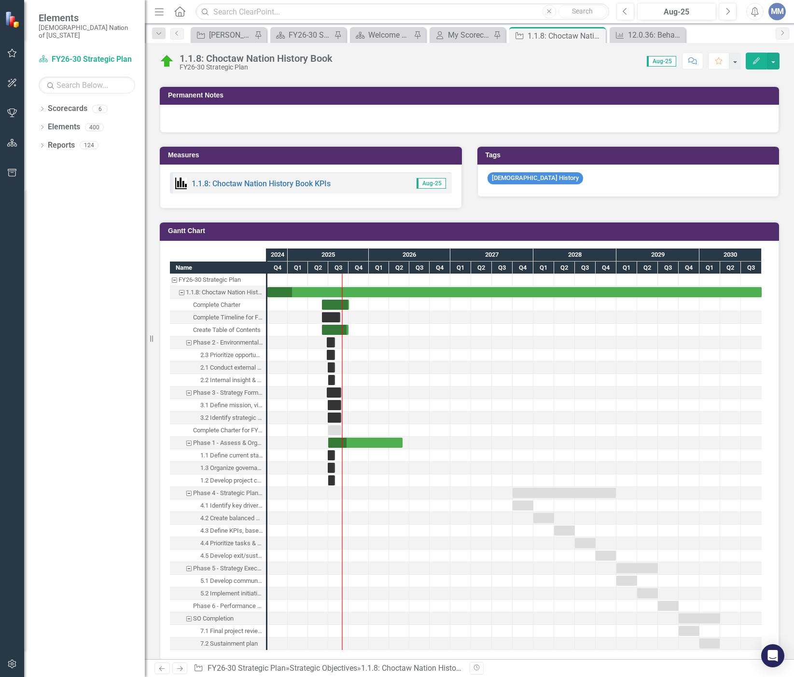
scroll to position [917, 0]
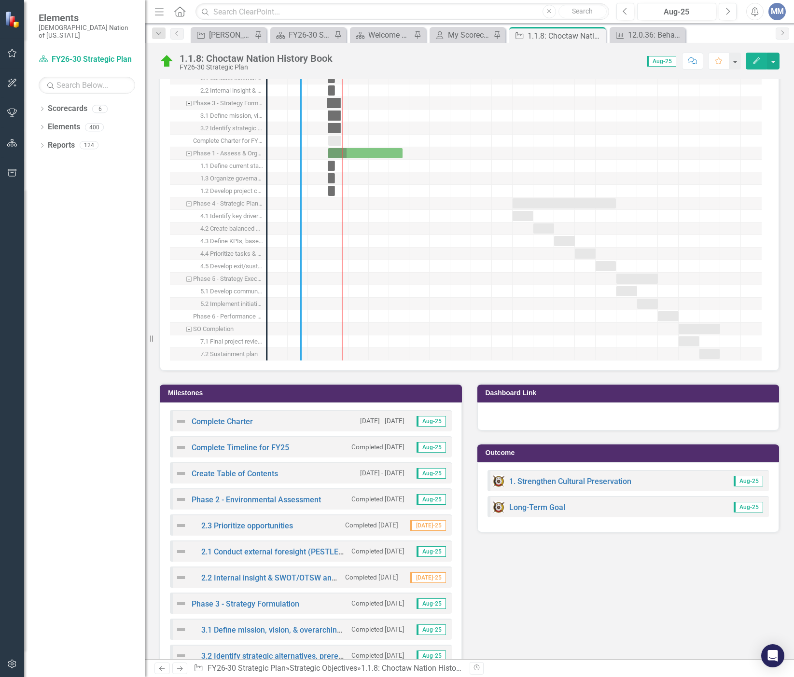
drag, startPoint x: 265, startPoint y: 216, endPoint x: 299, endPoint y: 216, distance: 33.8
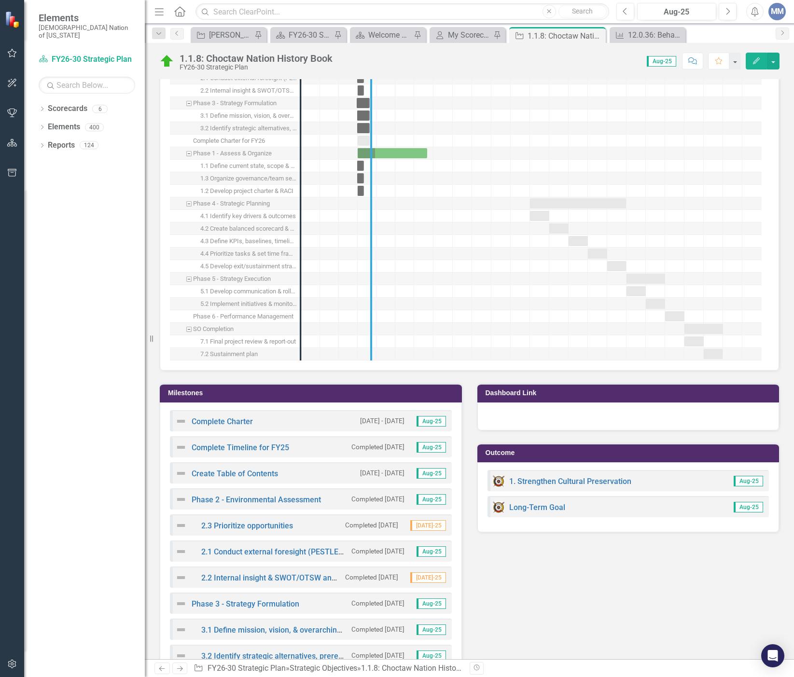
drag, startPoint x: 299, startPoint y: 217, endPoint x: 369, endPoint y: 233, distance: 72.2
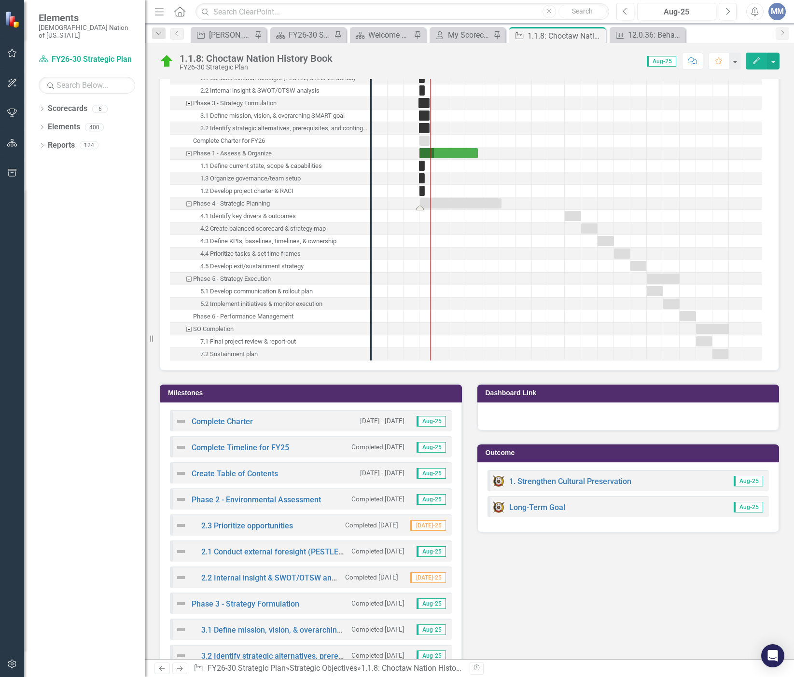
drag, startPoint x: 612, startPoint y: 206, endPoint x: 467, endPoint y: 209, distance: 144.8
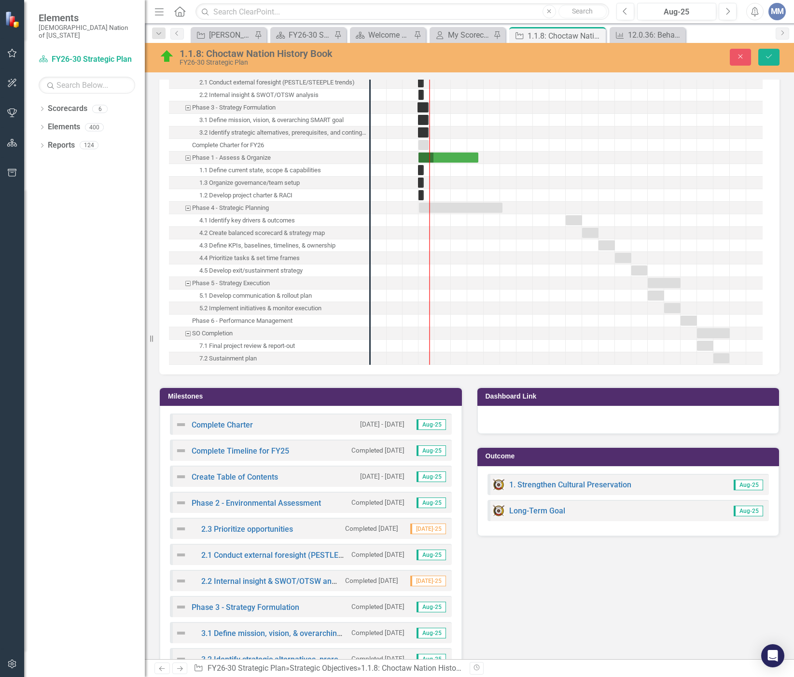
scroll to position [920, 0]
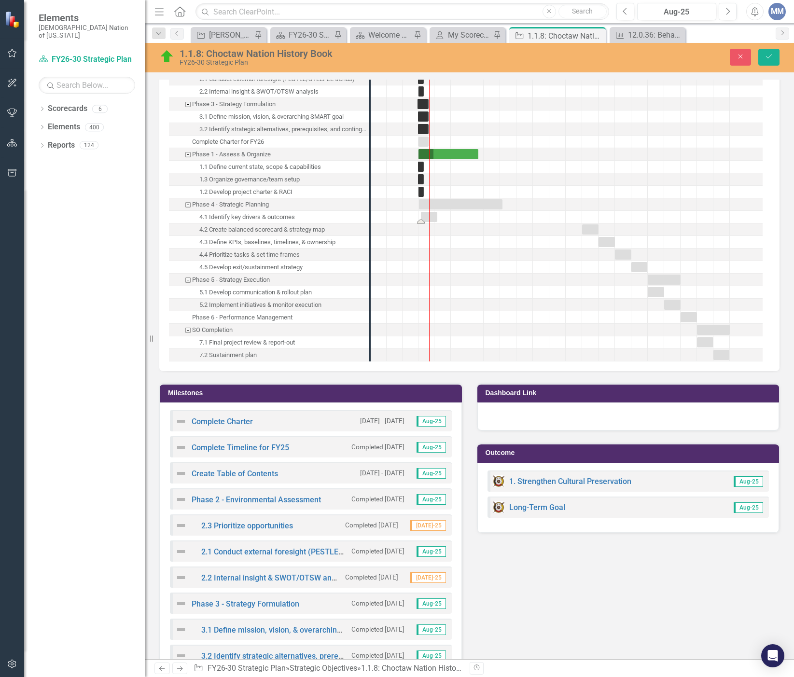
drag, startPoint x: 570, startPoint y: 214, endPoint x: 425, endPoint y: 217, distance: 144.8
drag, startPoint x: 586, startPoint y: 229, endPoint x: 429, endPoint y: 226, distance: 157.4
drag, startPoint x: 608, startPoint y: 243, endPoint x: 434, endPoint y: 240, distance: 173.8
drag, startPoint x: 619, startPoint y: 253, endPoint x: 434, endPoint y: 257, distance: 185.4
drag, startPoint x: 637, startPoint y: 265, endPoint x: 431, endPoint y: 260, distance: 205.7
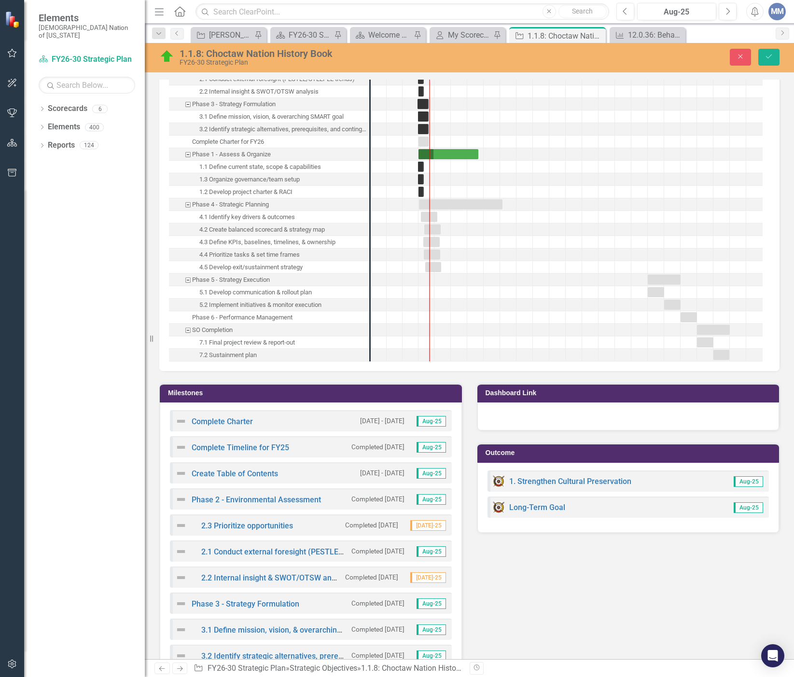
scroll to position [969, 0]
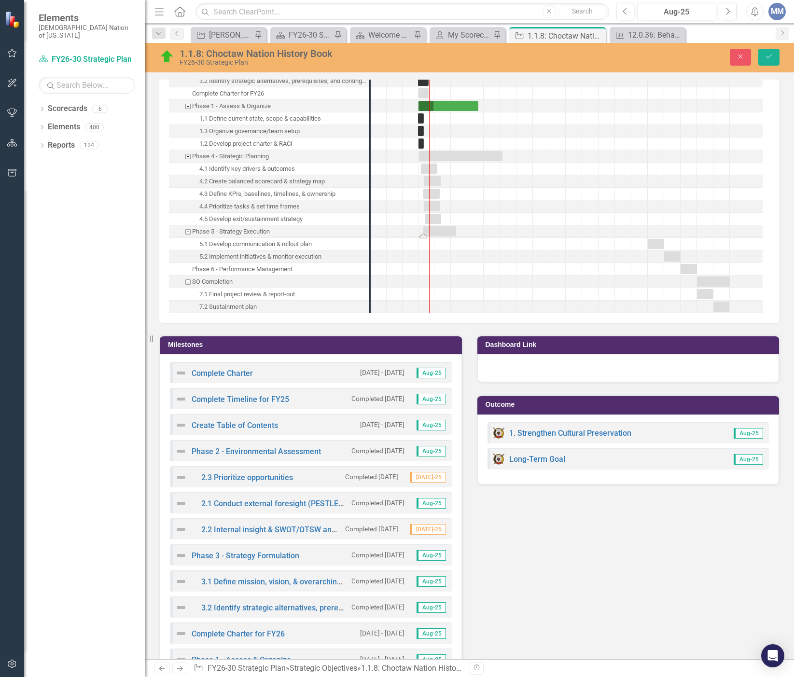
drag, startPoint x: 664, startPoint y: 230, endPoint x: 439, endPoint y: 236, distance: 225.0
drag, startPoint x: 659, startPoint y: 245, endPoint x: 442, endPoint y: 237, distance: 217.3
drag, startPoint x: 668, startPoint y: 255, endPoint x: 431, endPoint y: 242, distance: 237.8
drag, startPoint x: 688, startPoint y: 270, endPoint x: 437, endPoint y: 279, distance: 251.6
drag, startPoint x: 444, startPoint y: 258, endPoint x: 499, endPoint y: 261, distance: 55.6
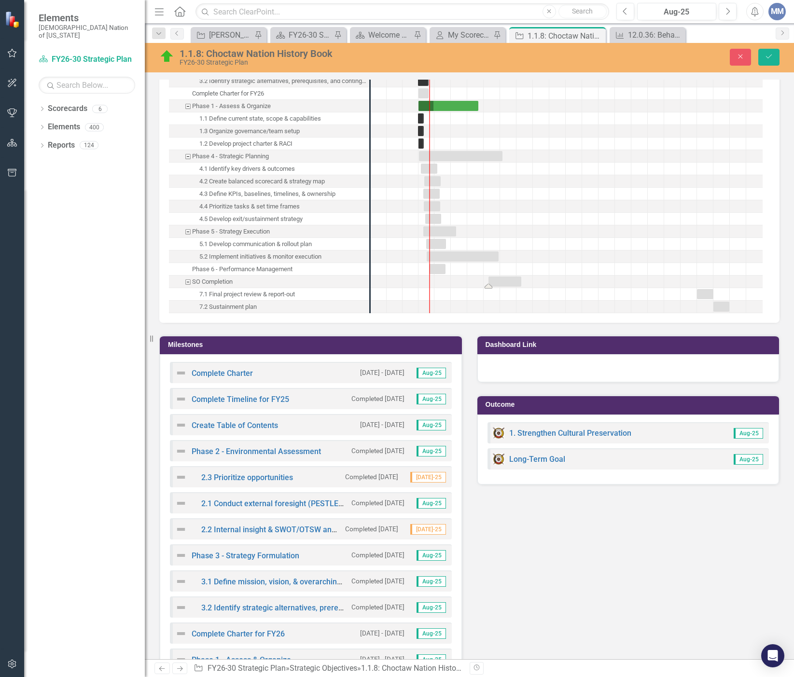
drag, startPoint x: 713, startPoint y: 282, endPoint x: 503, endPoint y: 288, distance: 210.0
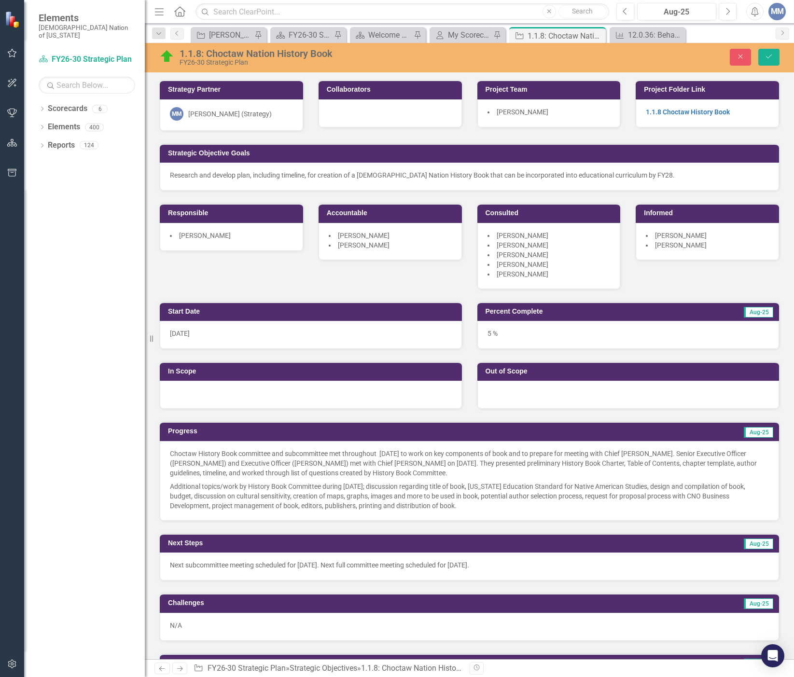
scroll to position [727, 0]
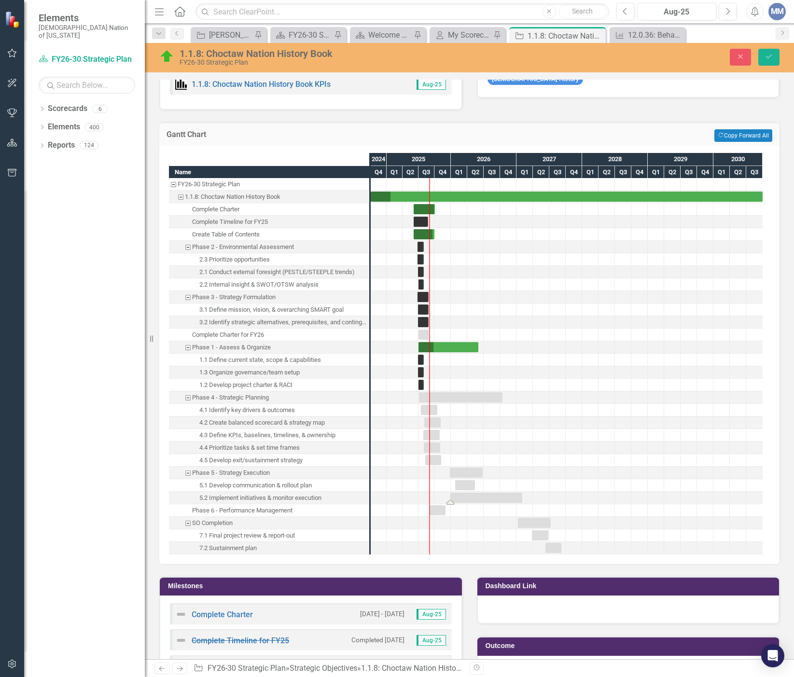
drag, startPoint x: 454, startPoint y: 501, endPoint x: 477, endPoint y: 498, distance: 23.8
click at [766, 58] on icon "Save" at bounding box center [769, 56] width 9 height 7
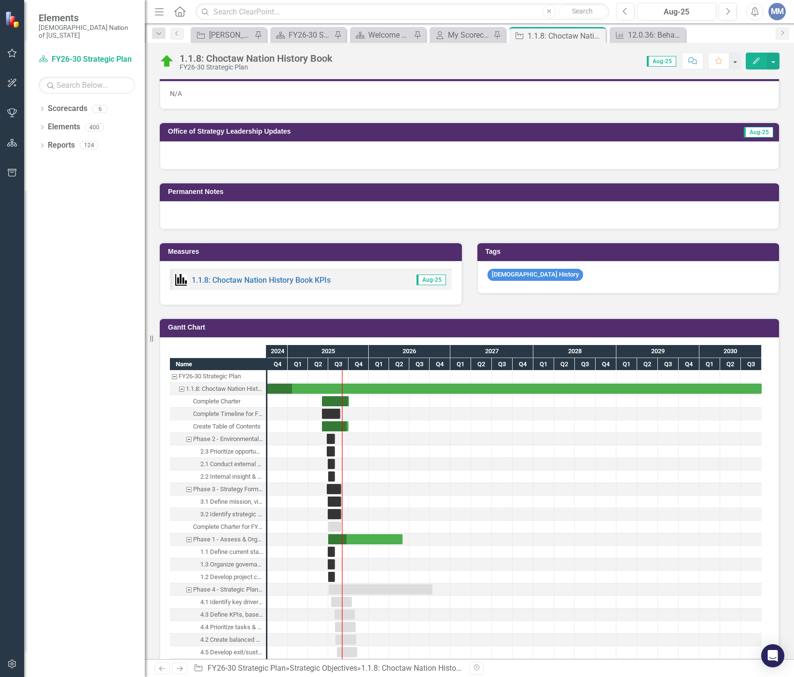
scroll to position [676, 0]
